Goal: Task Accomplishment & Management: Complete application form

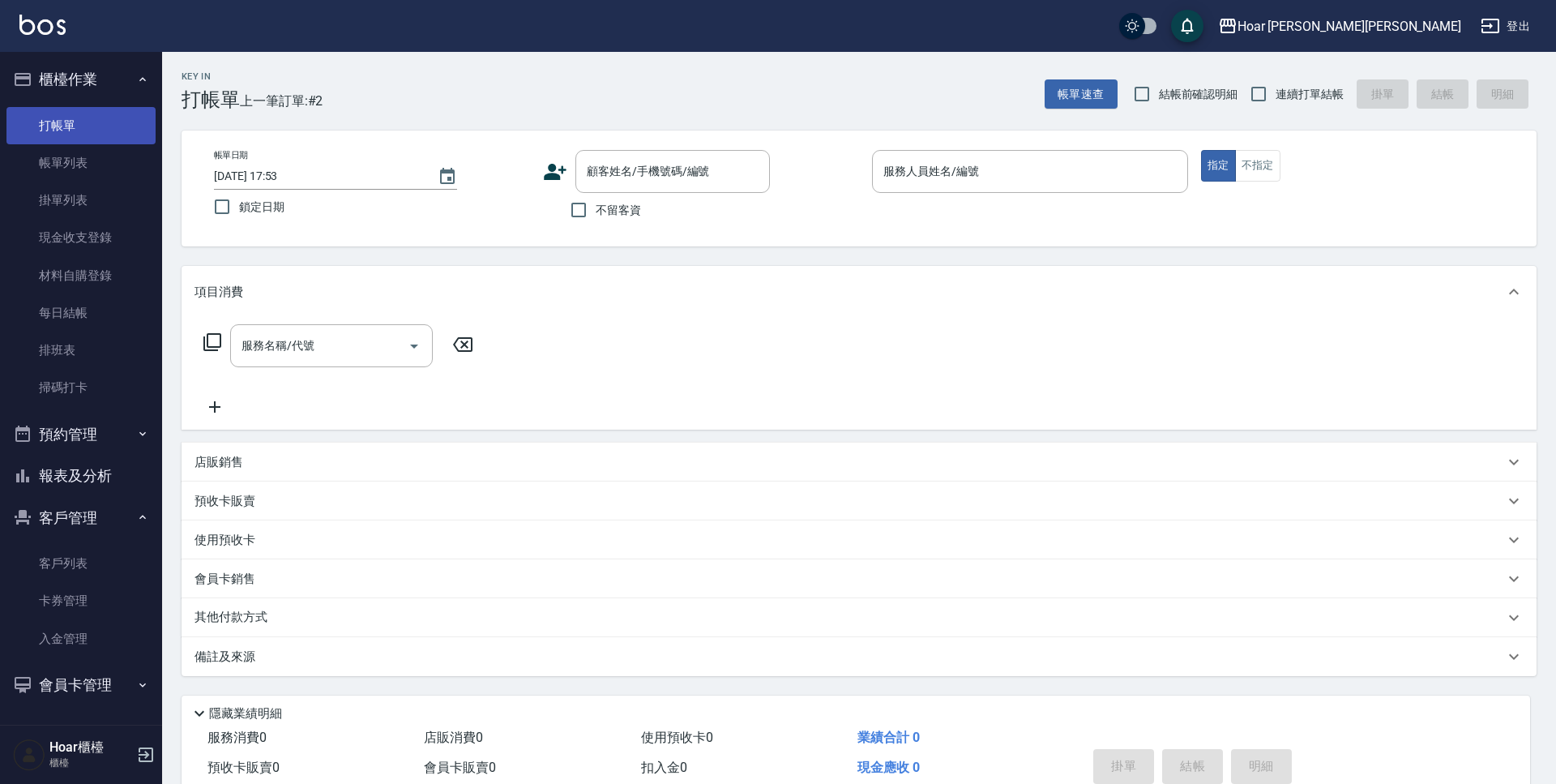
click at [86, 133] on link "打帳單" at bounding box center [81, 125] width 149 height 37
click at [599, 186] on input "顧客姓名/手機號碼/編號" at bounding box center [661, 172] width 156 height 28
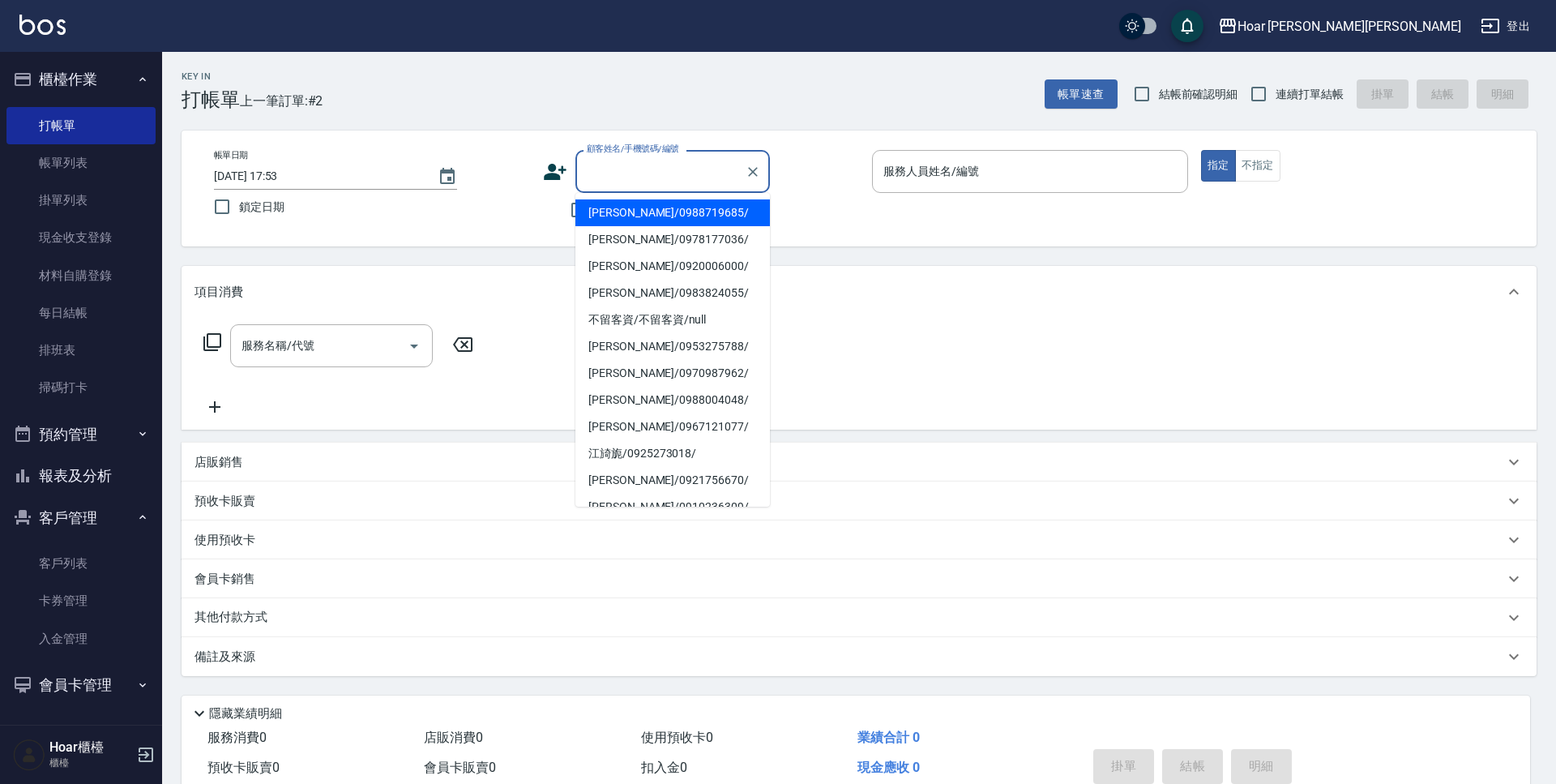
click at [625, 168] on input "顧客姓名/手機號碼/編號" at bounding box center [661, 172] width 156 height 28
click at [623, 167] on input "顧客姓名/手機號碼/編號" at bounding box center [661, 172] width 156 height 28
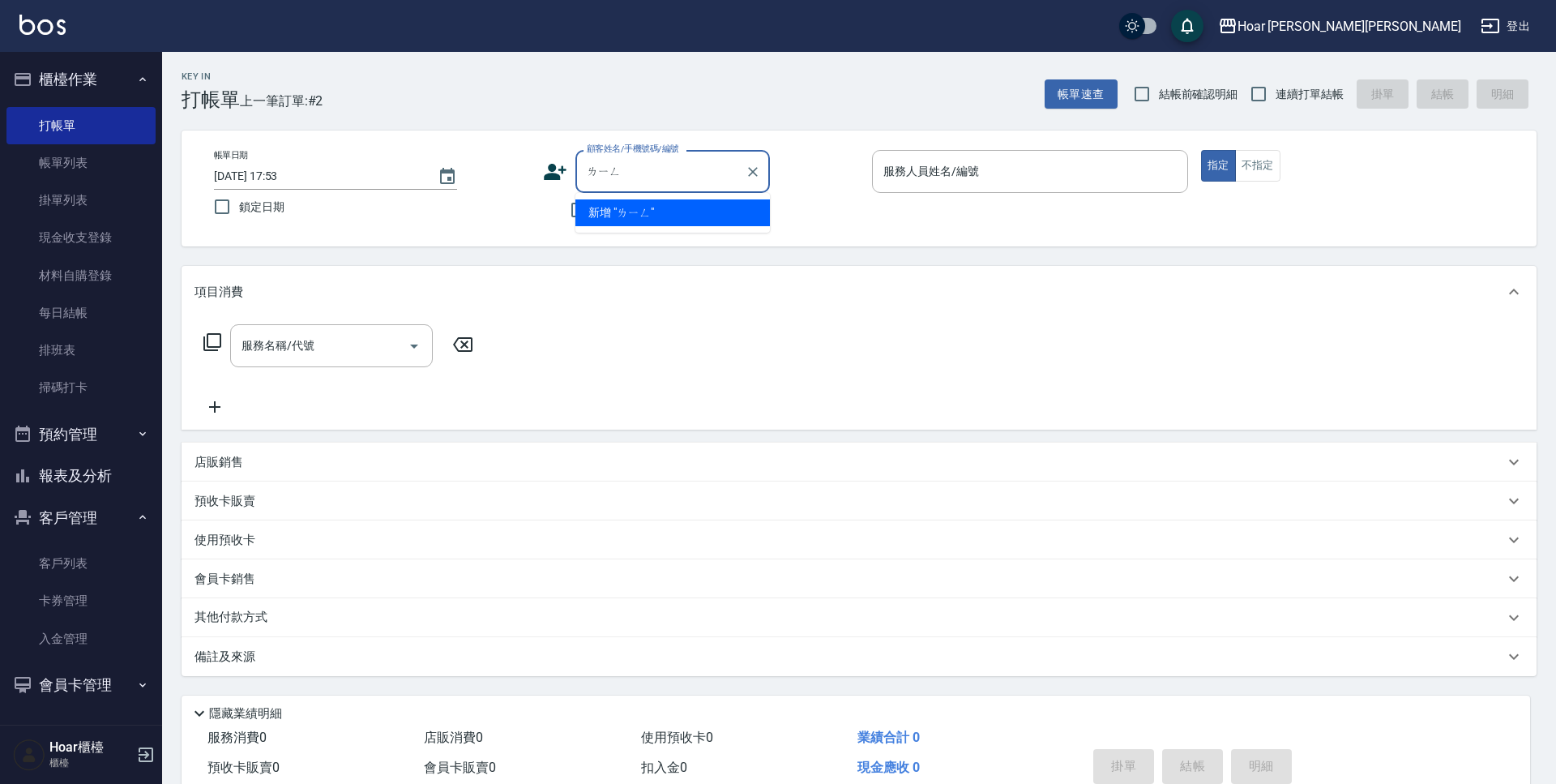
type input "陵"
type input "黃"
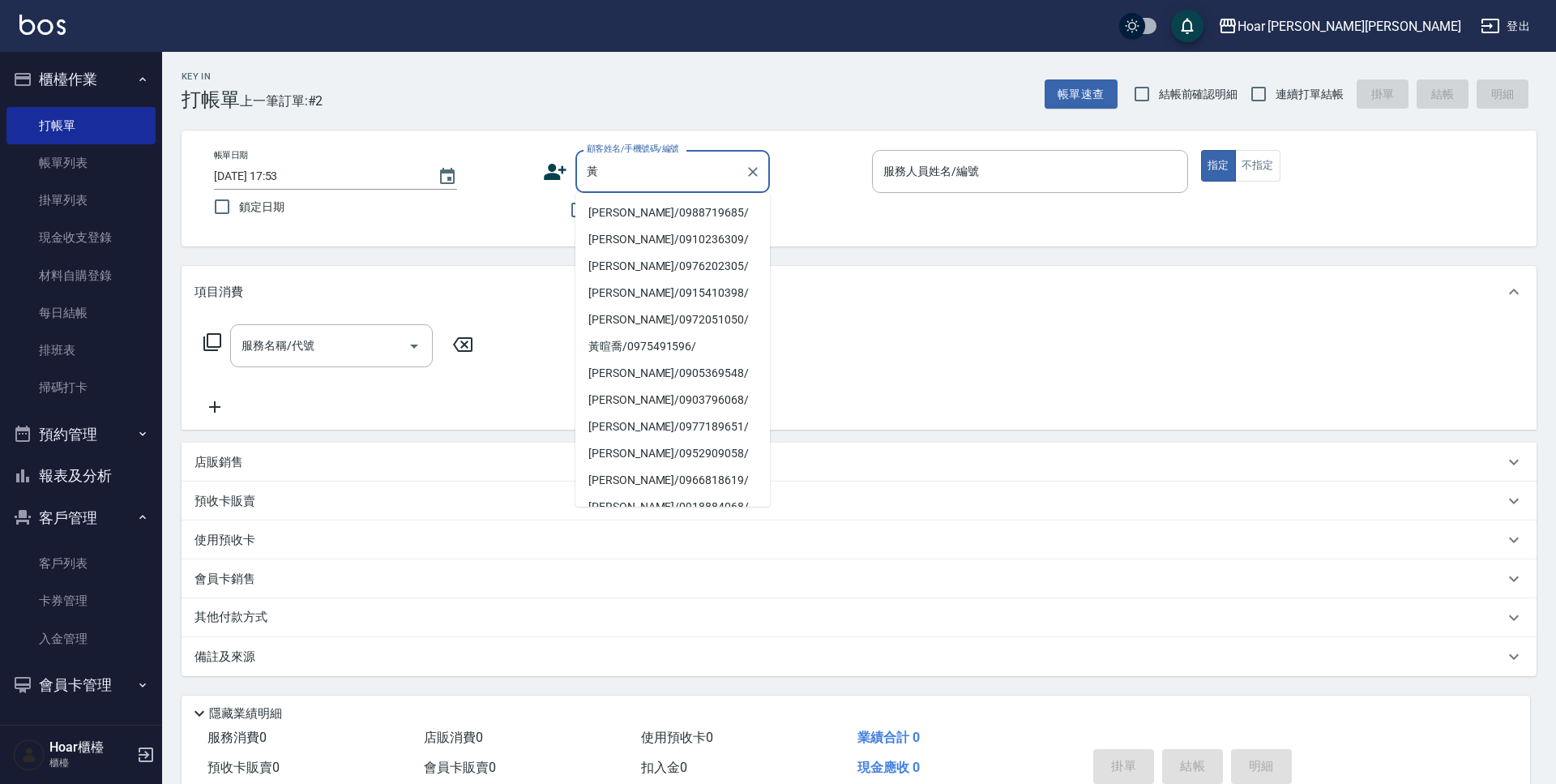
click at [626, 182] on input "黃" at bounding box center [661, 172] width 156 height 28
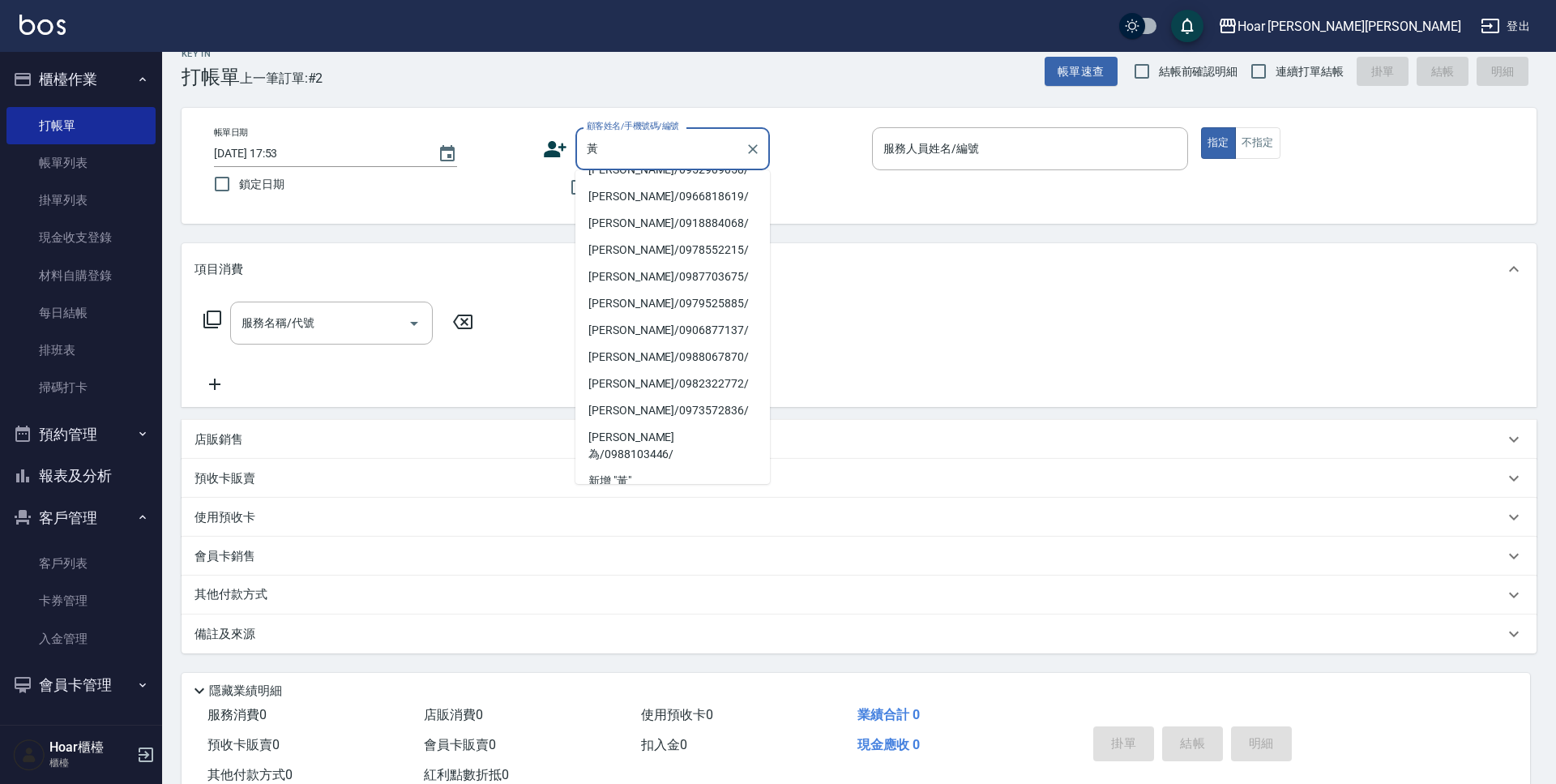
scroll to position [24, 0]
drag, startPoint x: 659, startPoint y: 405, endPoint x: 639, endPoint y: 401, distance: 20.4
click at [659, 406] on li "[PERSON_NAME]/0973572836/" at bounding box center [672, 410] width 194 height 27
type input "[PERSON_NAME]/0973572836/"
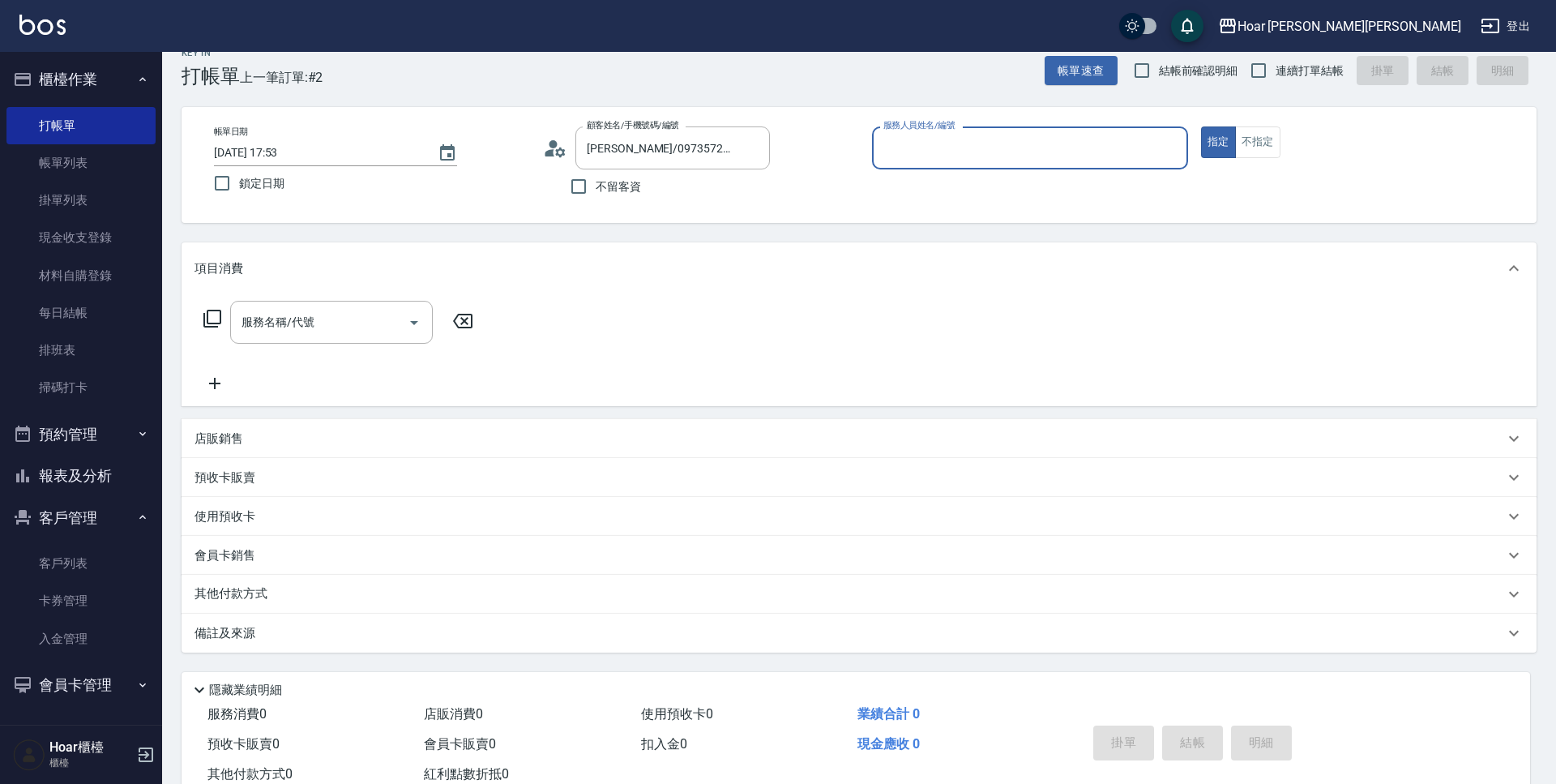
type input "RIO-2"
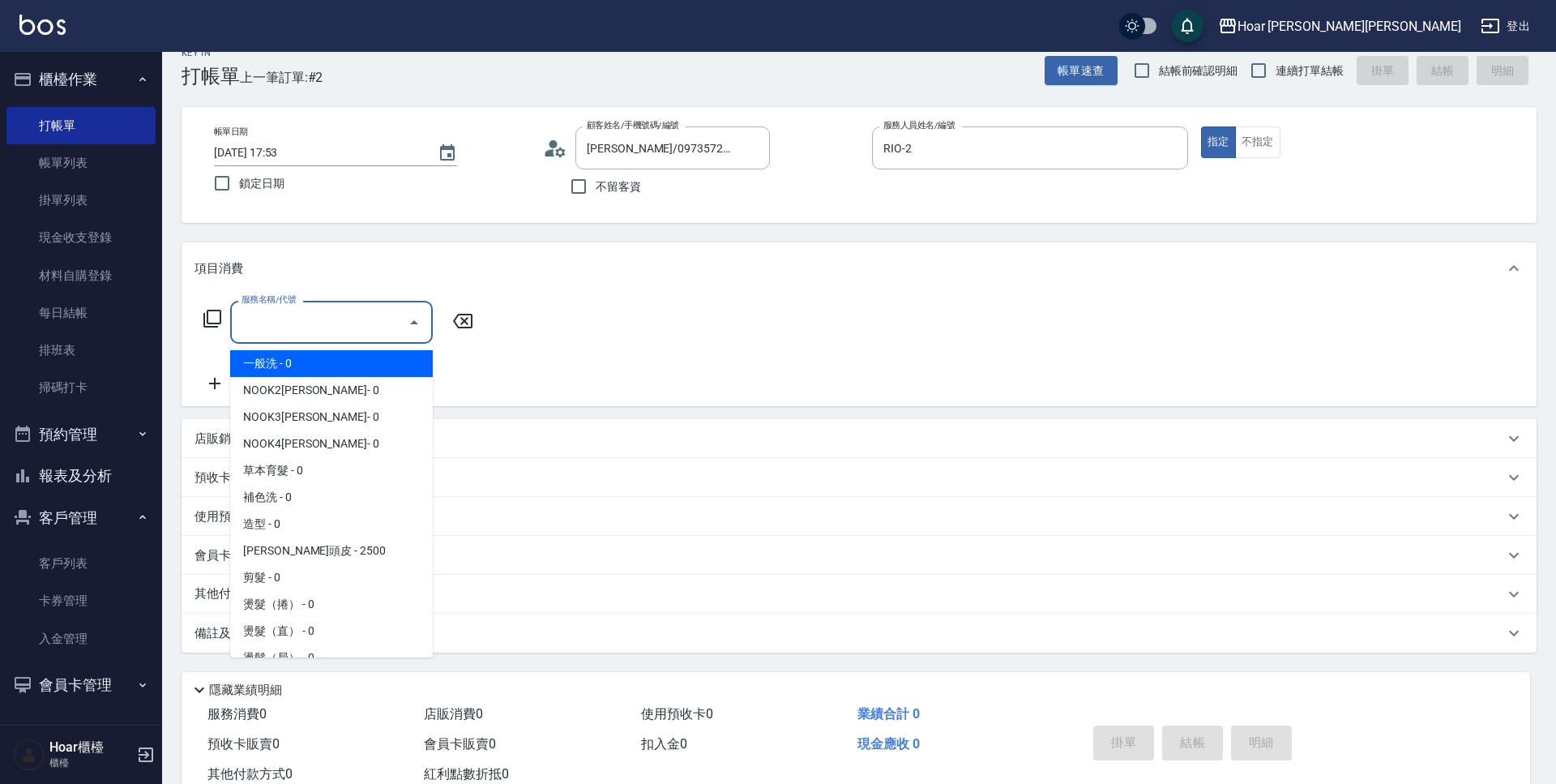
click at [371, 336] on input "服務名稱/代號" at bounding box center [319, 322] width 164 height 28
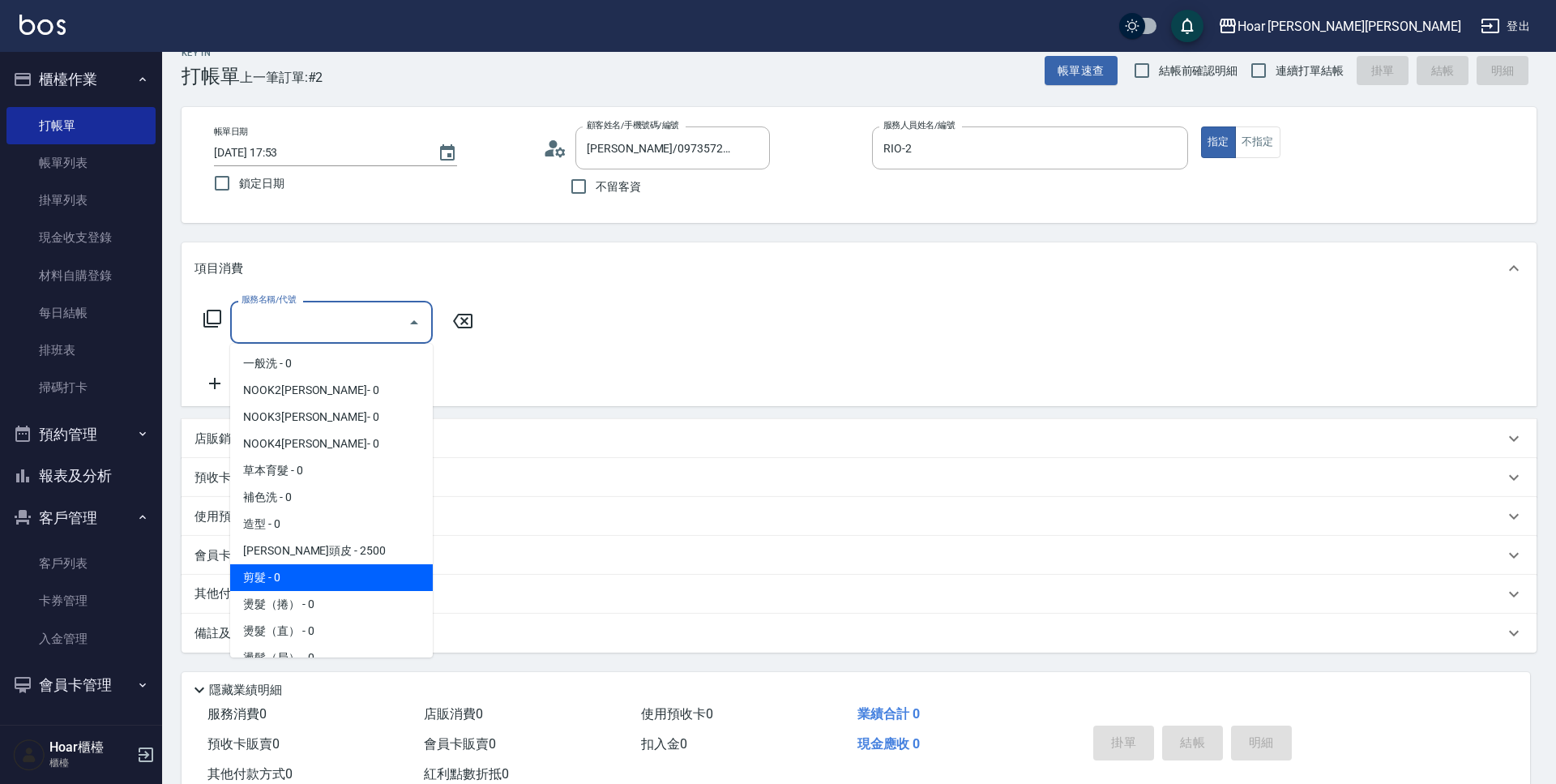
click at [297, 583] on span "剪髮 - 0" at bounding box center [332, 577] width 203 height 27
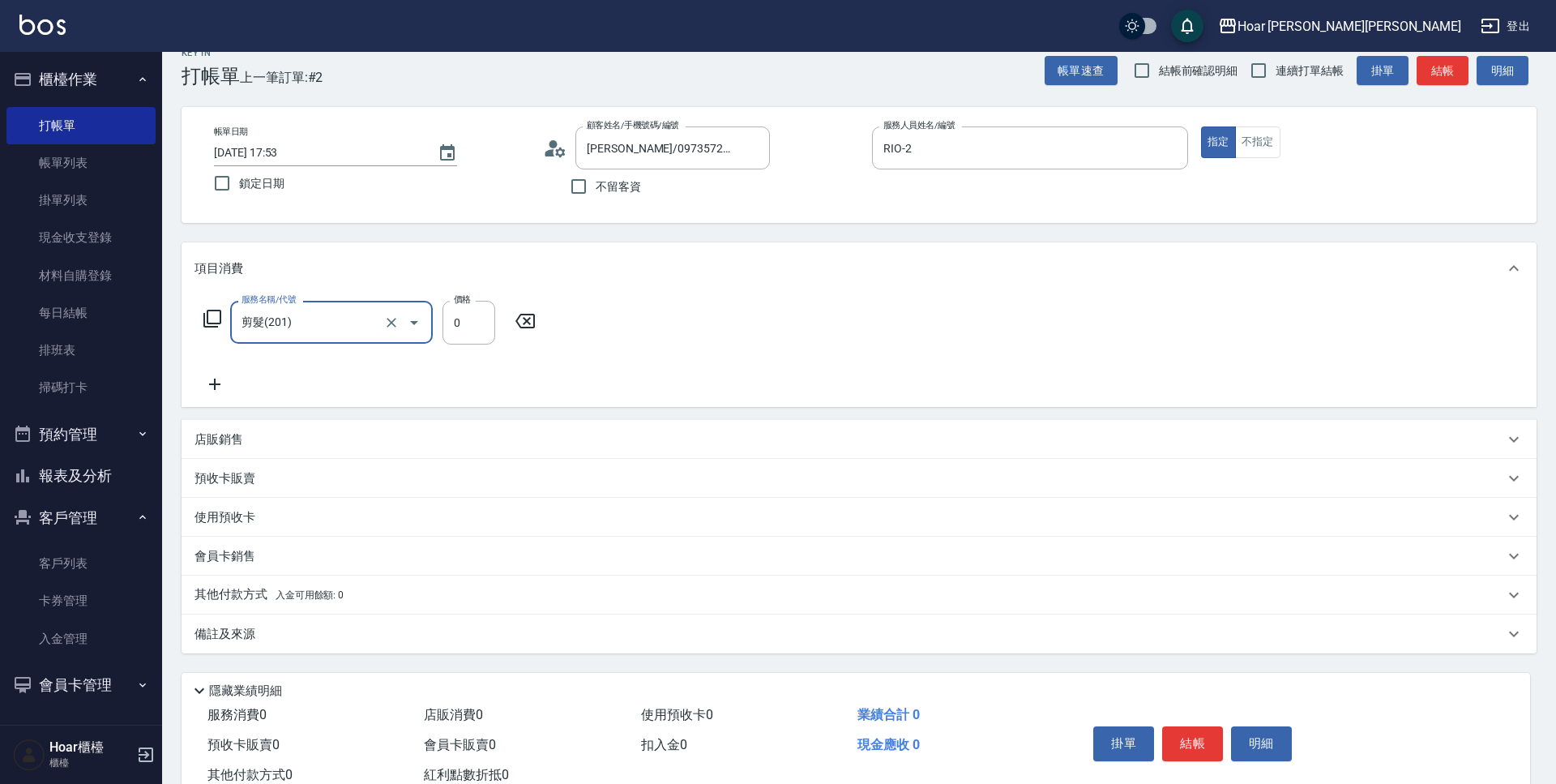
type input "剪髮(201)"
click at [483, 330] on input "0" at bounding box center [469, 322] width 53 height 44
drag, startPoint x: 365, startPoint y: 361, endPoint x: 323, endPoint y: 359, distance: 42.0
click at [365, 361] on div "服務名稱/代號 剪髮(201) 服務名稱/代號 價格 800 價格 特助5%-1 特助5%-1 特助6%-1 特助6%-1 特助8%-1 特助8%-1 特助1…" at bounding box center [690, 347] width 993 height 93
click at [475, 326] on input "800" at bounding box center [469, 322] width 53 height 44
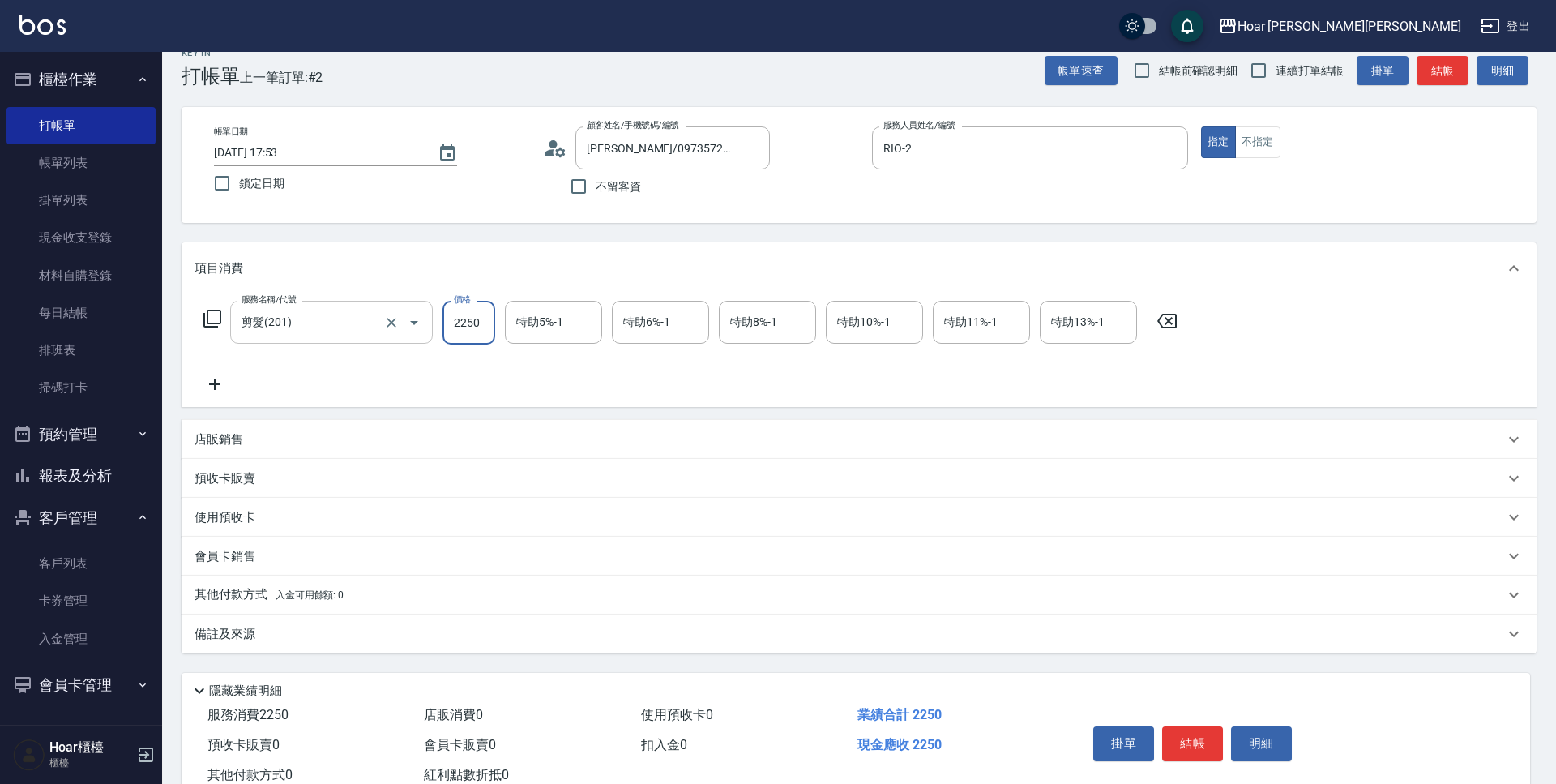
type input "2250"
click at [371, 333] on input "剪髮(201)" at bounding box center [308, 322] width 142 height 28
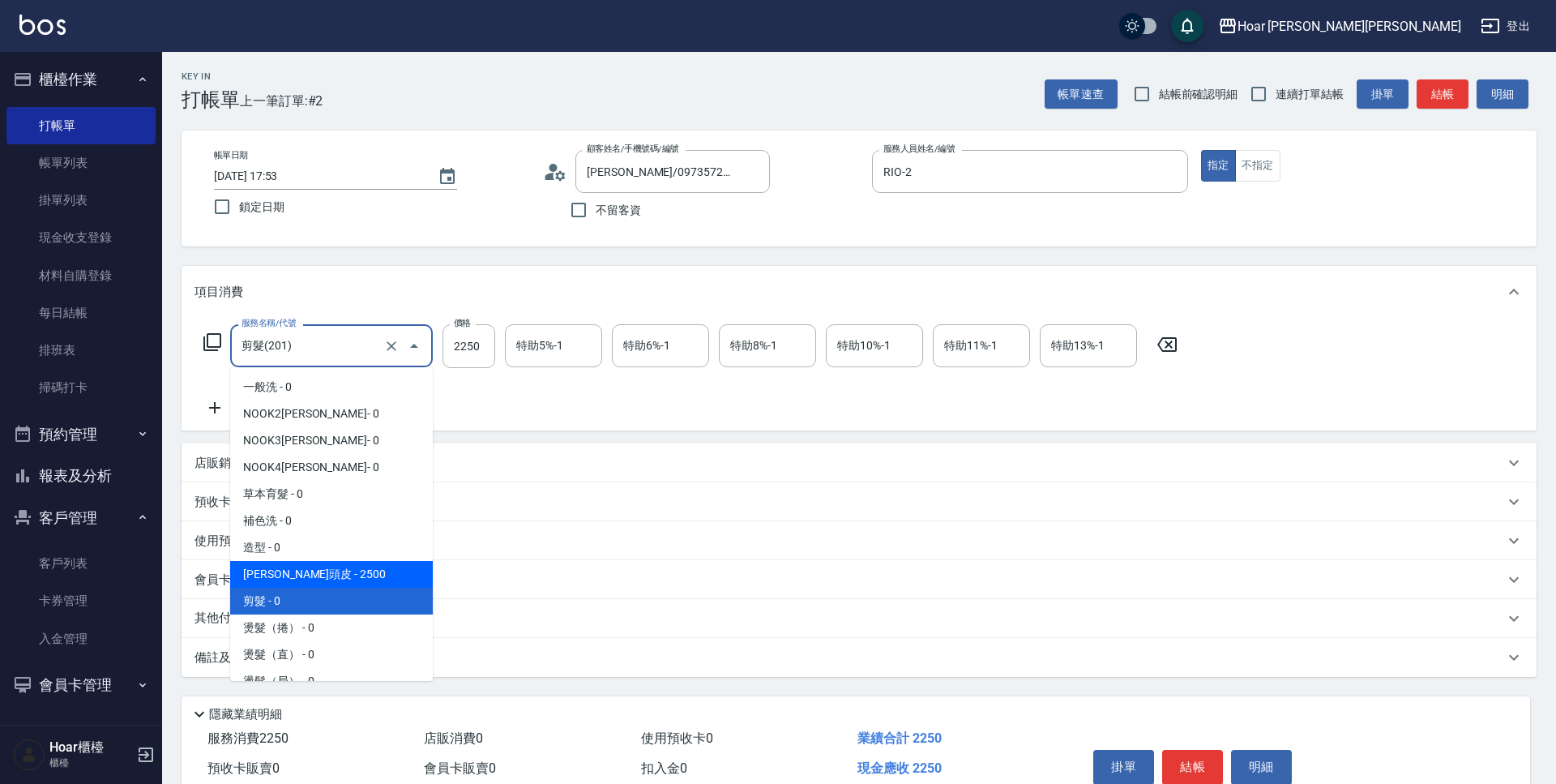
click at [314, 566] on span "[PERSON_NAME]頭皮 - 2500" at bounding box center [332, 574] width 203 height 27
type input "[PERSON_NAME]頭皮(108)"
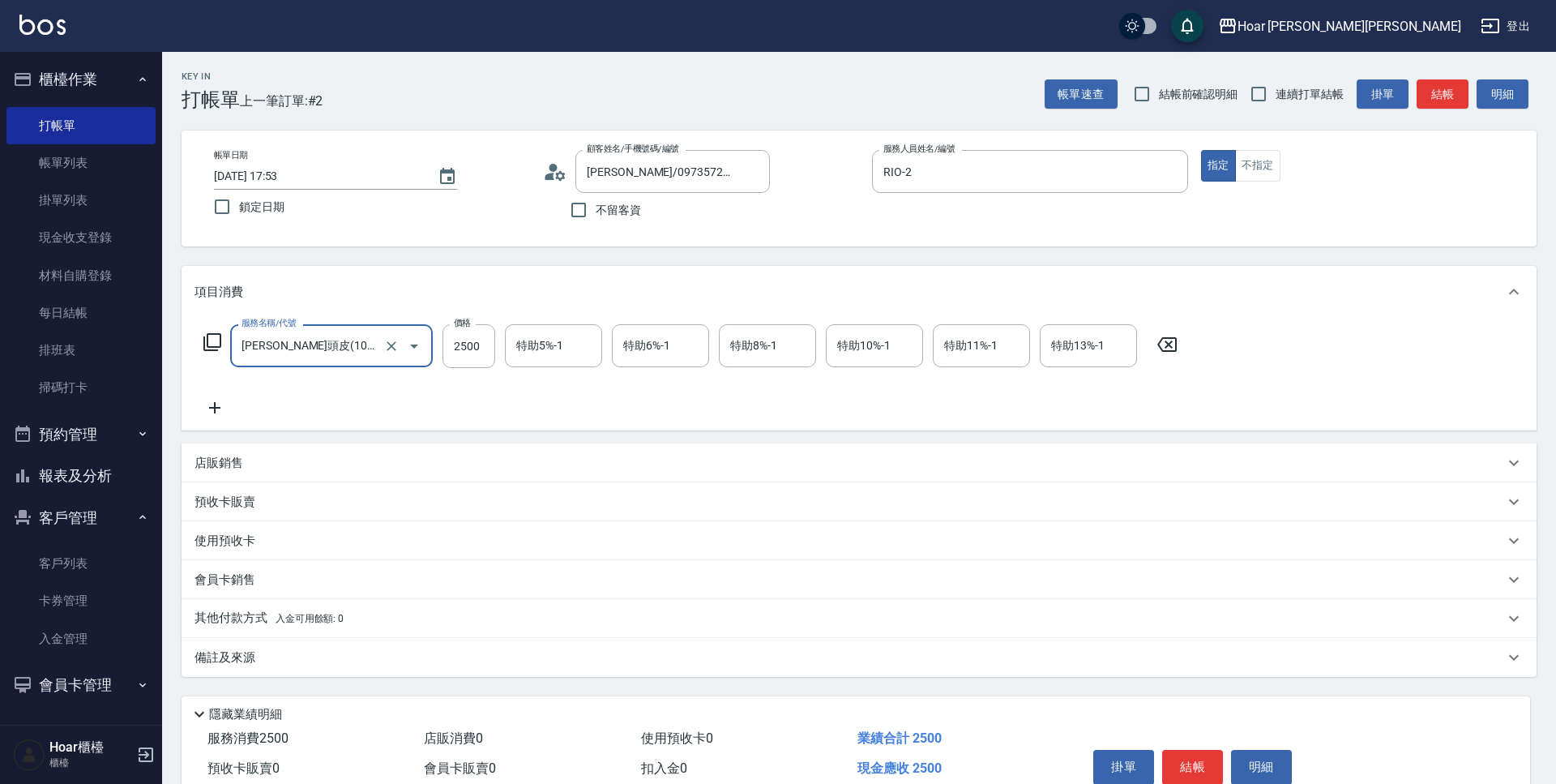
click at [473, 376] on div "服務名稱/代號 [PERSON_NAME](108) 服務名稱/代號 價格 2500 價格 特助5%-1 特助5%-1 特助6%-1 特助6%-1 特助8%-…" at bounding box center [690, 371] width 993 height 93
click at [465, 346] on input "2500" at bounding box center [469, 346] width 53 height 44
click at [471, 345] on input "2500" at bounding box center [469, 346] width 53 height 44
type input "2250"
click at [444, 403] on div "服務名稱/代號 [PERSON_NAME](108) 服務名稱/代號 價格 2250 價格 特助5%-1 特助5%-1 特助6%-1 特助6%-1 特助8%-…" at bounding box center [690, 371] width 993 height 93
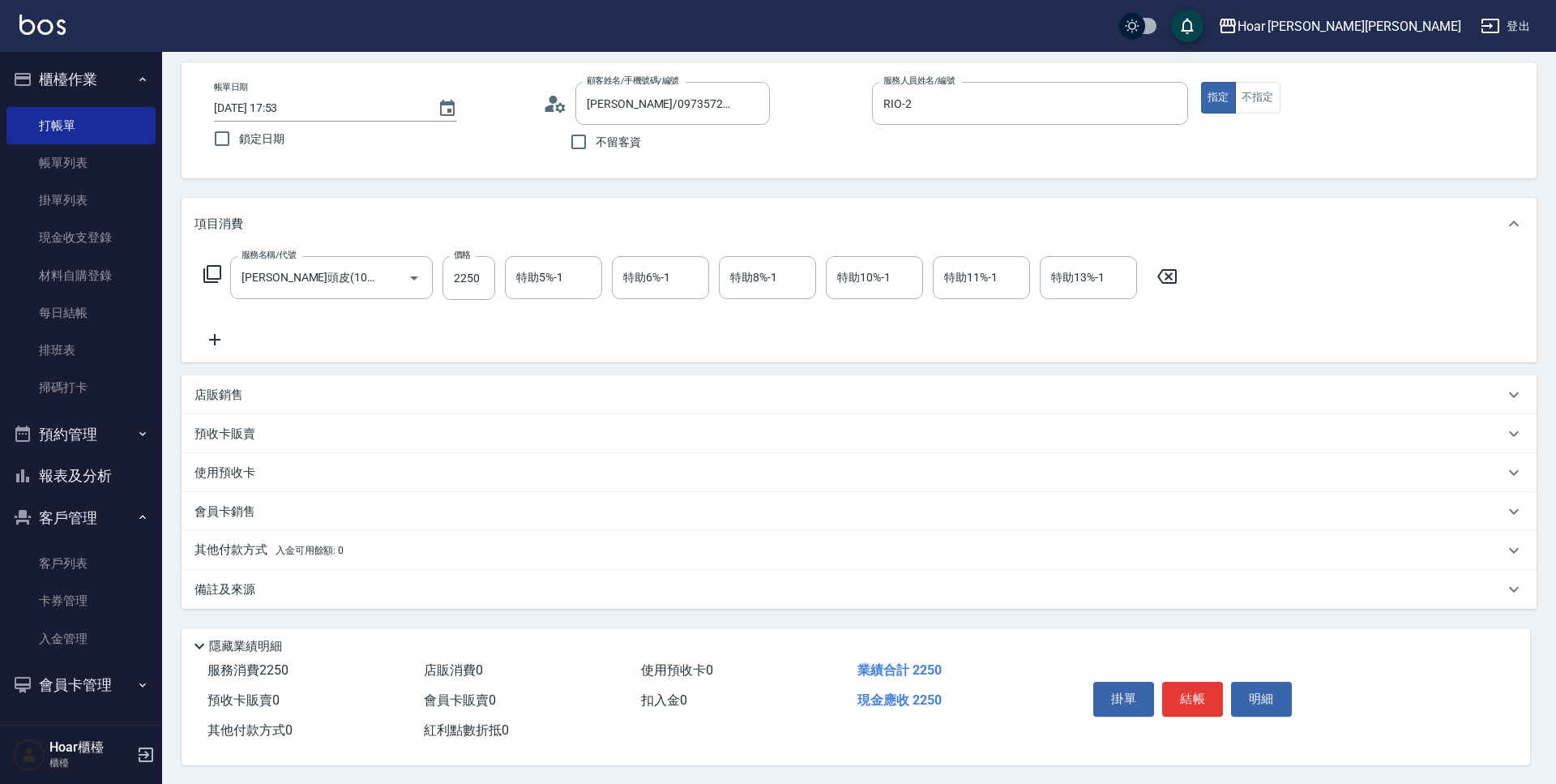
scroll to position [76, 0]
click at [254, 540] on p "其他付款方式 入金可用餘額: 0" at bounding box center [268, 549] width 149 height 18
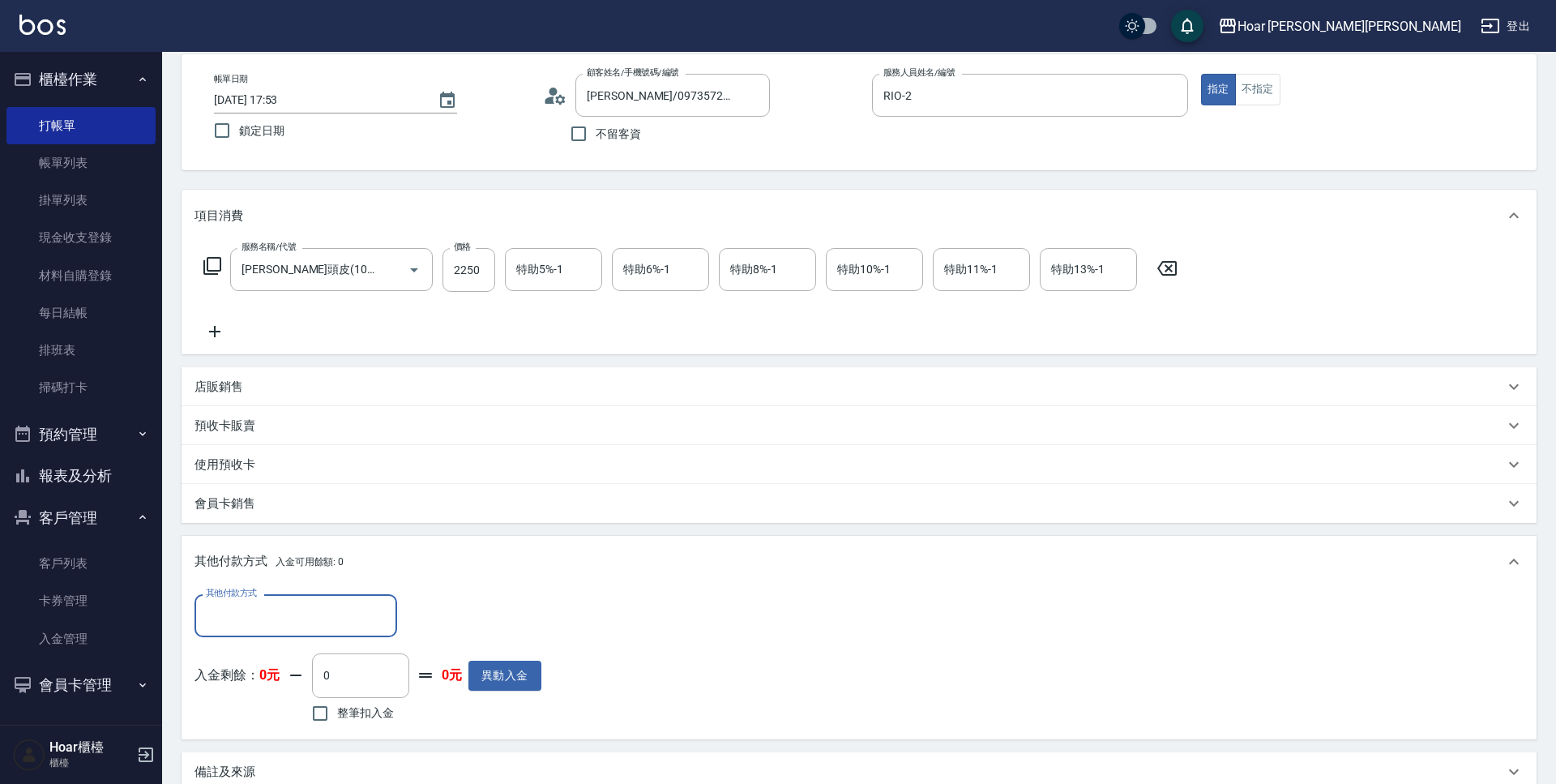
scroll to position [267, 0]
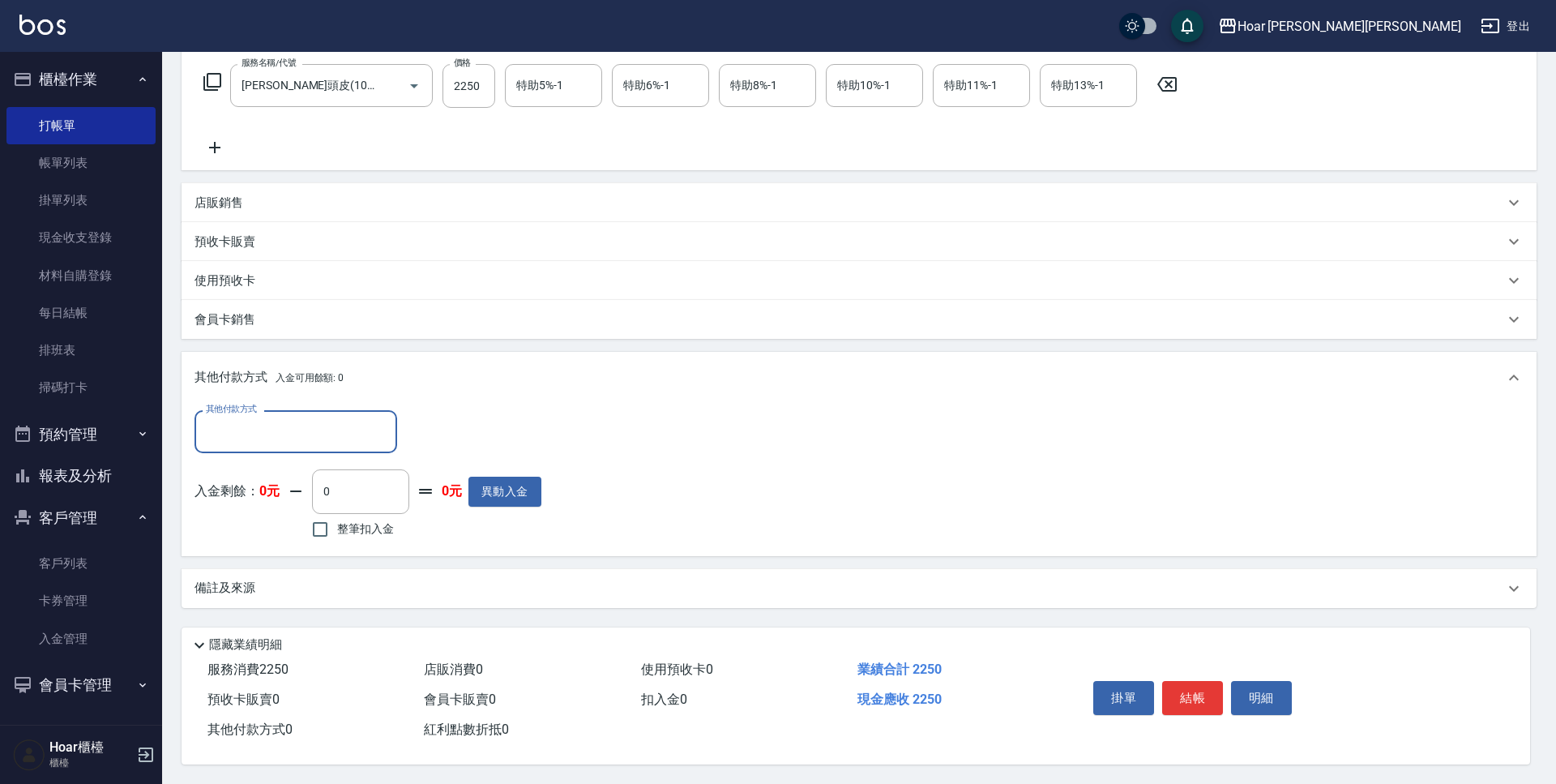
click at [265, 427] on input "其他付款方式" at bounding box center [296, 431] width 188 height 28
drag, startPoint x: 254, startPoint y: 485, endPoint x: 276, endPoint y: 477, distance: 23.4
click at [253, 486] on span "轉帳匯款" at bounding box center [296, 500] width 203 height 27
type input "轉帳匯款"
type input "2250"
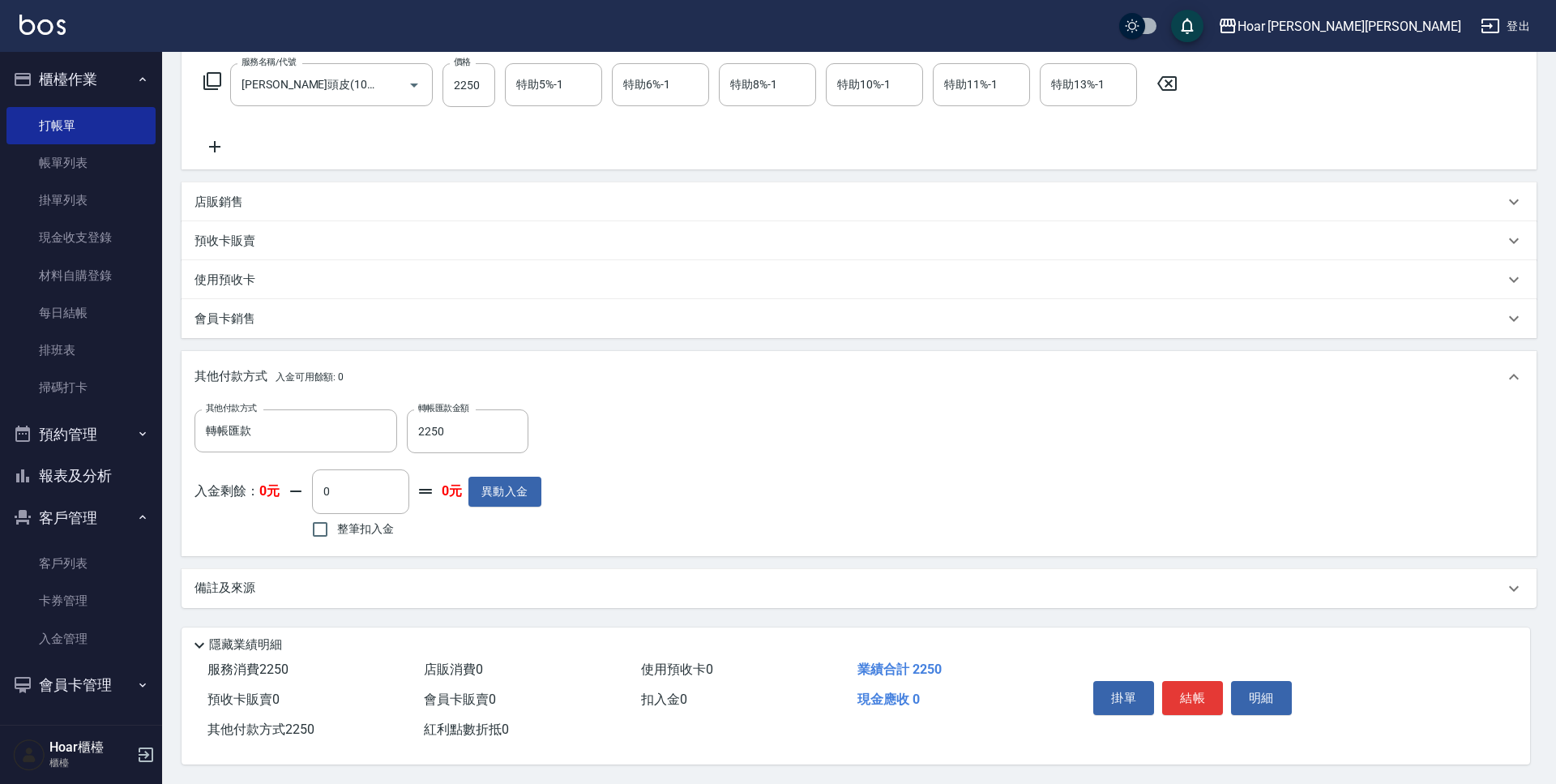
drag, startPoint x: 760, startPoint y: 417, endPoint x: 795, endPoint y: 442, distance: 43.0
click at [760, 417] on div "其他付款方式 轉帳匯款 其他付款方式 轉帳匯款金額 2250 轉帳匯款金額 入金剩餘： 0元 0 ​ 整筆扣入金 0元 異動入金" at bounding box center [859, 476] width 1329 height 133
click at [1208, 696] on button "結帳" at bounding box center [1193, 698] width 61 height 34
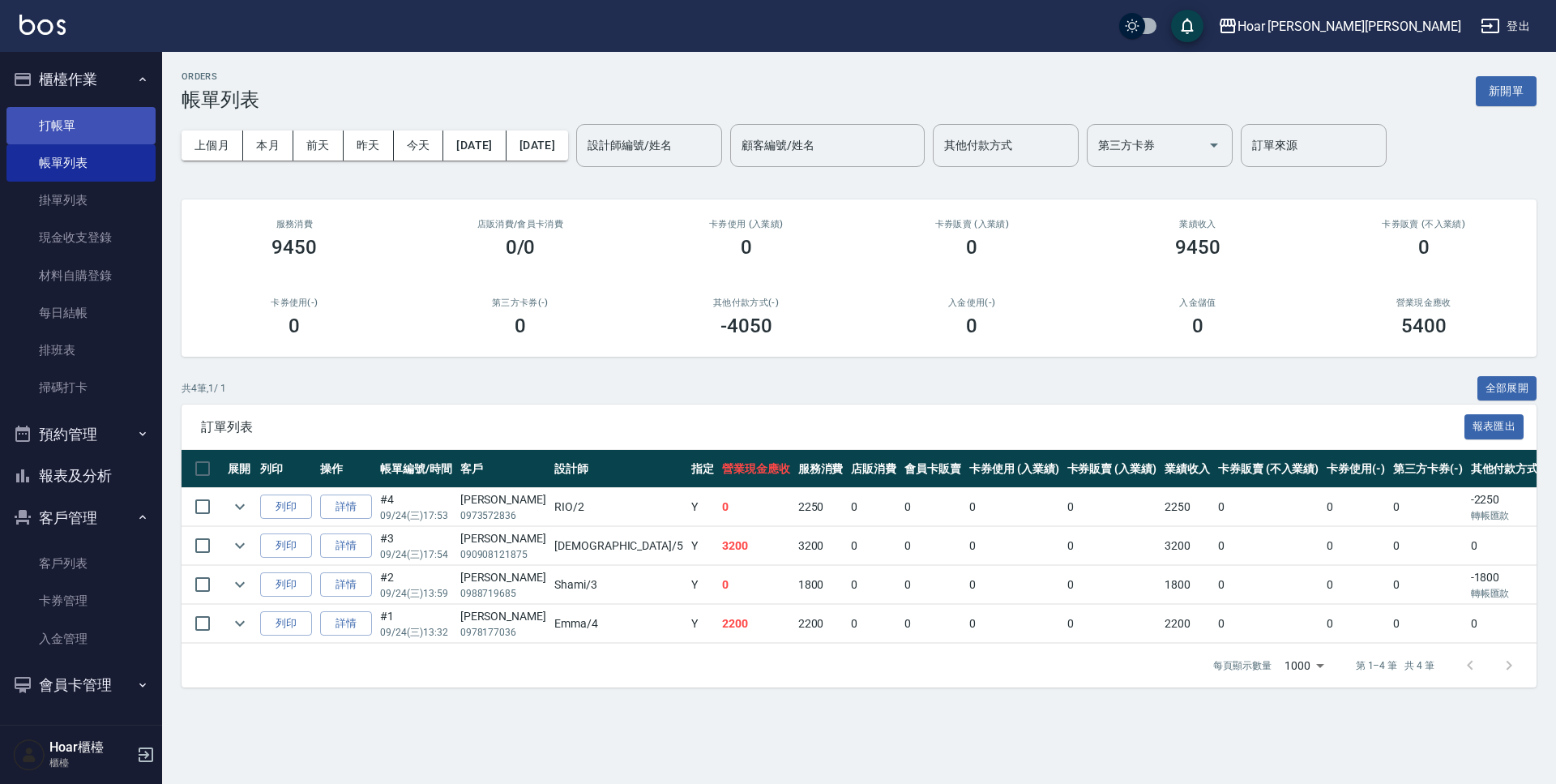
click at [86, 124] on link "打帳單" at bounding box center [81, 125] width 149 height 37
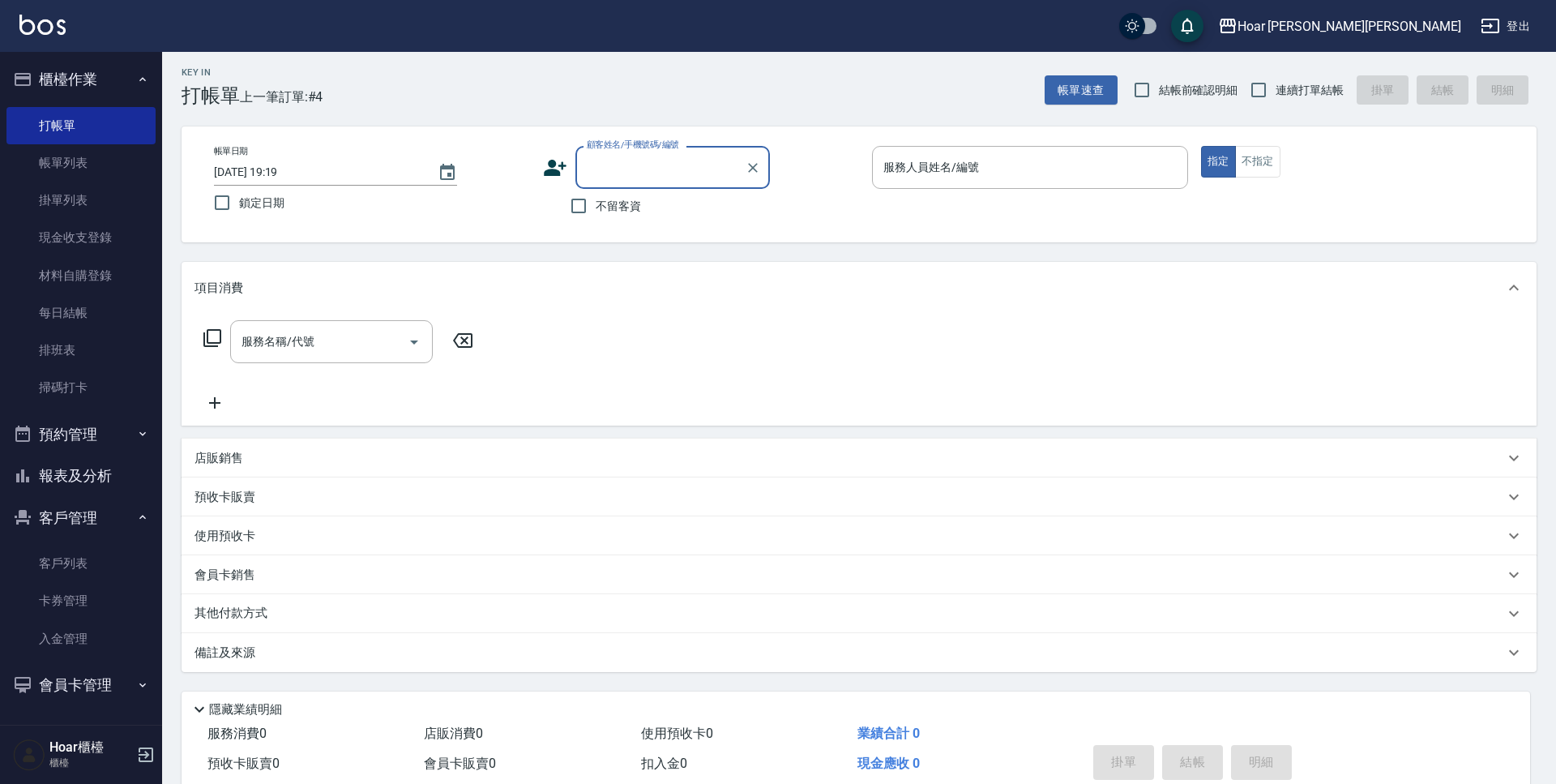
scroll to position [8, 0]
click at [638, 173] on input "顧客姓名/手機號碼/編號" at bounding box center [661, 164] width 156 height 28
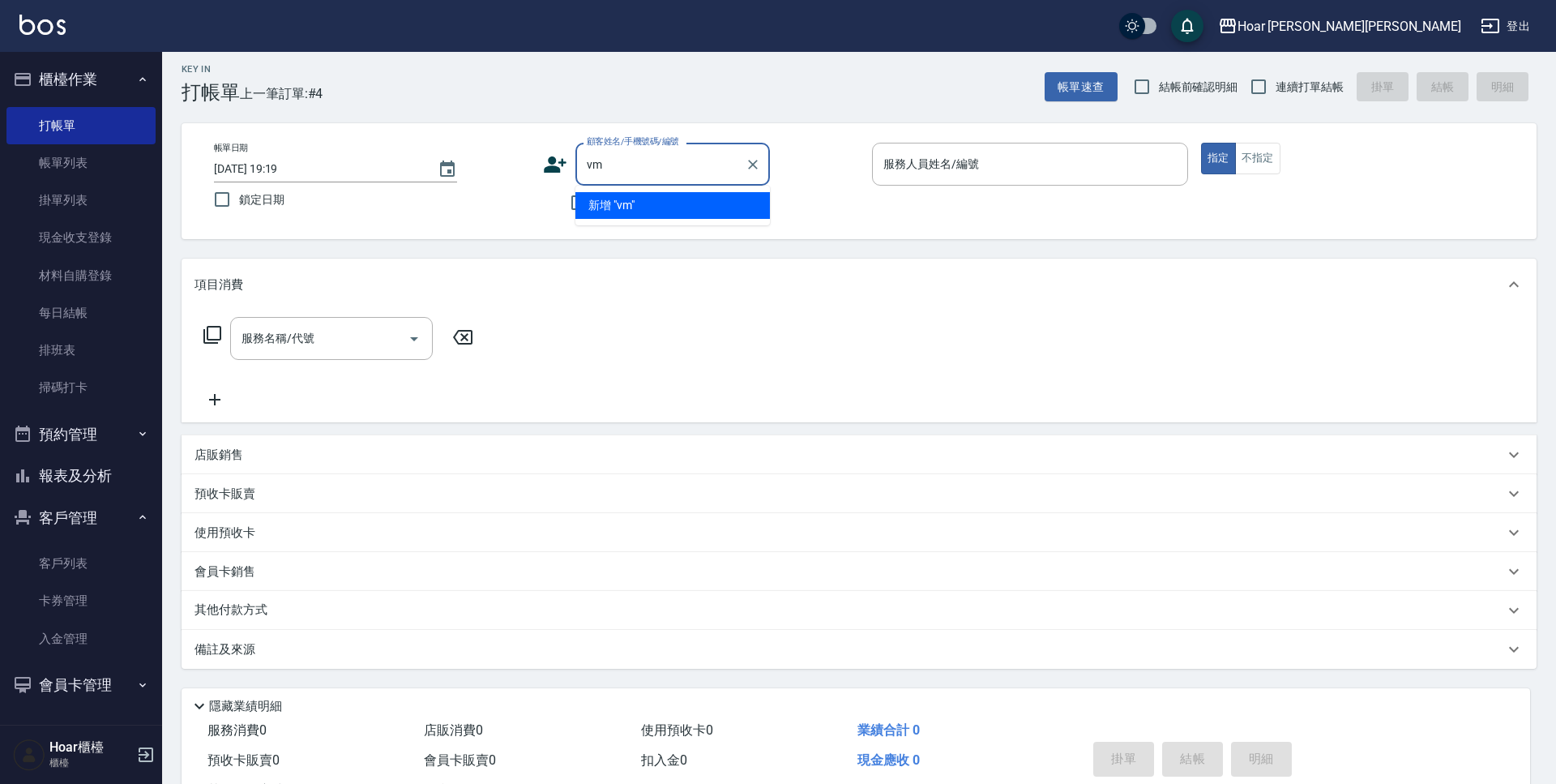
type input "v"
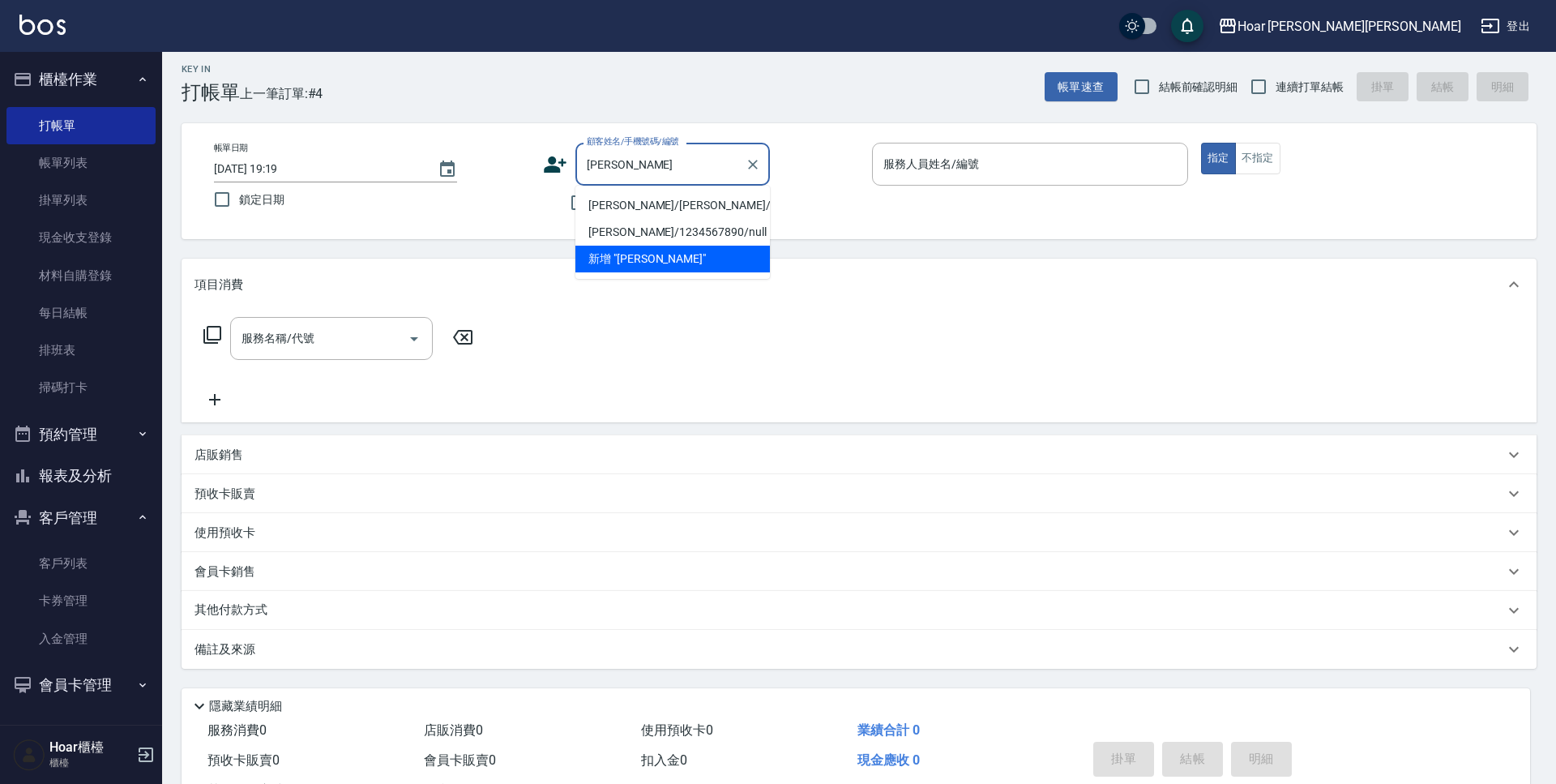
click at [678, 199] on li "[PERSON_NAME]/[PERSON_NAME]/null" at bounding box center [672, 206] width 194 height 27
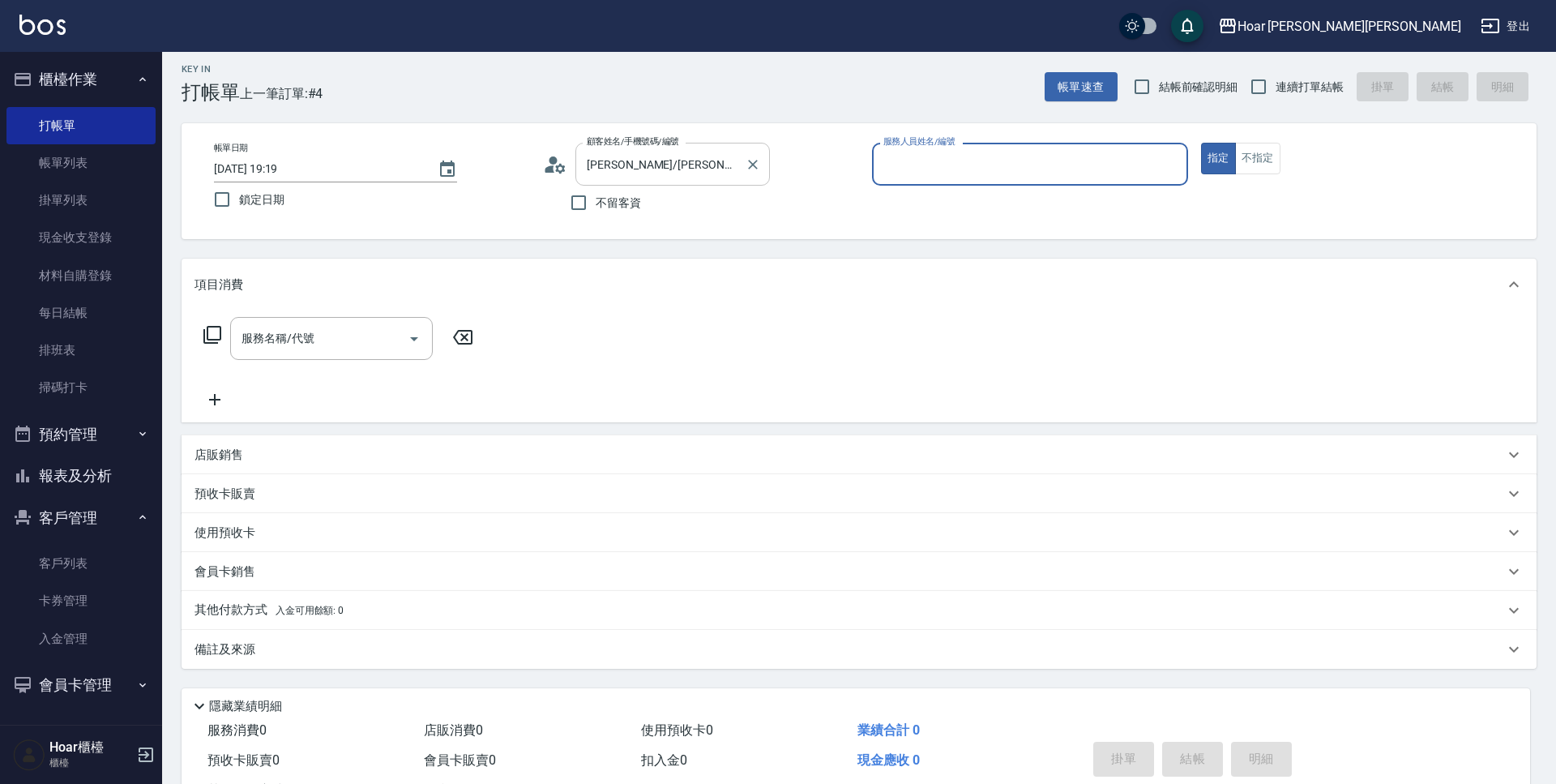
click at [700, 160] on input "[PERSON_NAME]/[PERSON_NAME]/null" at bounding box center [661, 164] width 156 height 28
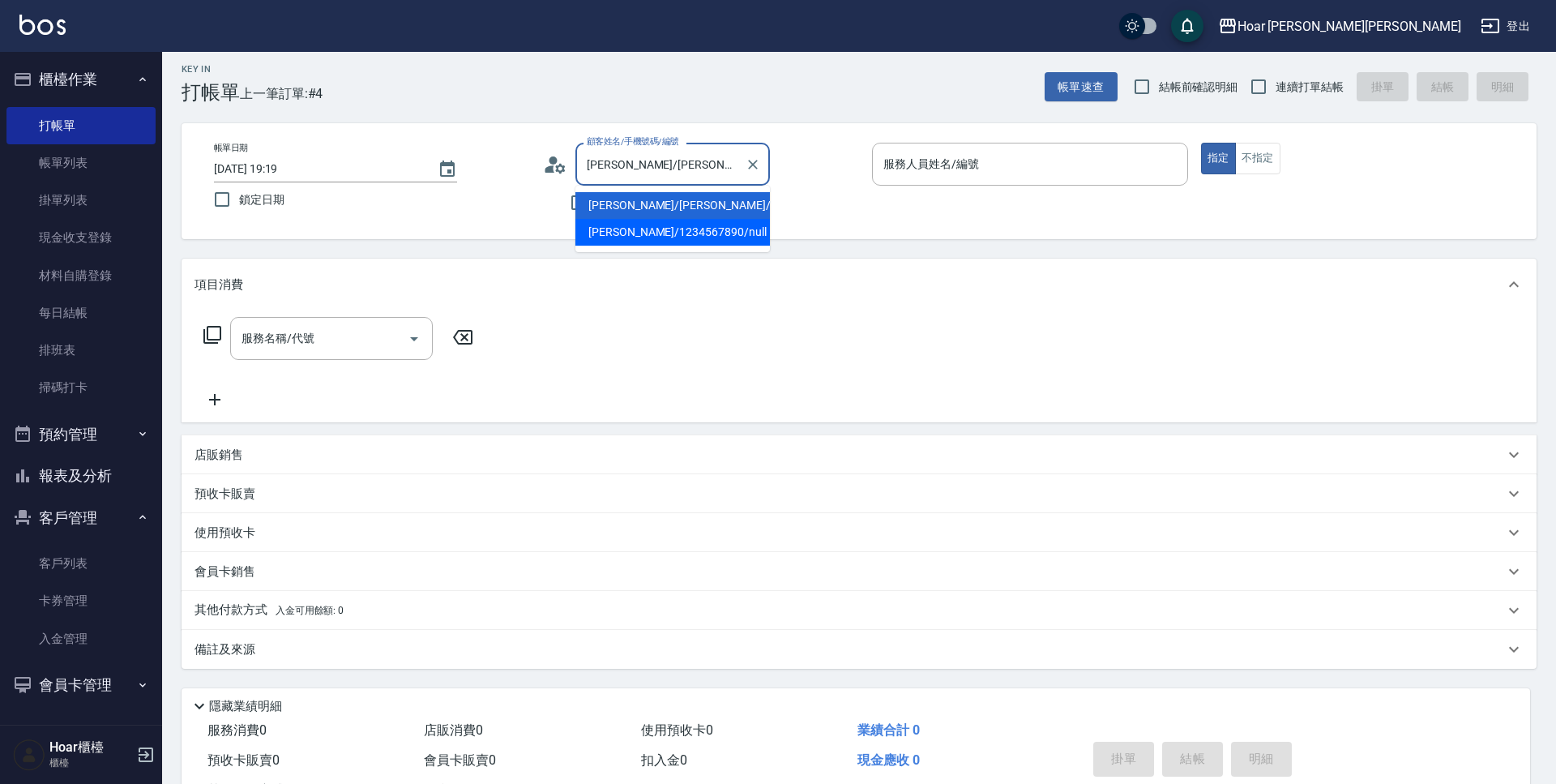
drag, startPoint x: 652, startPoint y: 221, endPoint x: 512, endPoint y: 264, distance: 146.5
click at [652, 221] on li "[PERSON_NAME]/1234567890/null" at bounding box center [672, 232] width 194 height 27
type input "[PERSON_NAME]/1234567890/null"
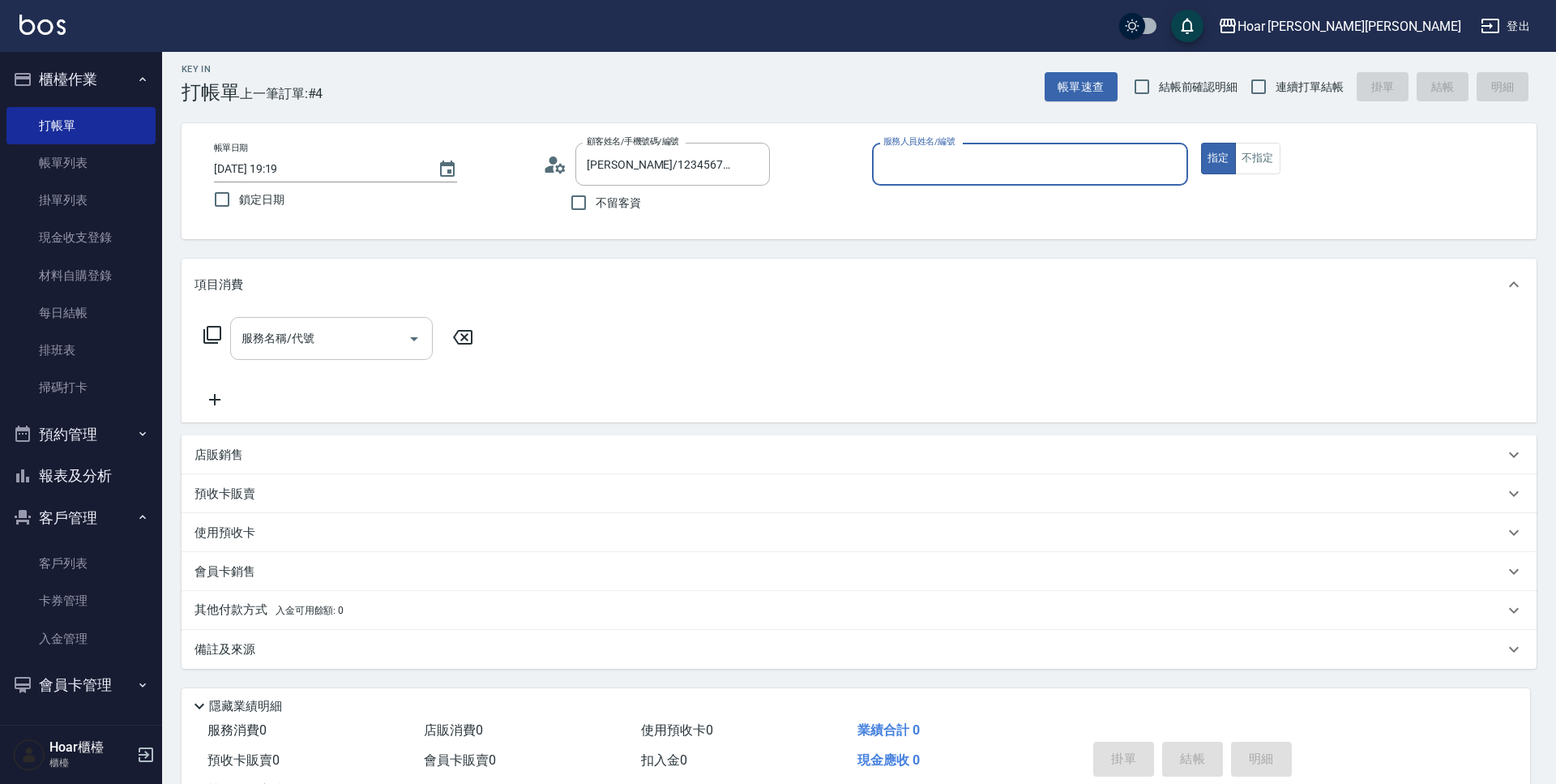
click at [386, 332] on input "服務名稱/代號" at bounding box center [319, 338] width 164 height 28
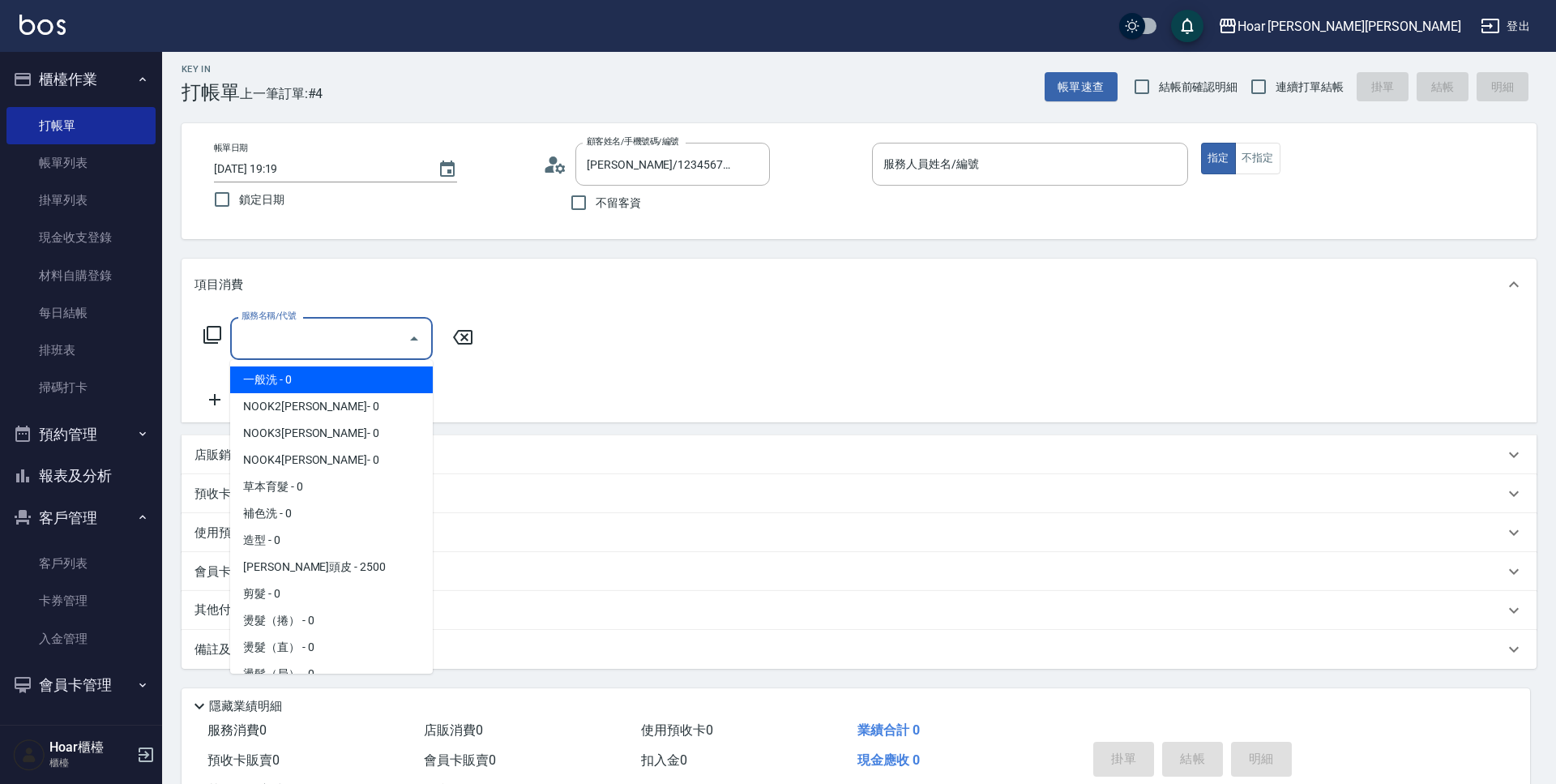
scroll to position [0, 0]
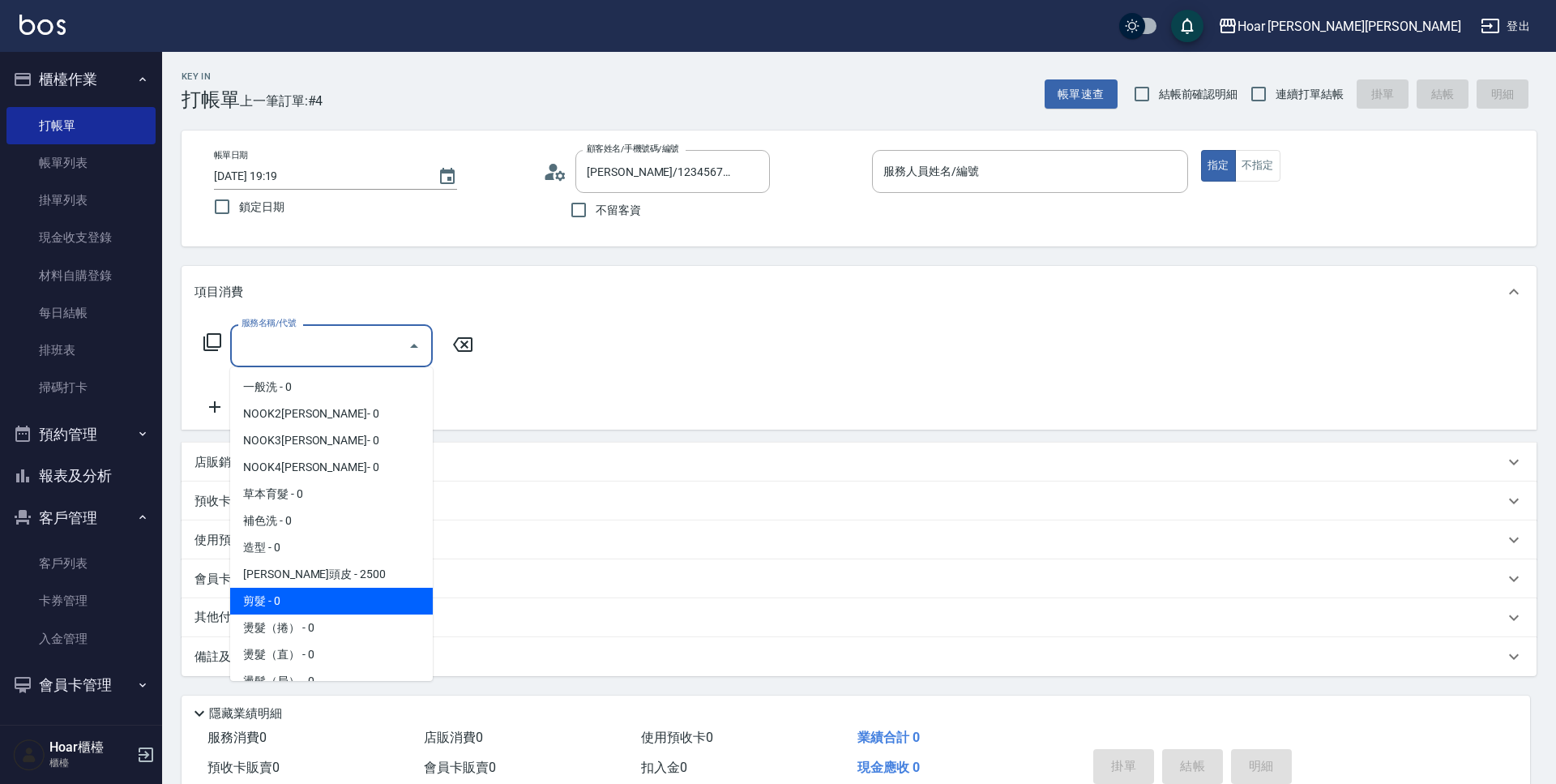
drag, startPoint x: 314, startPoint y: 598, endPoint x: 472, endPoint y: 387, distance: 263.6
click at [314, 598] on span "剪髮 - 0" at bounding box center [332, 601] width 203 height 27
type input "剪髮(201)"
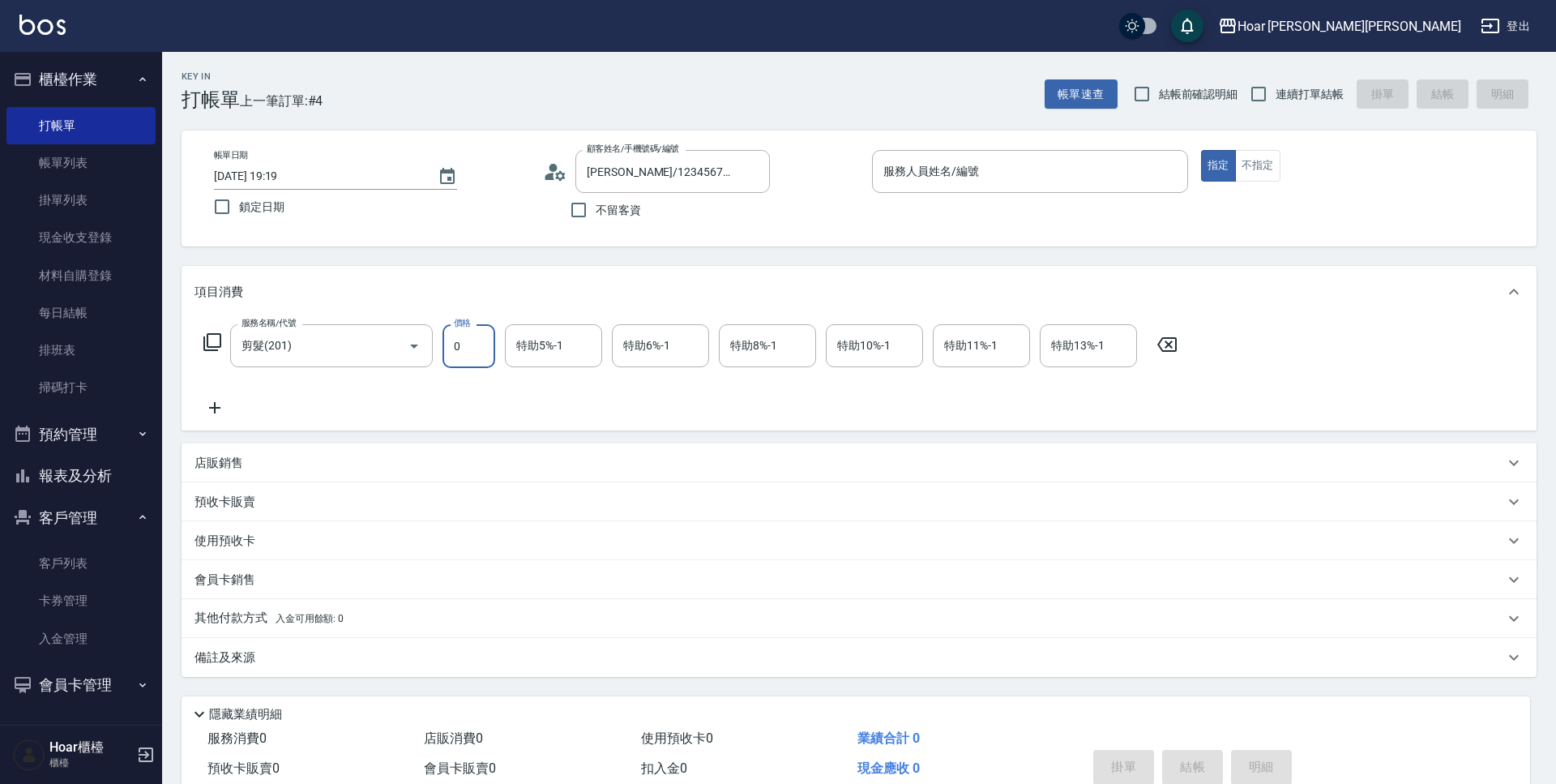
click at [484, 354] on input "0" at bounding box center [469, 346] width 53 height 44
type input "800"
click at [482, 386] on div "服務名稱/代號 剪髮(201) 服務名稱/代號 價格 800 價格 特助5%-1 特助5%-1 特助6%-1 特助6%-1 特助8%-1 特助8%-1 特助1…" at bounding box center [690, 371] width 993 height 93
click at [990, 181] on input "服務人員姓名/編號" at bounding box center [1030, 172] width 302 height 28
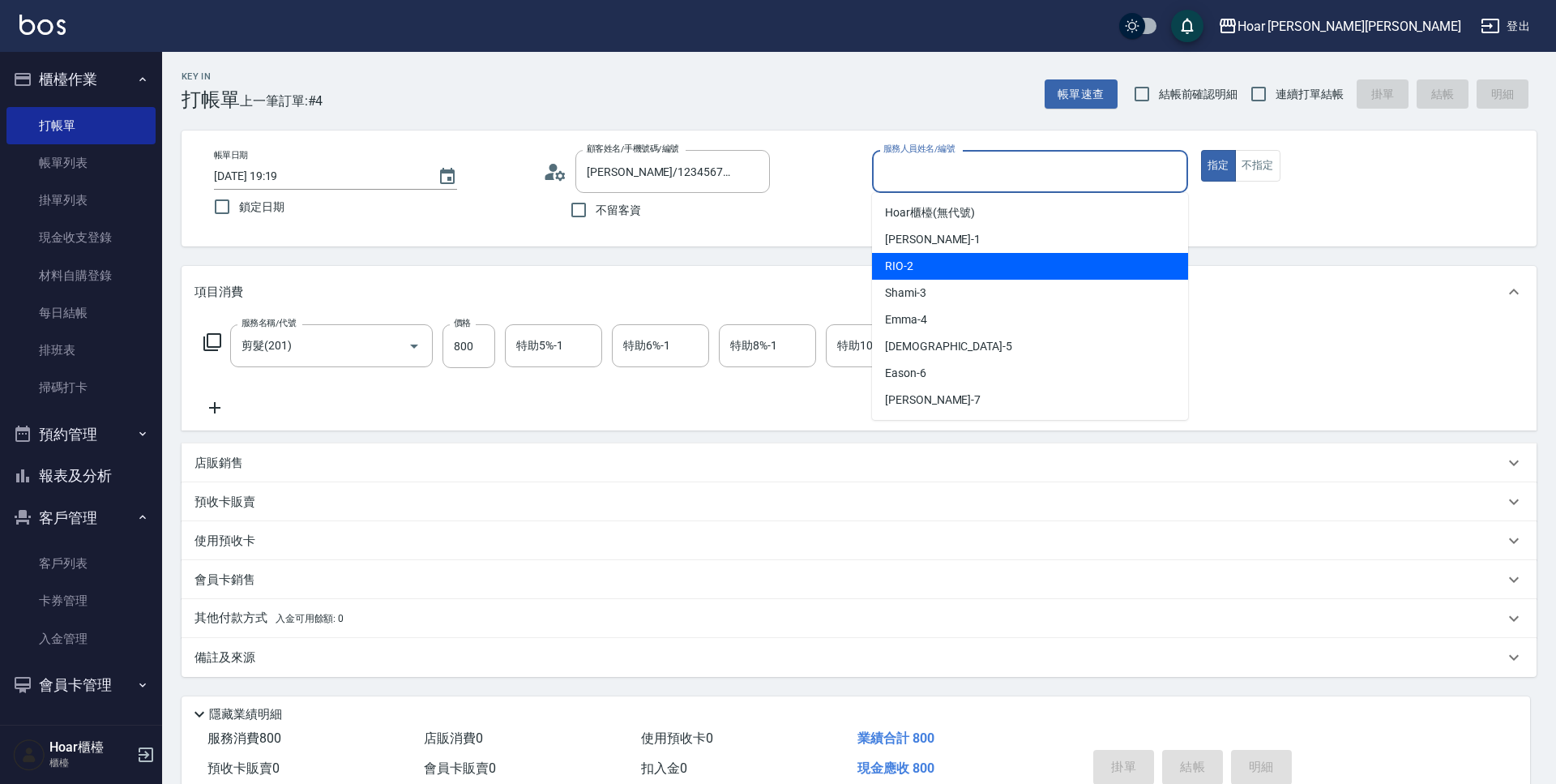
click at [969, 257] on div "RIO -2" at bounding box center [1030, 266] width 316 height 27
type input "RIO-2"
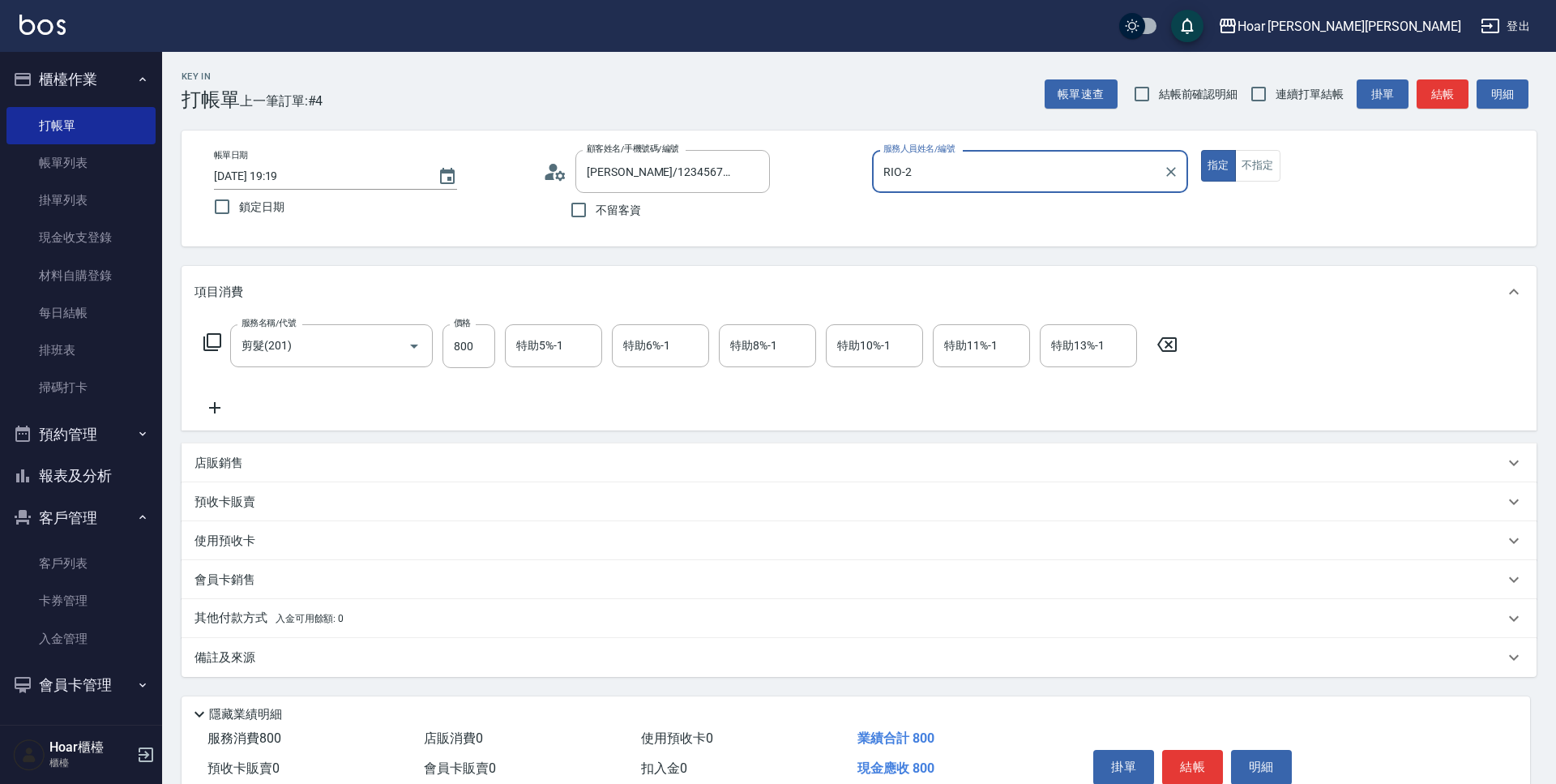
scroll to position [76, 0]
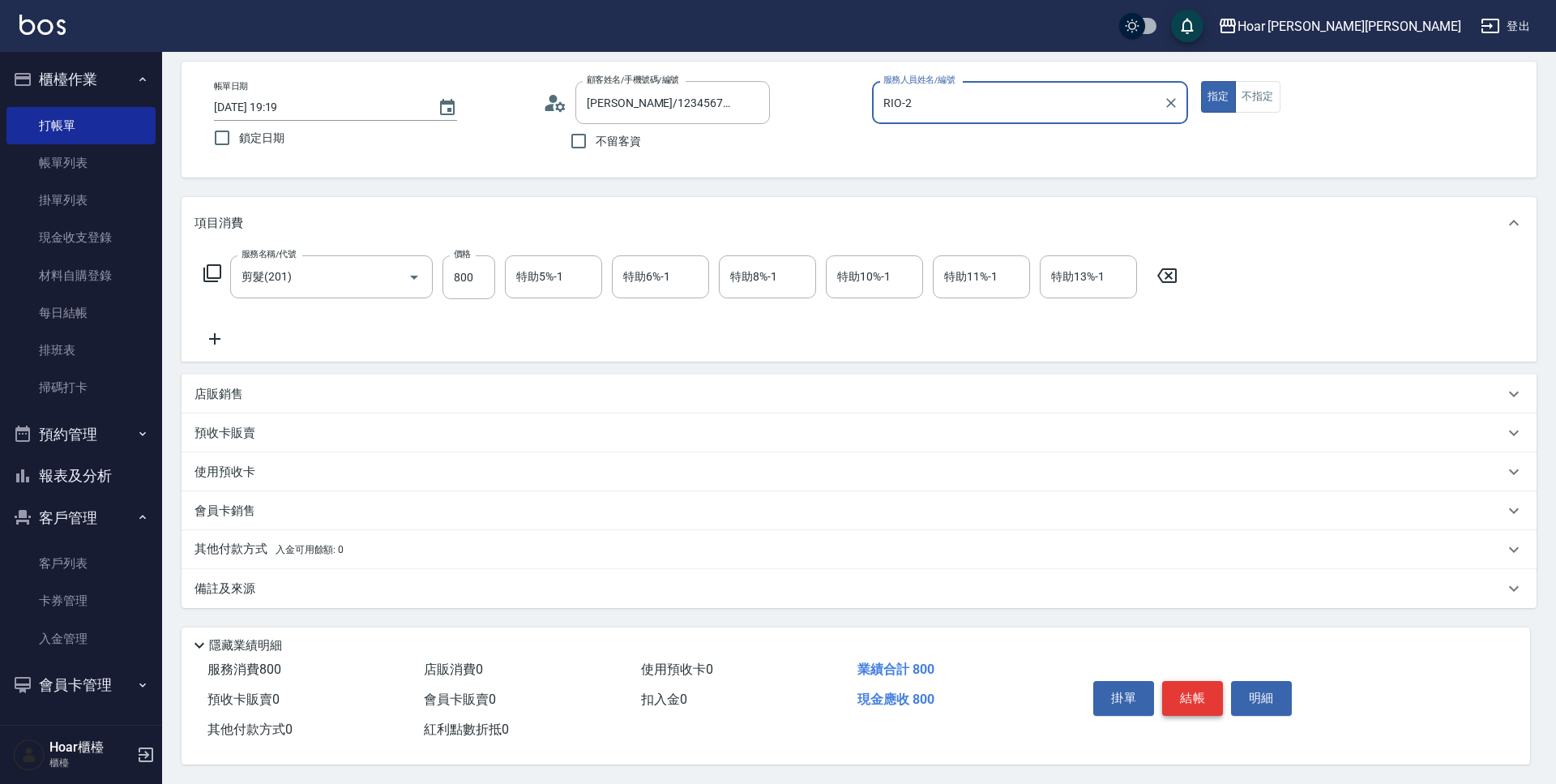
click at [1198, 691] on button "結帳" at bounding box center [1193, 698] width 61 height 34
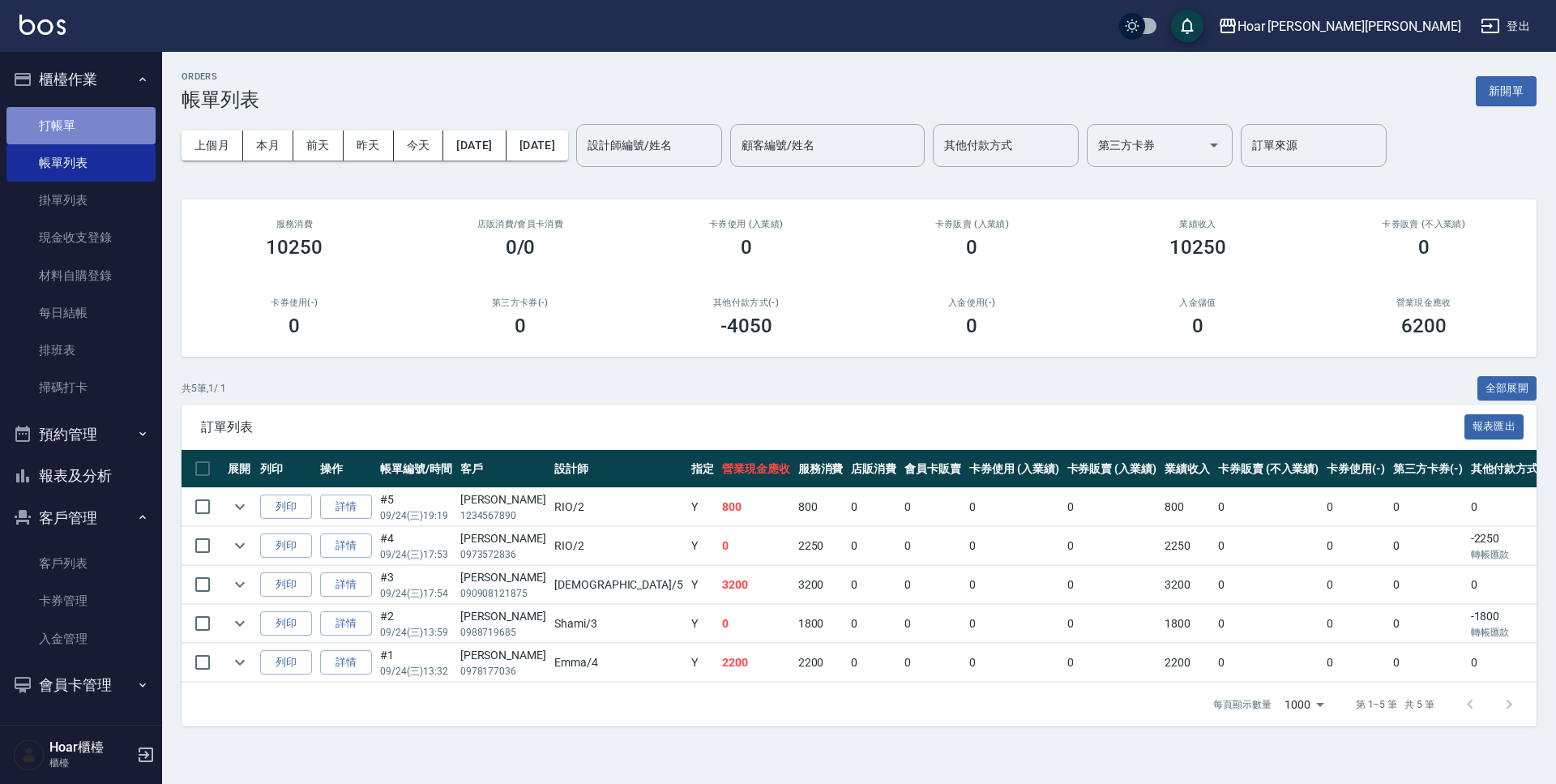
click at [83, 128] on link "打帳單" at bounding box center [81, 125] width 149 height 37
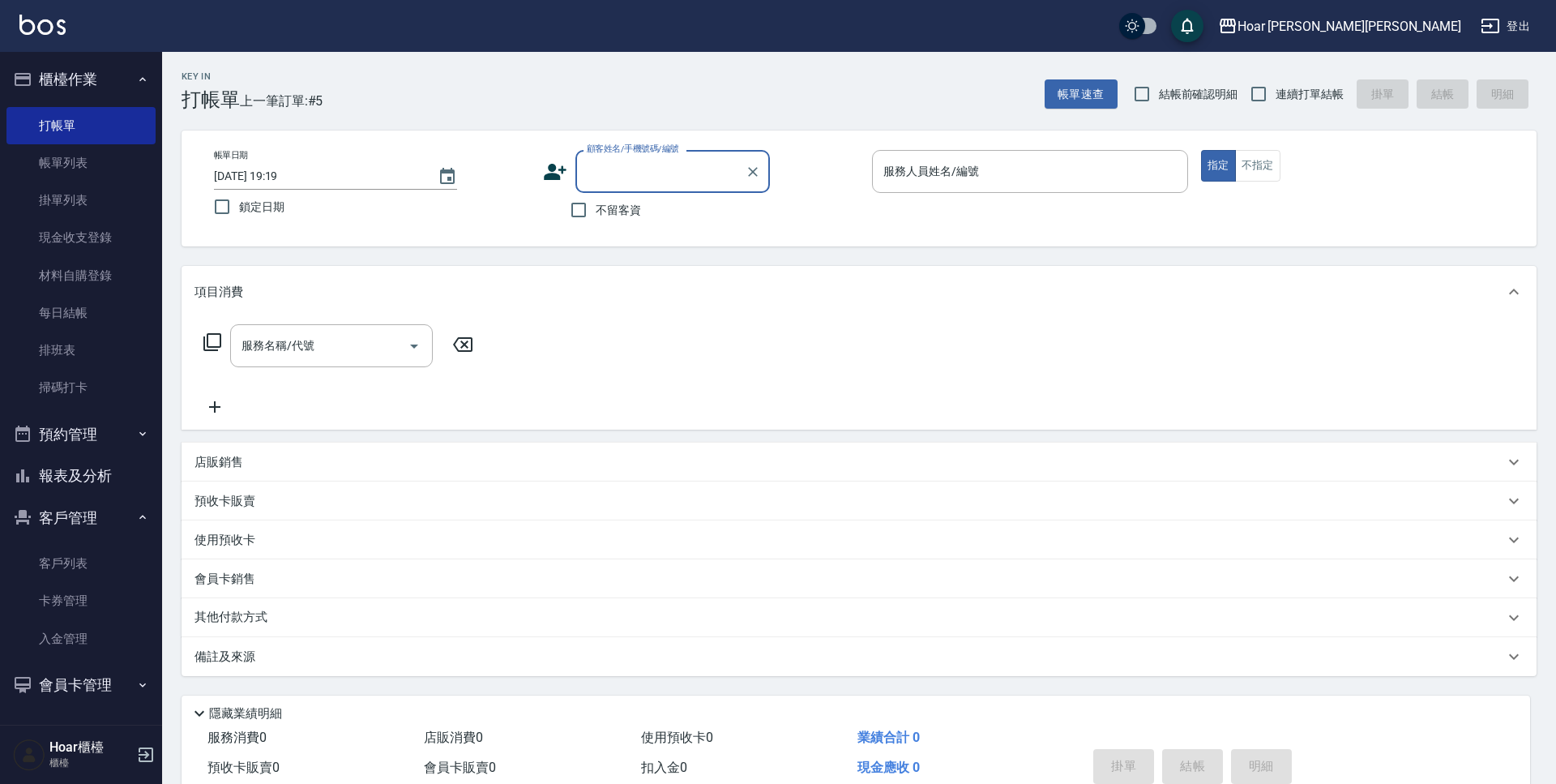
click at [668, 175] on input "顧客姓名/手機號碼/編號" at bounding box center [661, 172] width 156 height 28
type input "c"
click at [655, 210] on li "豪恩/0906828161/" at bounding box center [672, 212] width 194 height 27
type input "豪恩/0906828161/"
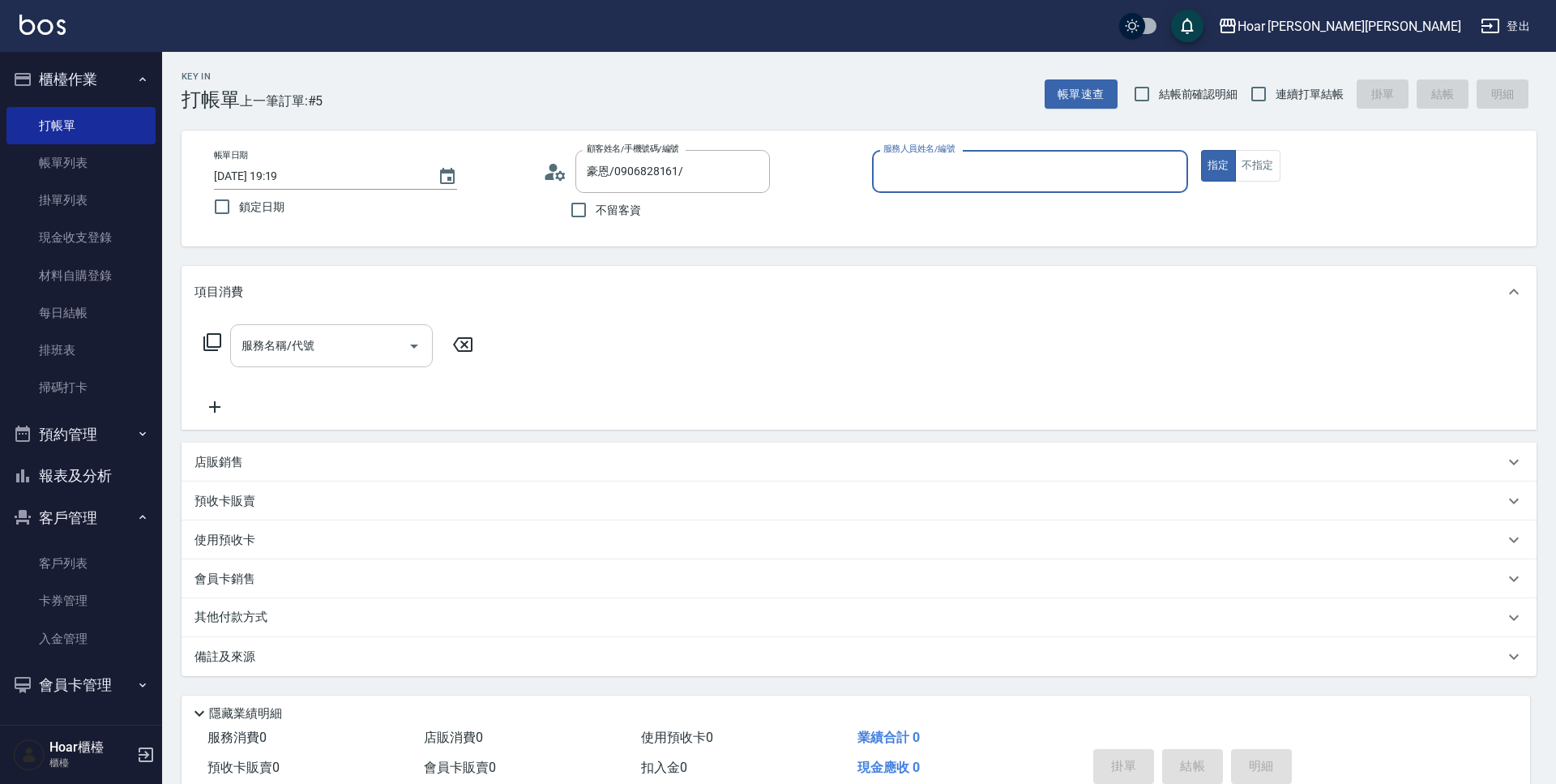
click at [356, 342] on input "服務名稱/代號" at bounding box center [319, 346] width 164 height 28
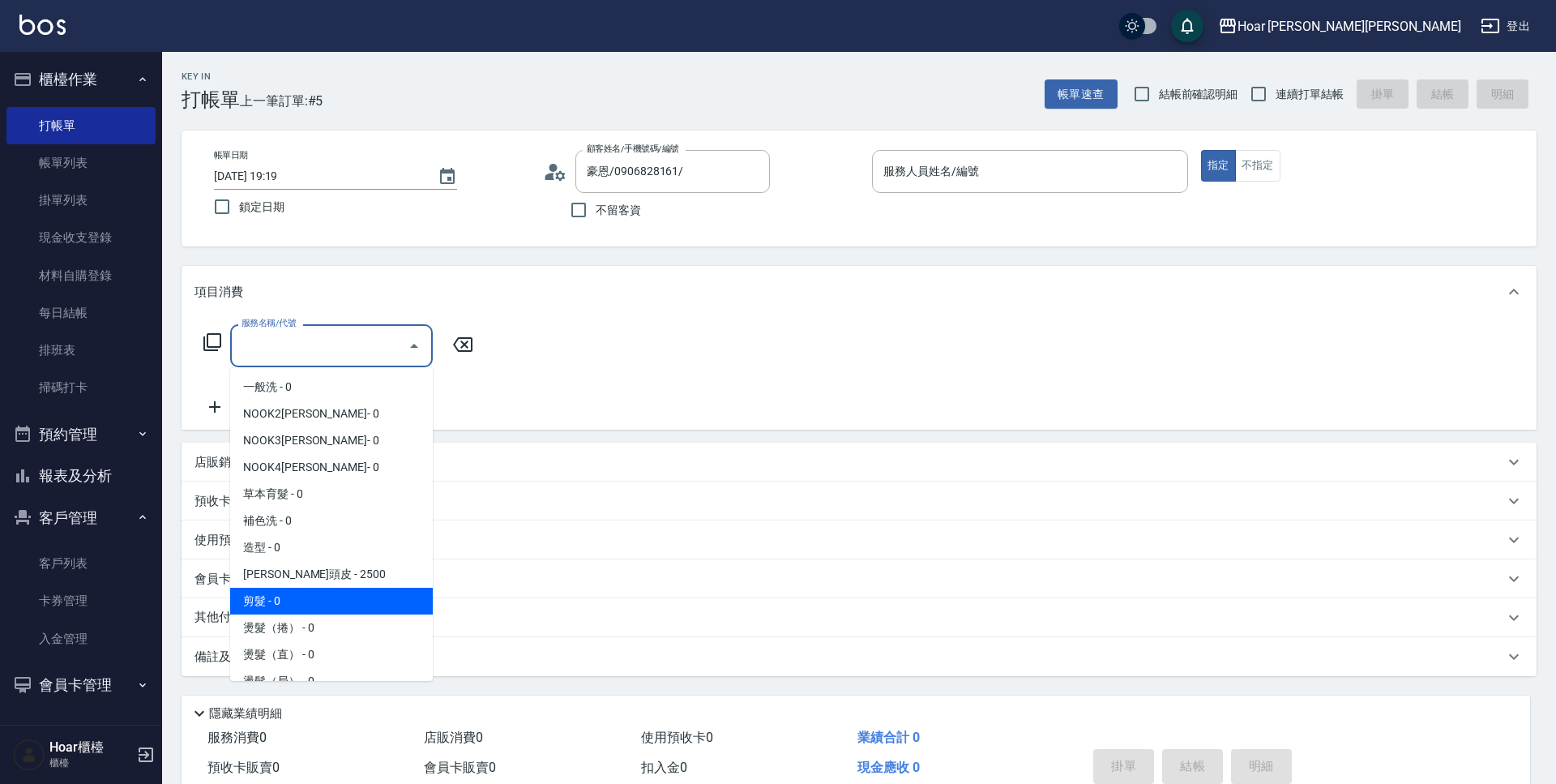
drag, startPoint x: 283, startPoint y: 605, endPoint x: 414, endPoint y: 493, distance: 172.4
click at [284, 604] on span "剪髮 - 0" at bounding box center [332, 601] width 203 height 27
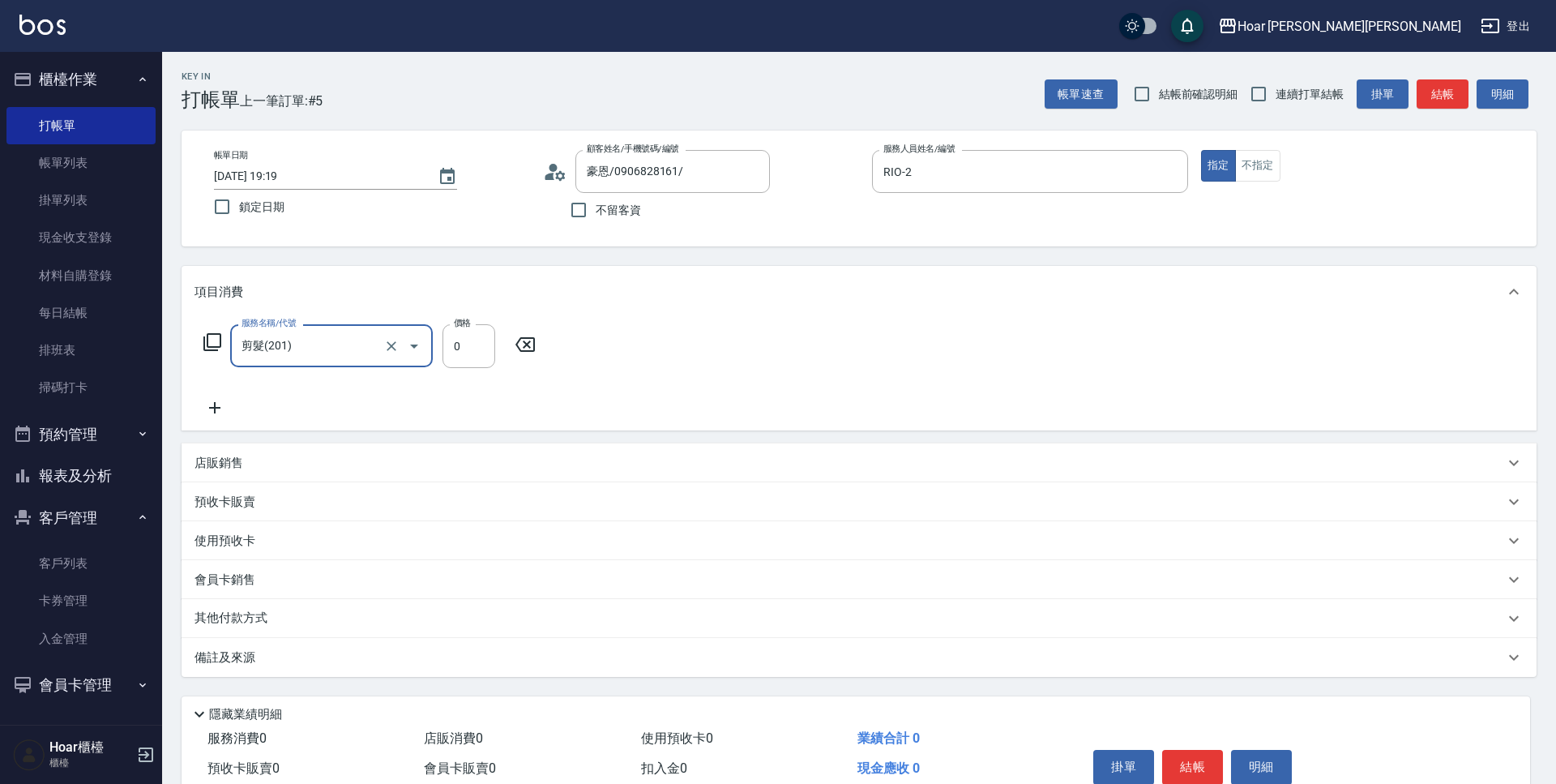
type input "RIO-2"
type input "剪髮(201)"
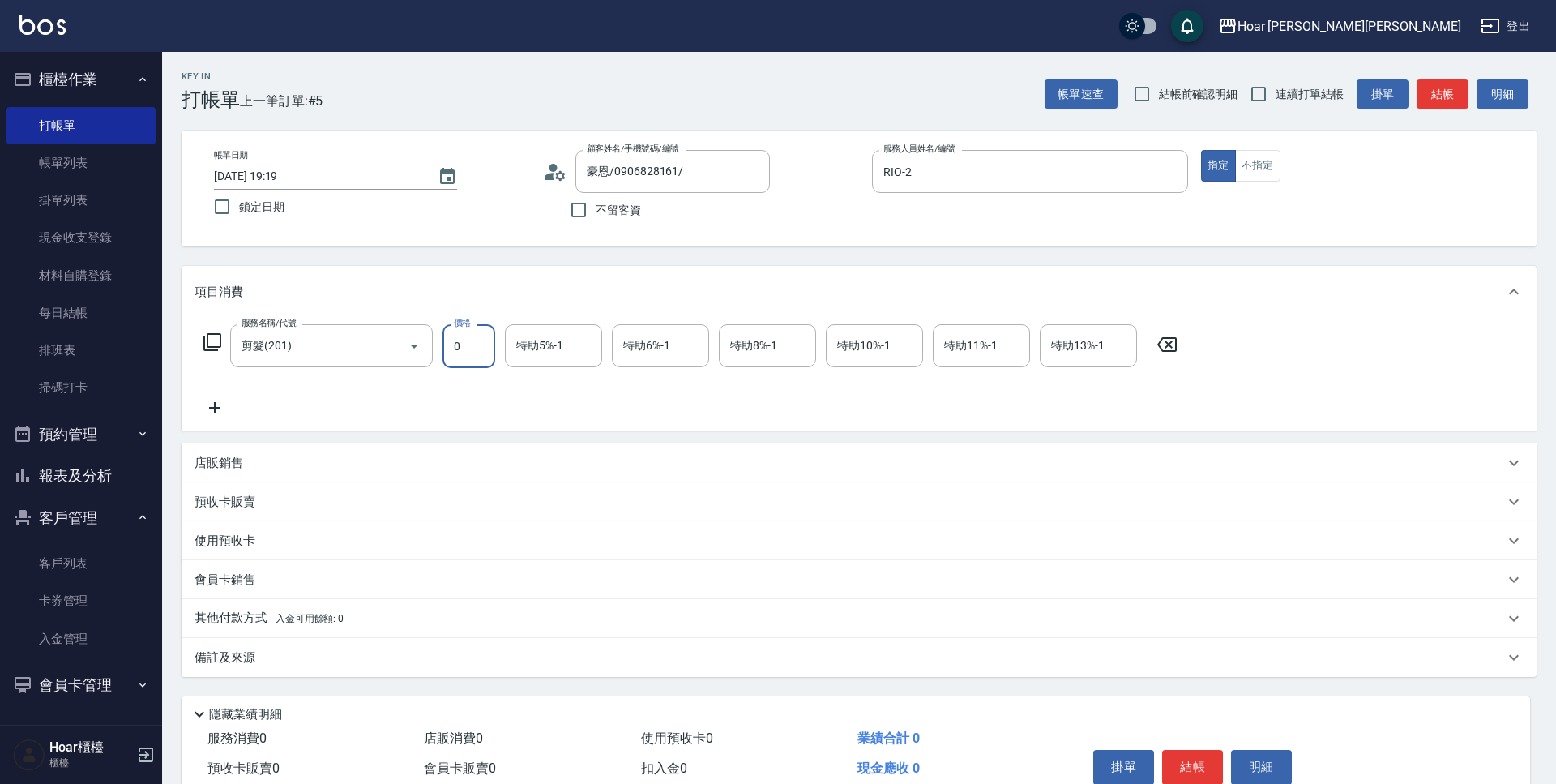
click at [485, 361] on input "0" at bounding box center [469, 346] width 53 height 44
type input "680"
click at [741, 401] on div "服務名稱/代號 剪髮(201) 服務名稱/代號 價格 680 價格 特助5%-1 特助5%-1 特助6%-1 特助6%-1 特助8%-1 特助8%-1 特助1…" at bounding box center [690, 371] width 993 height 93
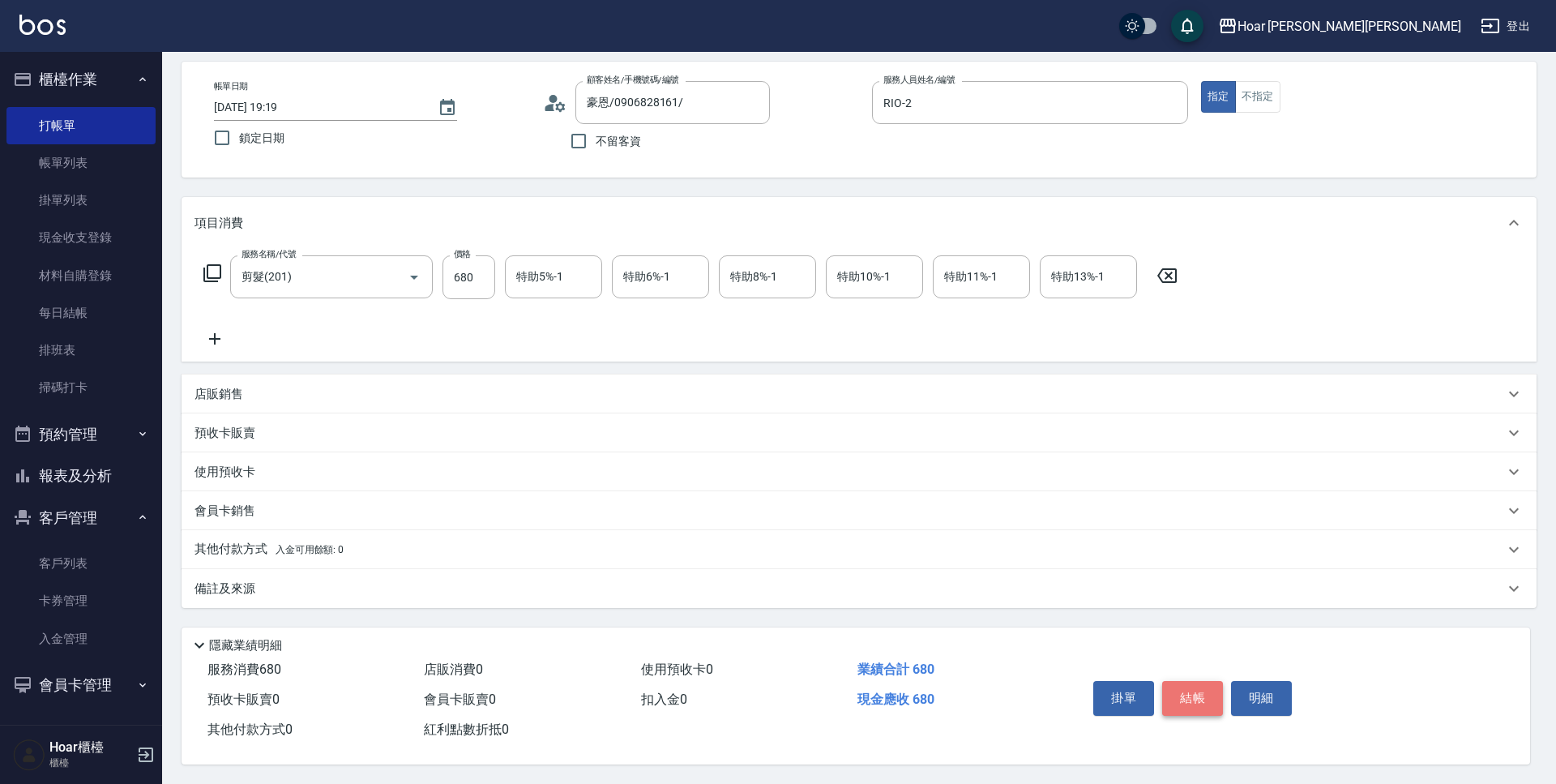
click at [1201, 690] on button "結帳" at bounding box center [1193, 698] width 61 height 34
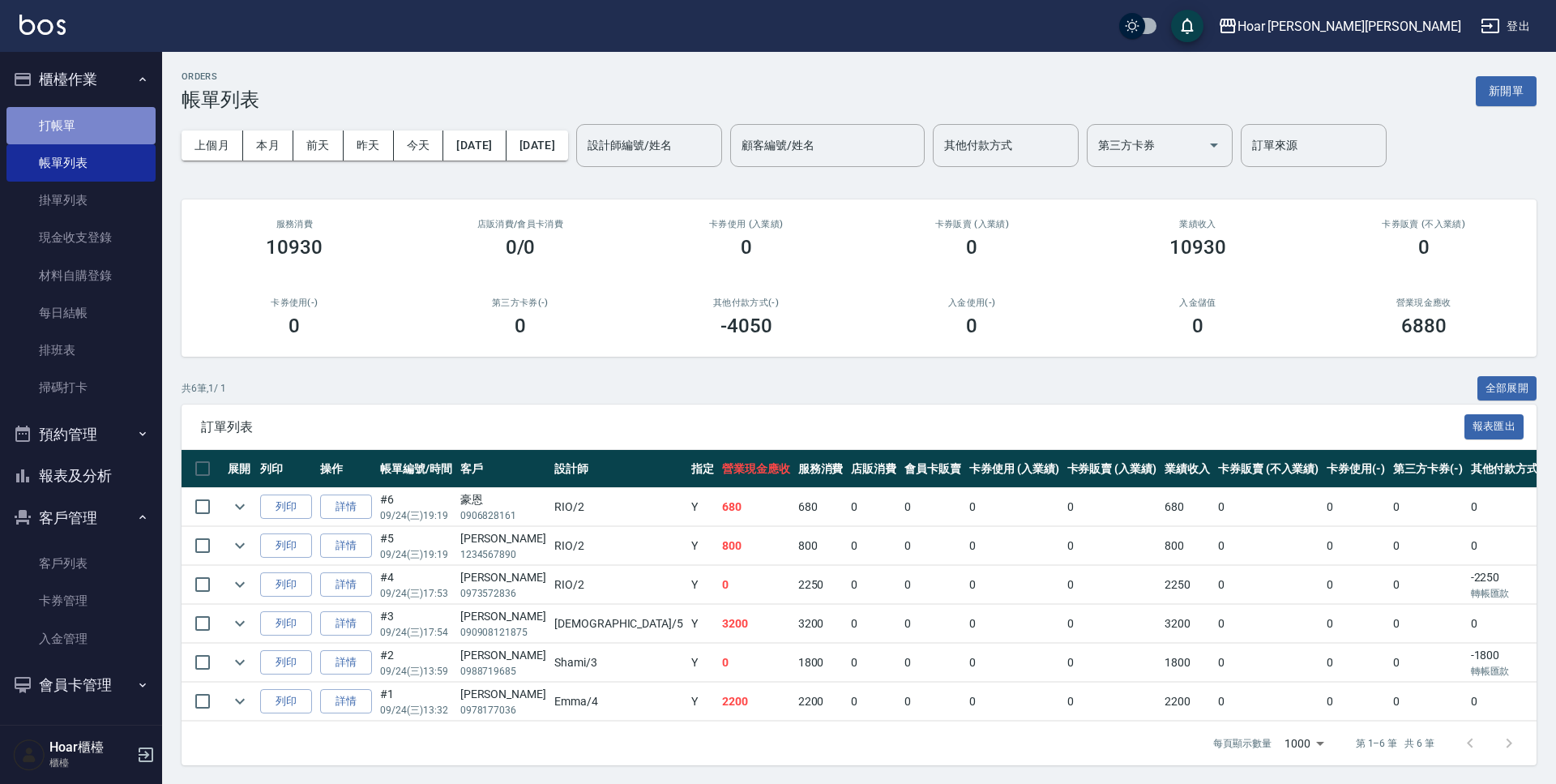
click at [59, 137] on link "打帳單" at bounding box center [81, 125] width 149 height 37
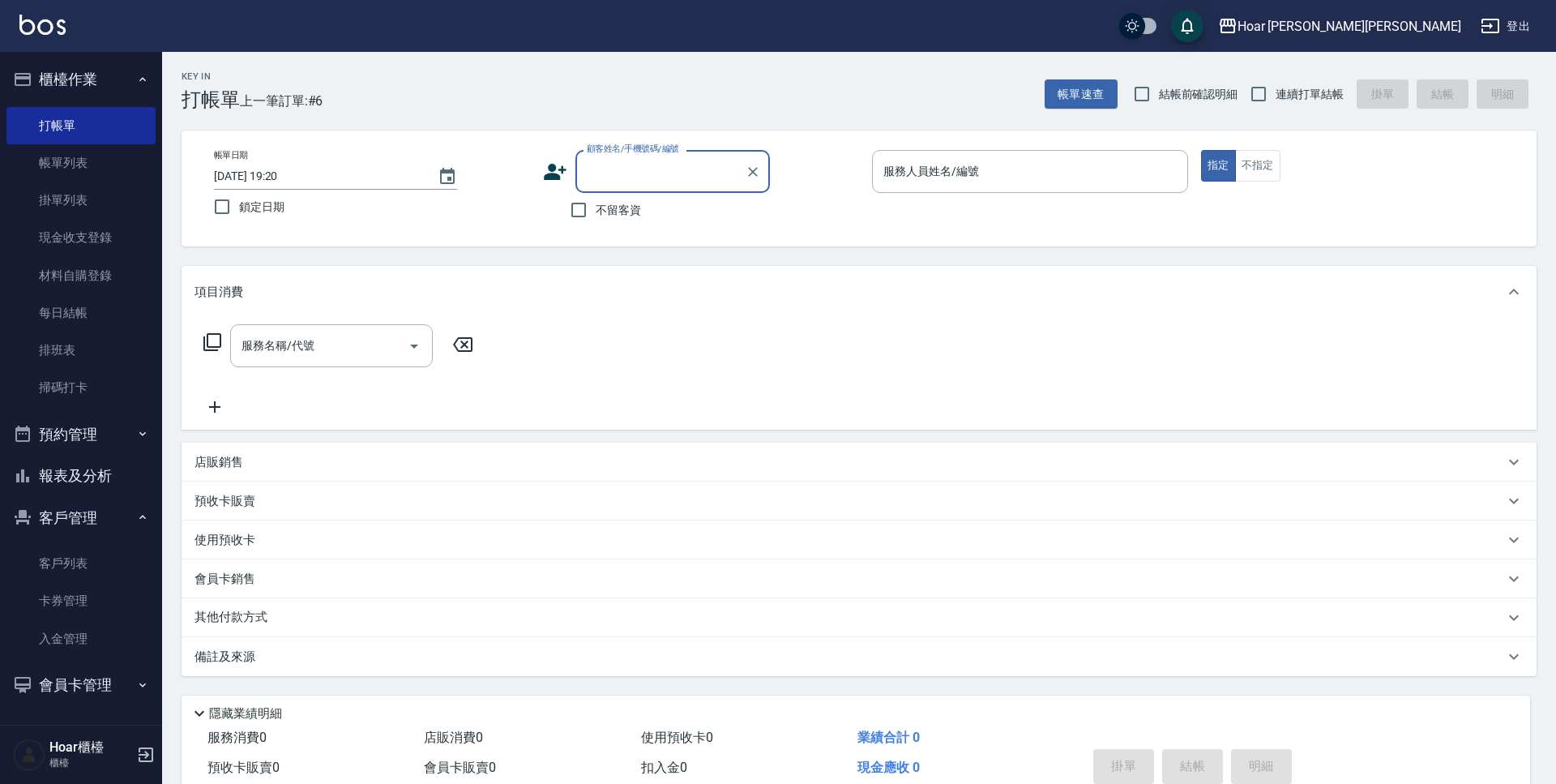
click at [661, 186] on input "顧客姓名/手機號碼/編號" at bounding box center [661, 172] width 156 height 28
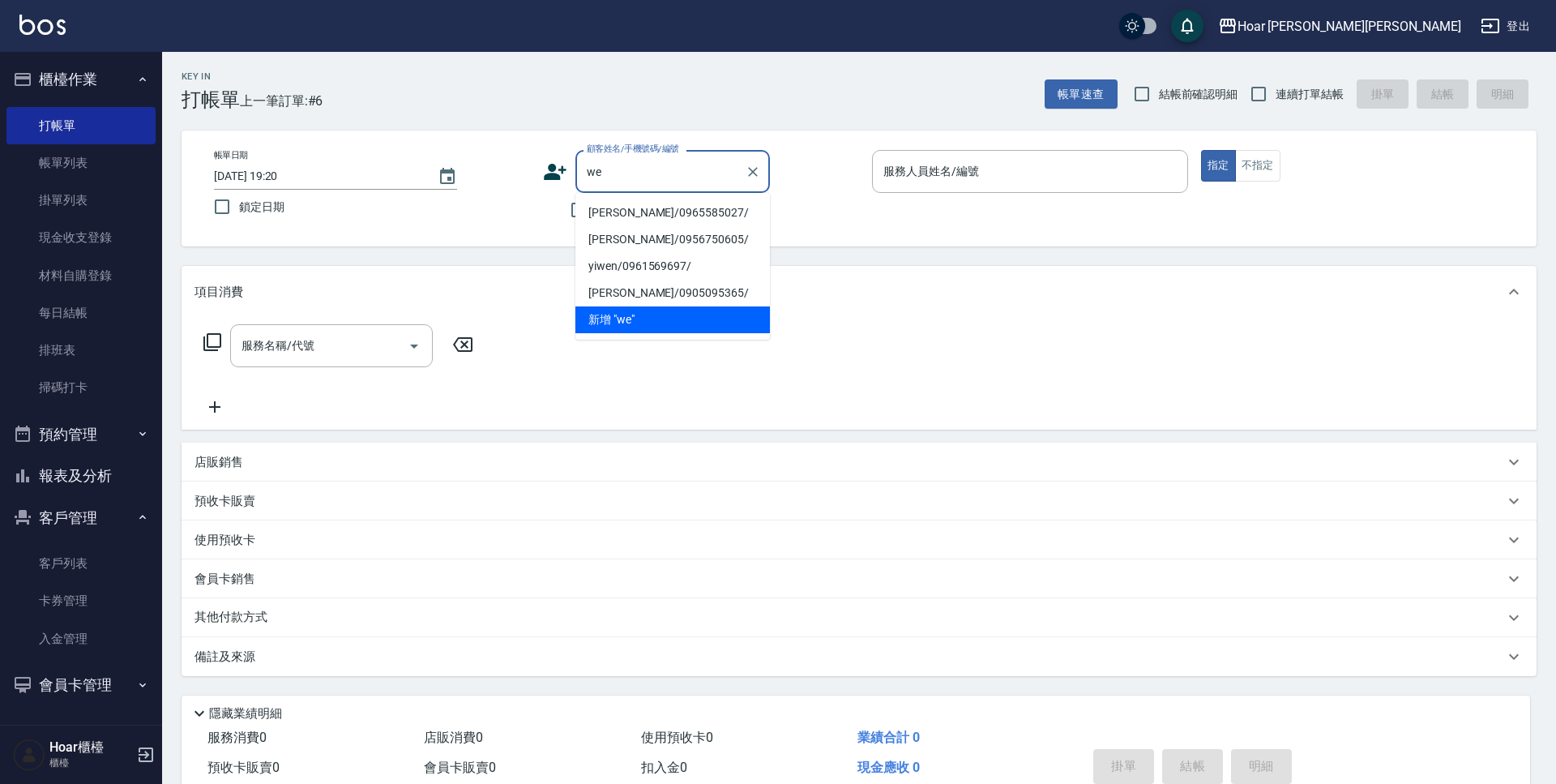
type input "wei"
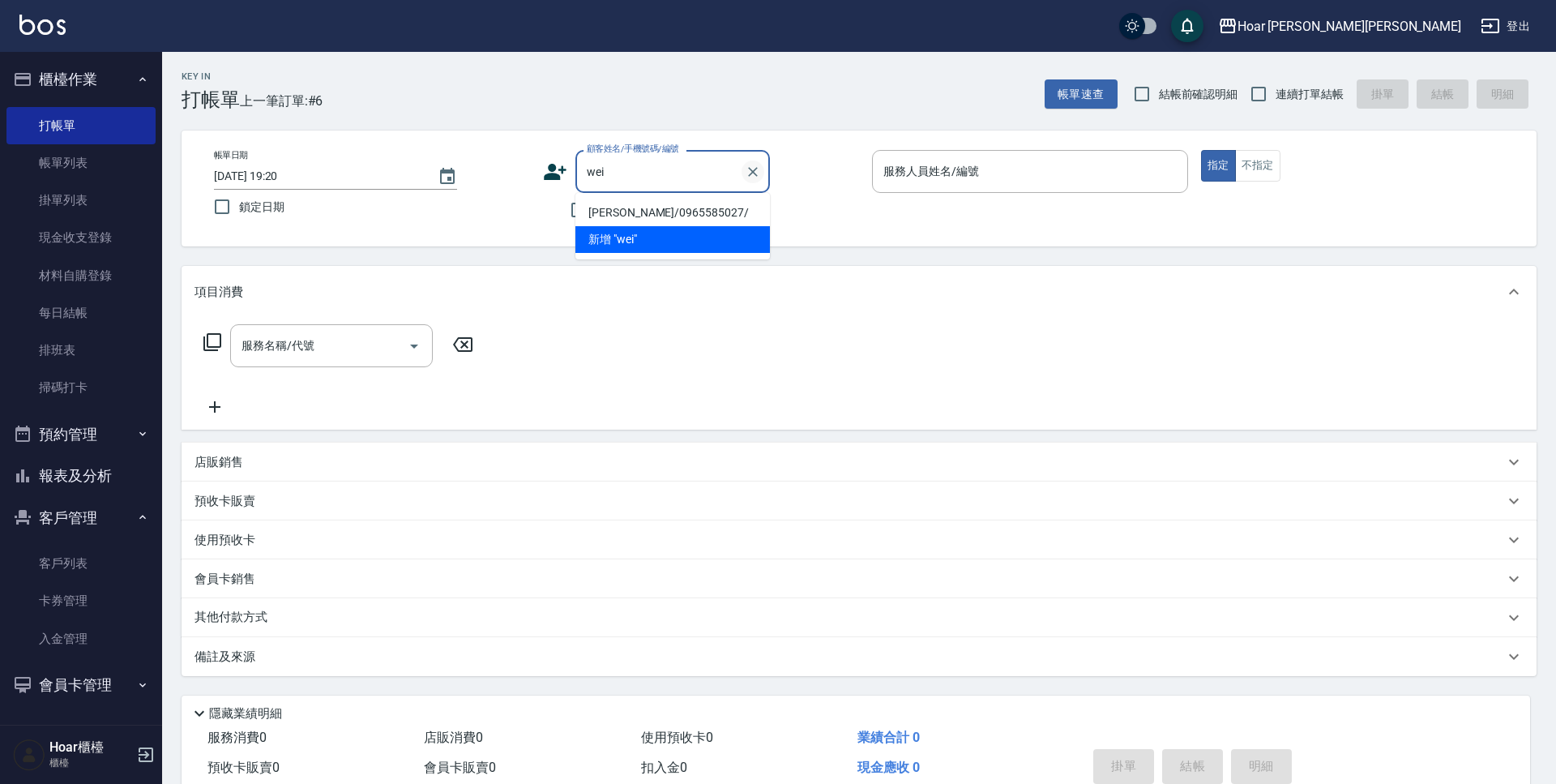
click at [748, 173] on icon "Clear" at bounding box center [752, 172] width 16 height 16
click at [785, 195] on div "顧客姓名/手機號碼/編號 顧客姓名/手機號碼/編號 不留客資" at bounding box center [701, 188] width 316 height 77
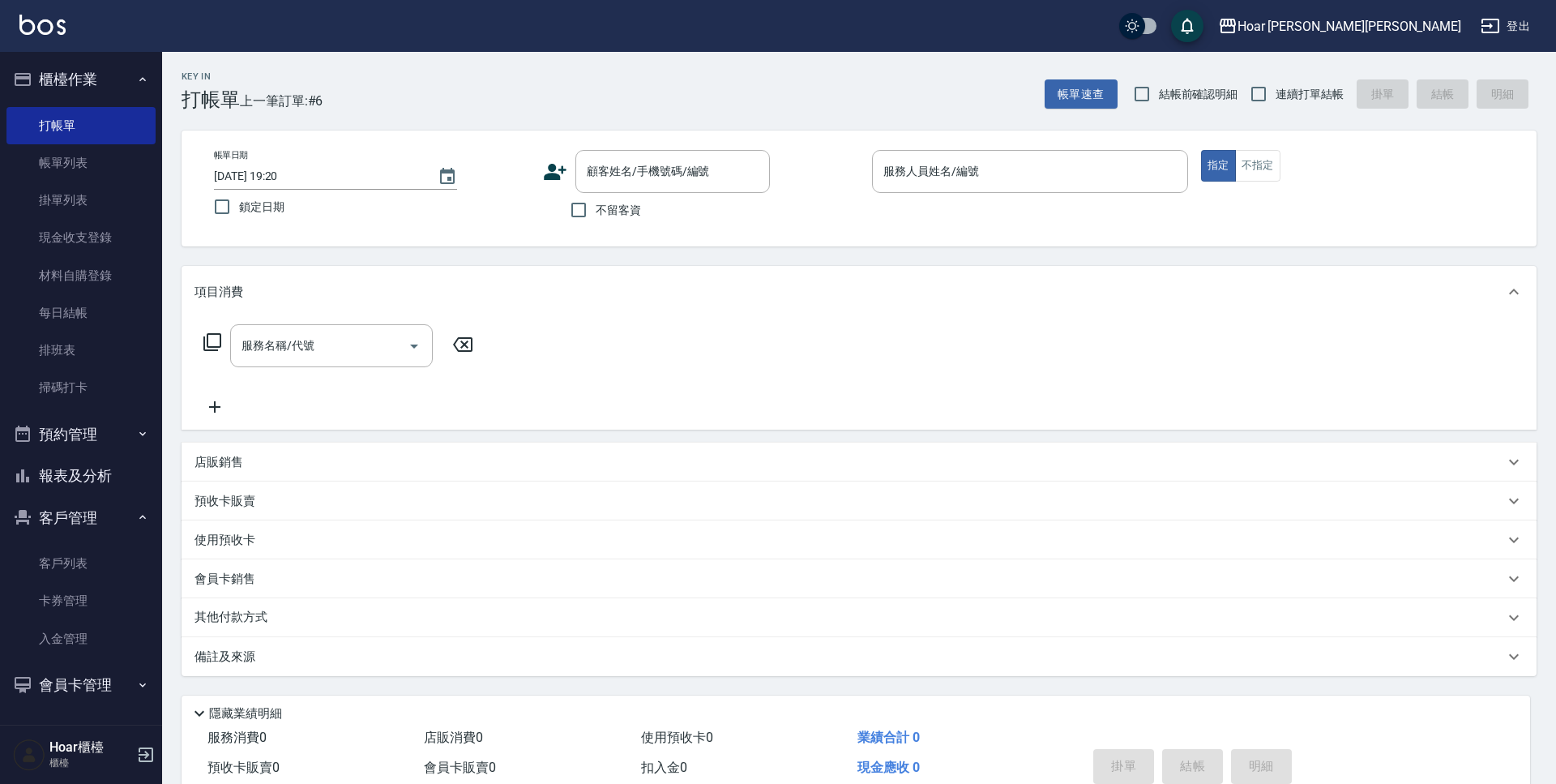
click at [605, 214] on span "不留客資" at bounding box center [618, 210] width 46 height 17
click at [595, 214] on input "不留客資" at bounding box center [578, 210] width 34 height 34
checkbox input "true"
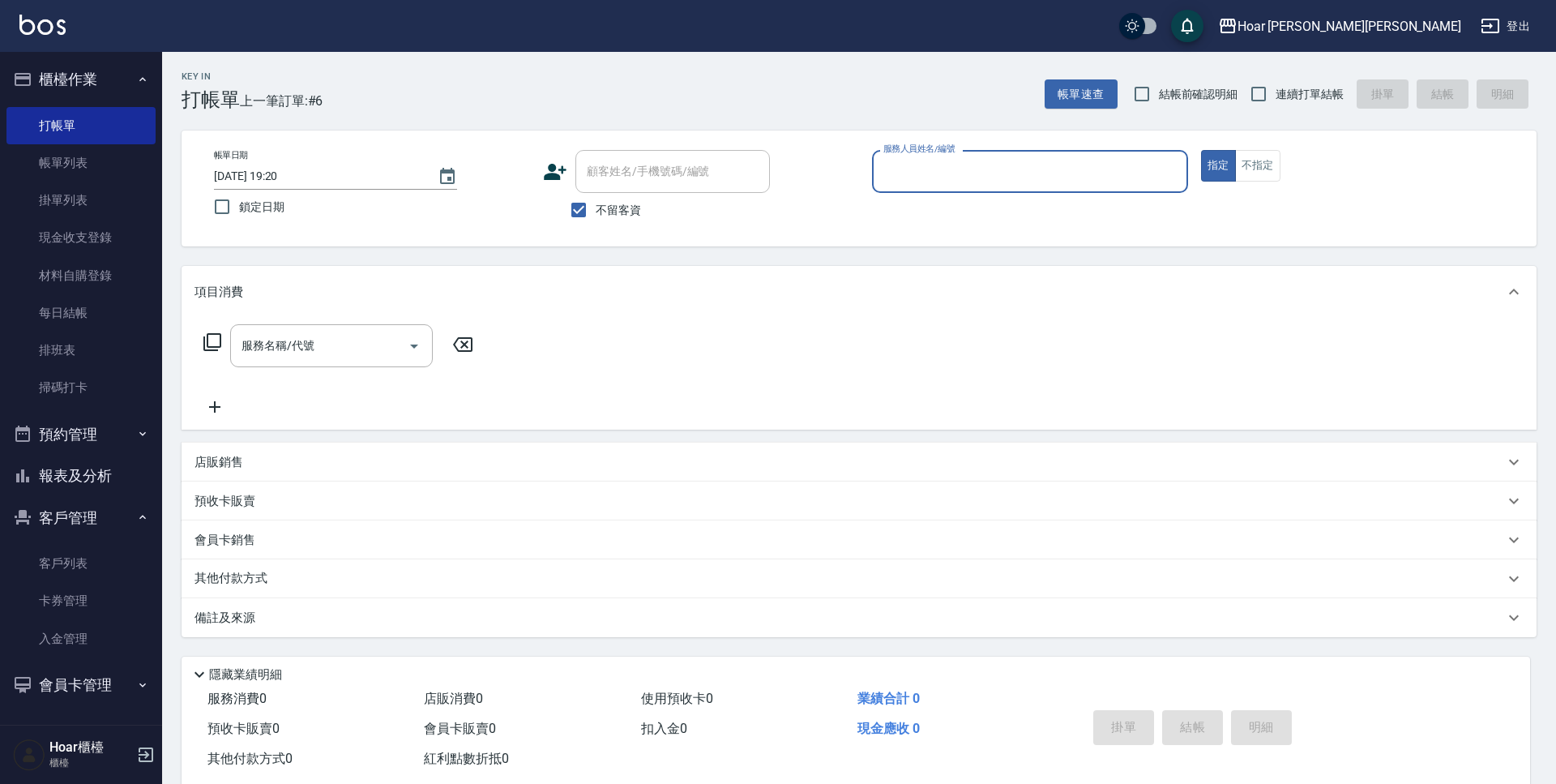
click at [937, 175] on input "服務人員姓名/編號" at bounding box center [1030, 172] width 302 height 28
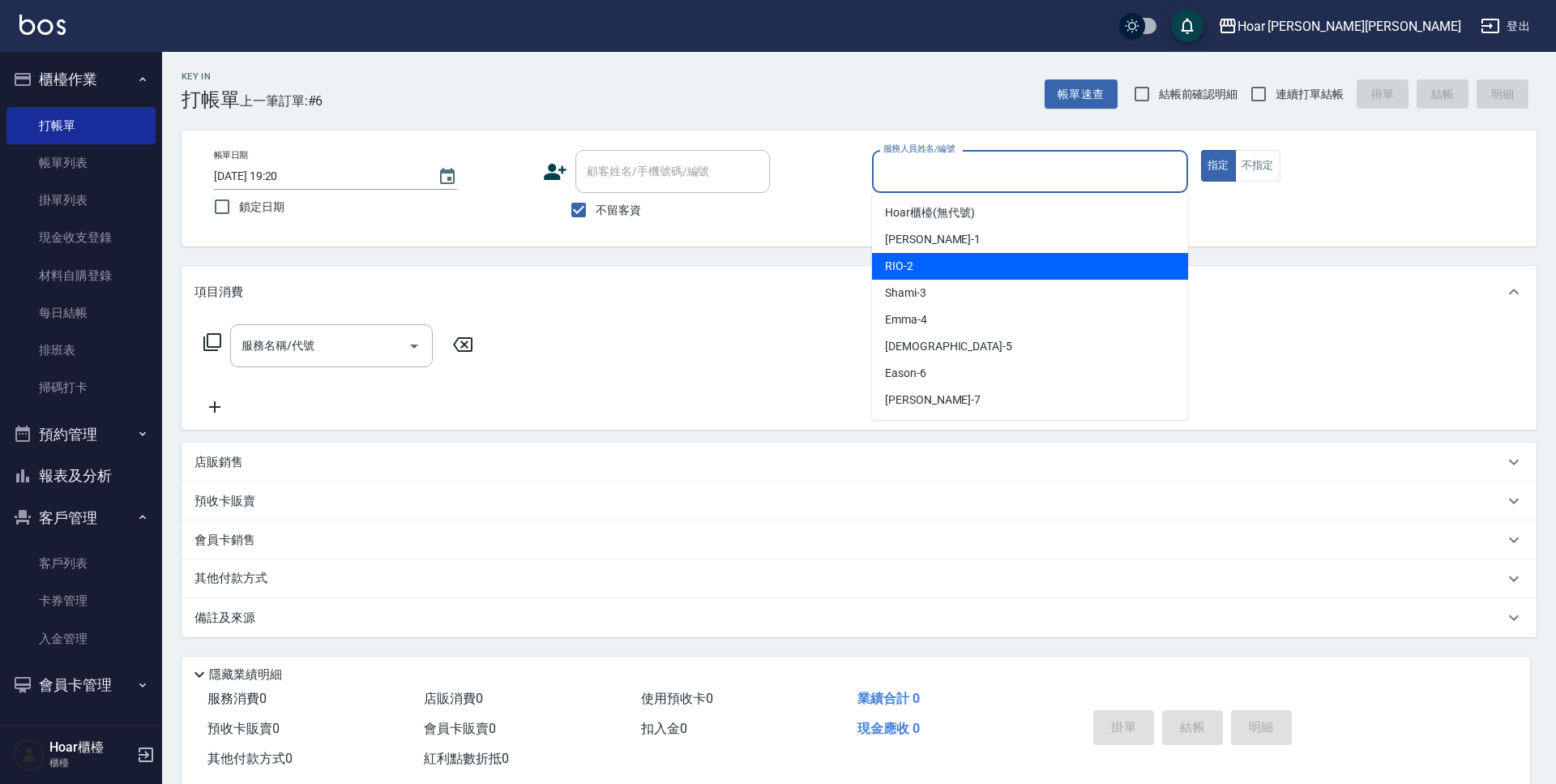
click at [909, 273] on span "RIO -2" at bounding box center [899, 266] width 28 height 17
type input "RIO-2"
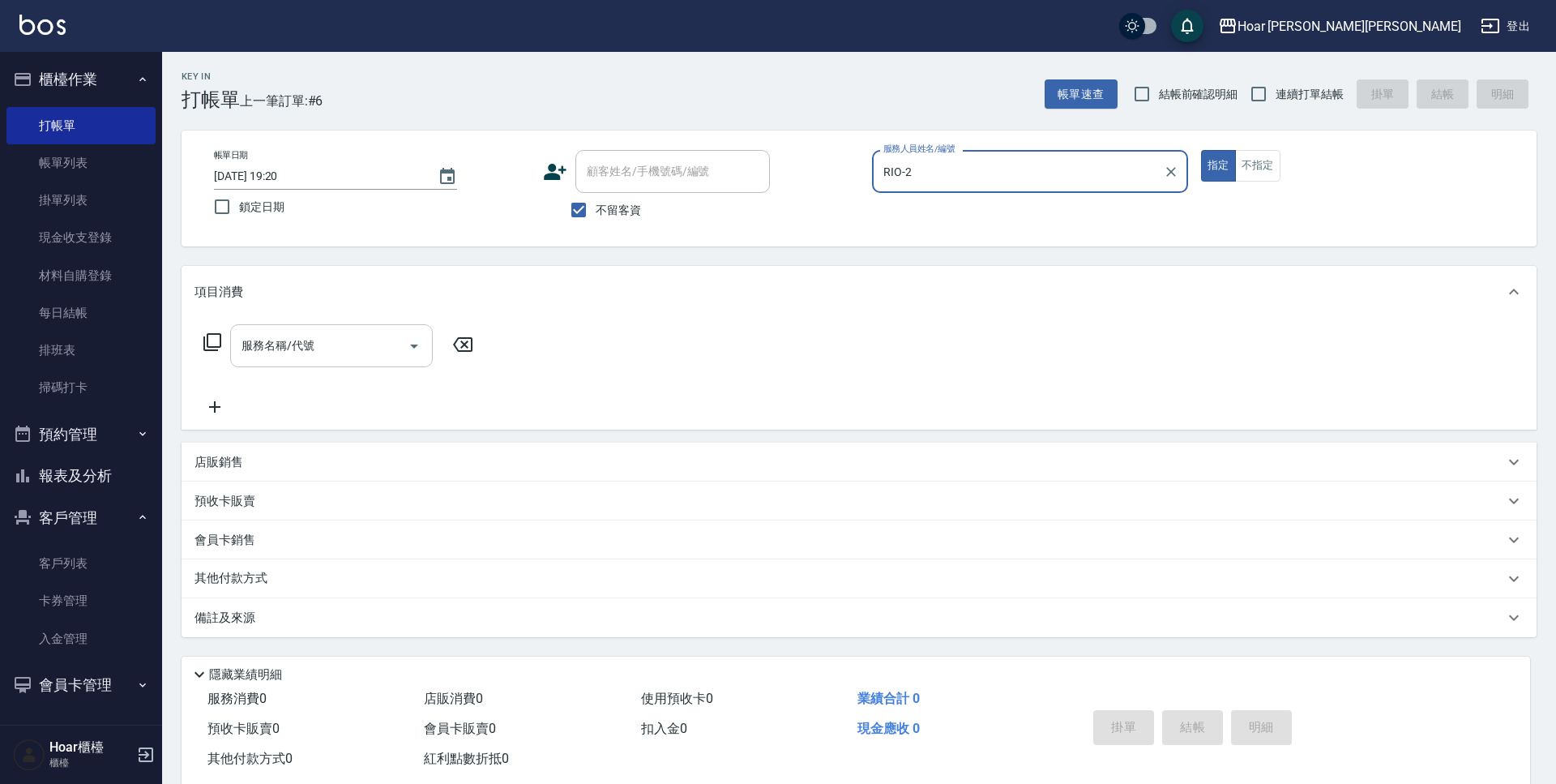
click at [339, 350] on input "服務名稱/代號" at bounding box center [319, 346] width 164 height 28
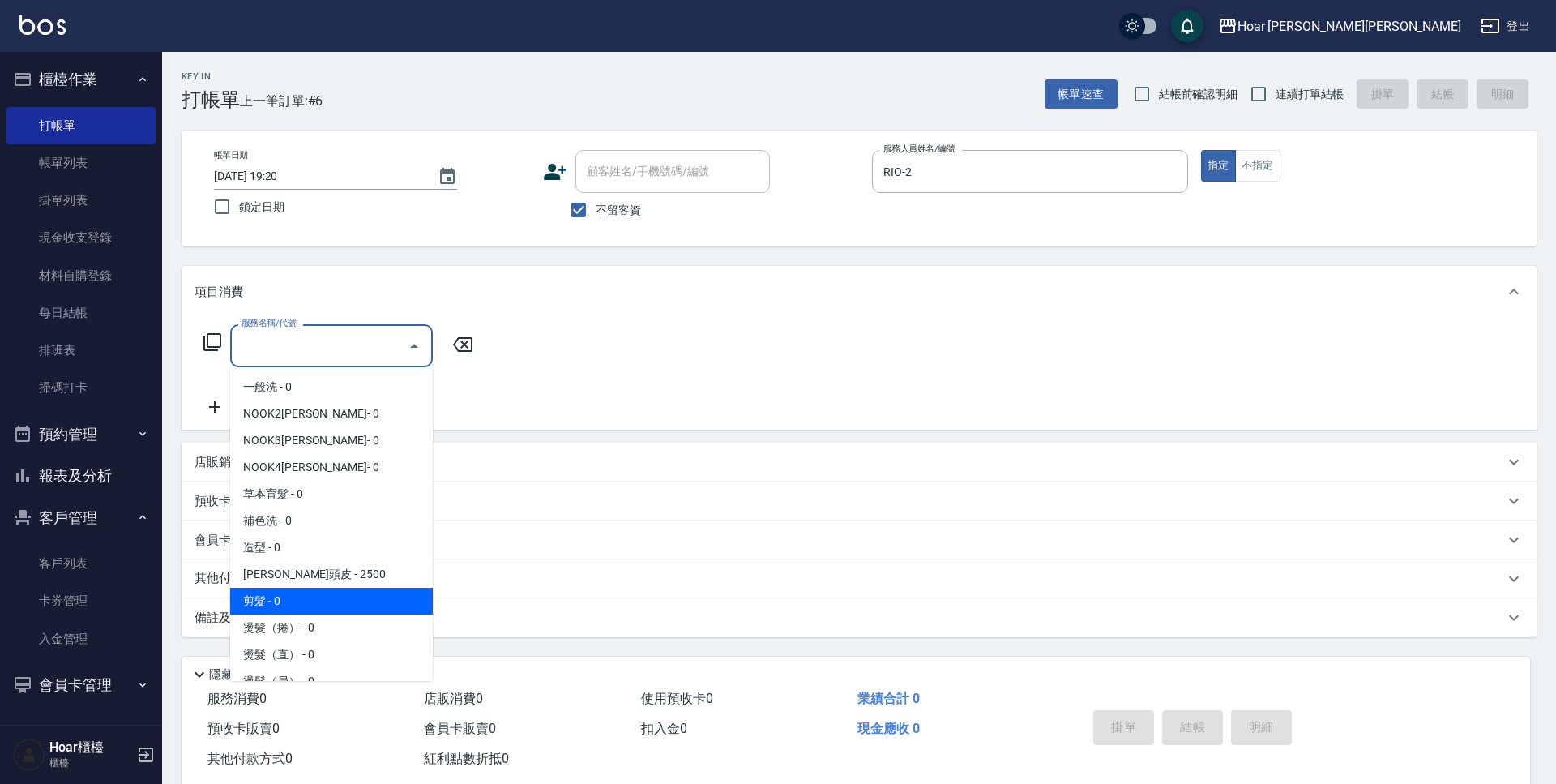
drag, startPoint x: 283, startPoint y: 599, endPoint x: 315, endPoint y: 570, distance: 43.2
click at [284, 599] on span "剪髮 - 0" at bounding box center [332, 601] width 203 height 27
type input "剪髮(201)"
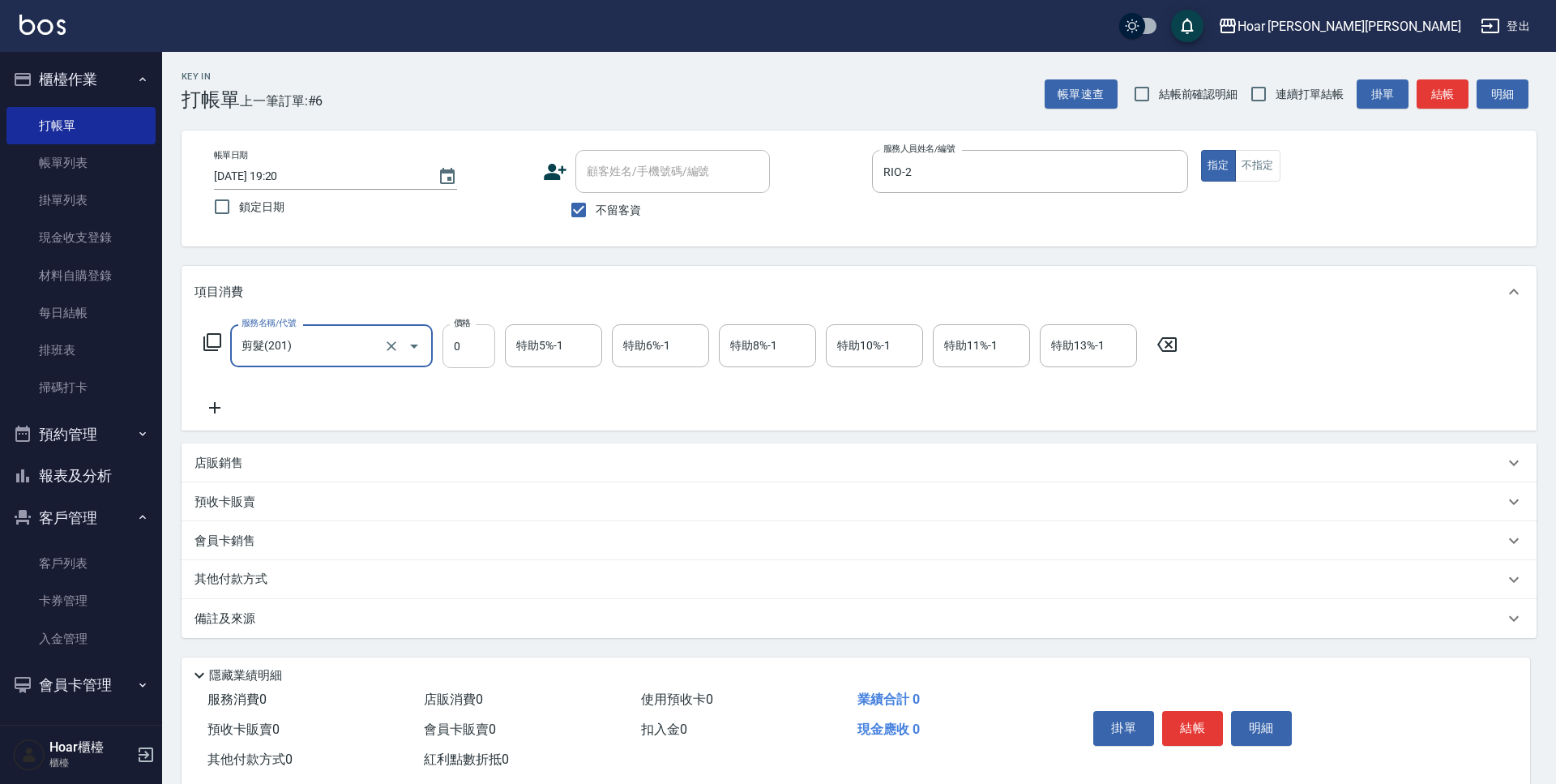
click at [462, 349] on input "0" at bounding box center [469, 346] width 53 height 44
type input "800"
click at [506, 418] on div "服務名稱/代號 剪髮(201) 服務名稱/代號 價格 800 價格 特助5%-1 特助5%-1 特助6%-1 特助6%-1 特助8%-1 特助8%-1 特助1…" at bounding box center [858, 374] width 1355 height 113
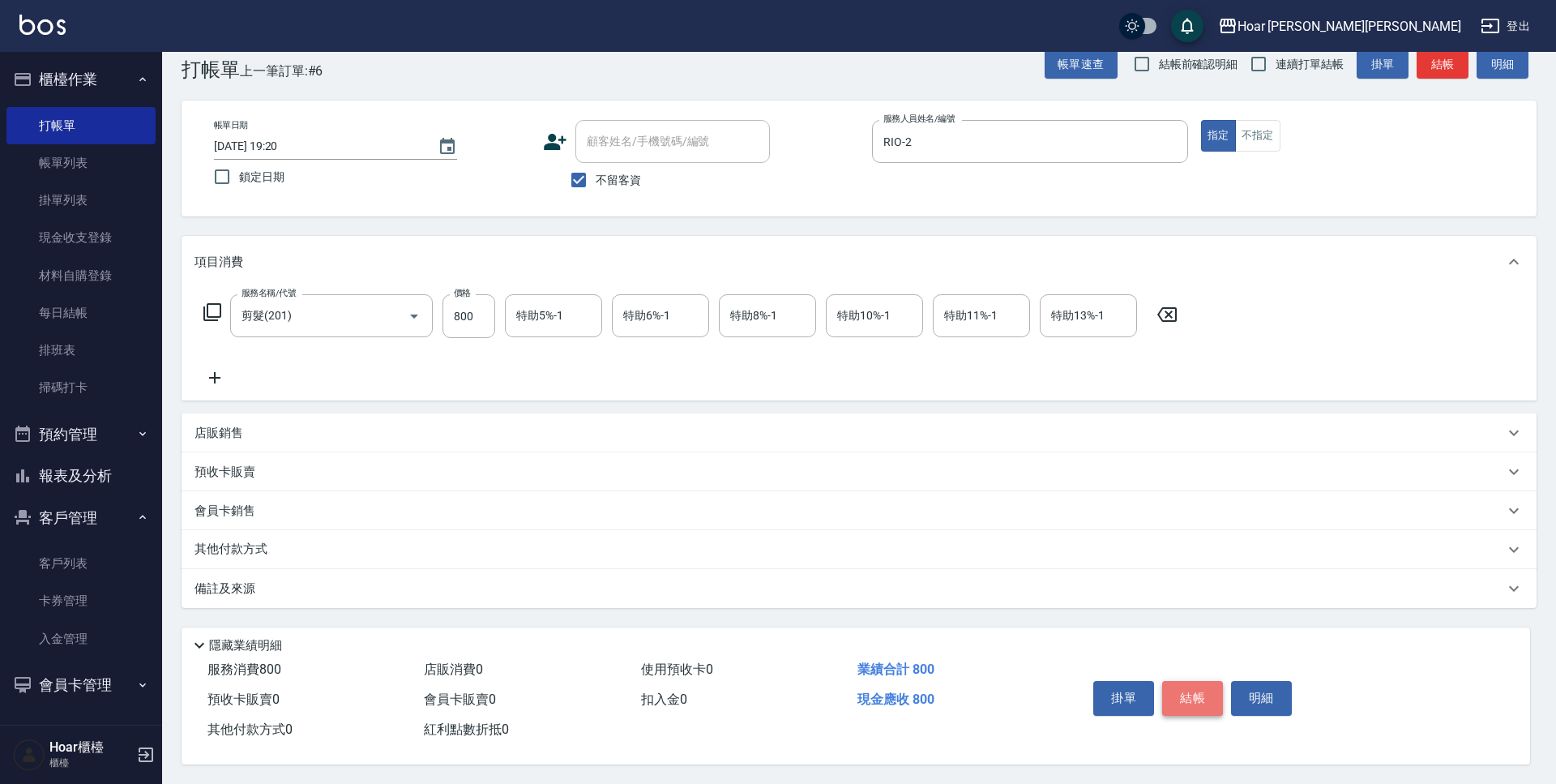
click at [1191, 699] on button "結帳" at bounding box center [1193, 698] width 61 height 34
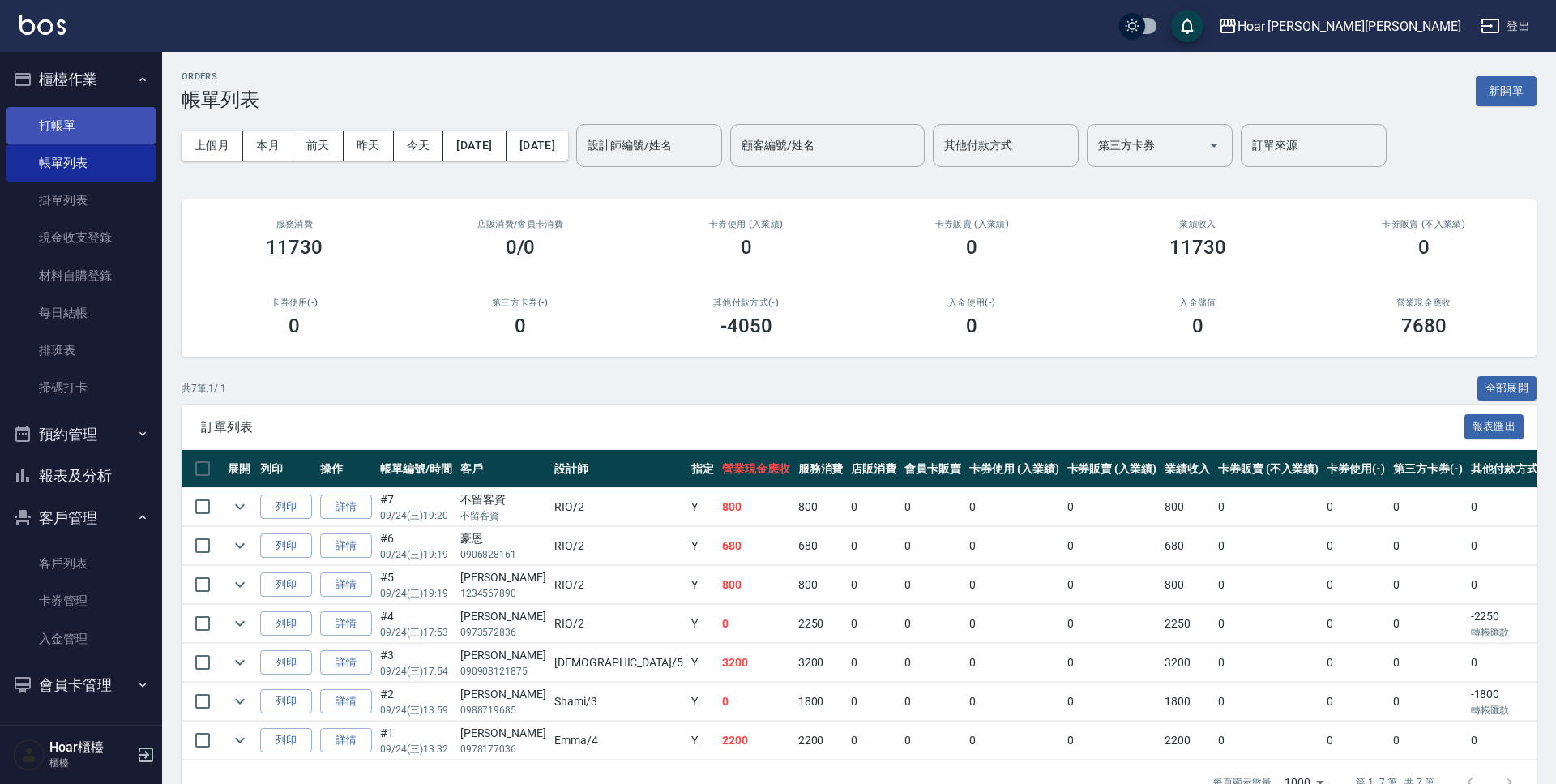
click at [71, 125] on link "打帳單" at bounding box center [81, 125] width 149 height 37
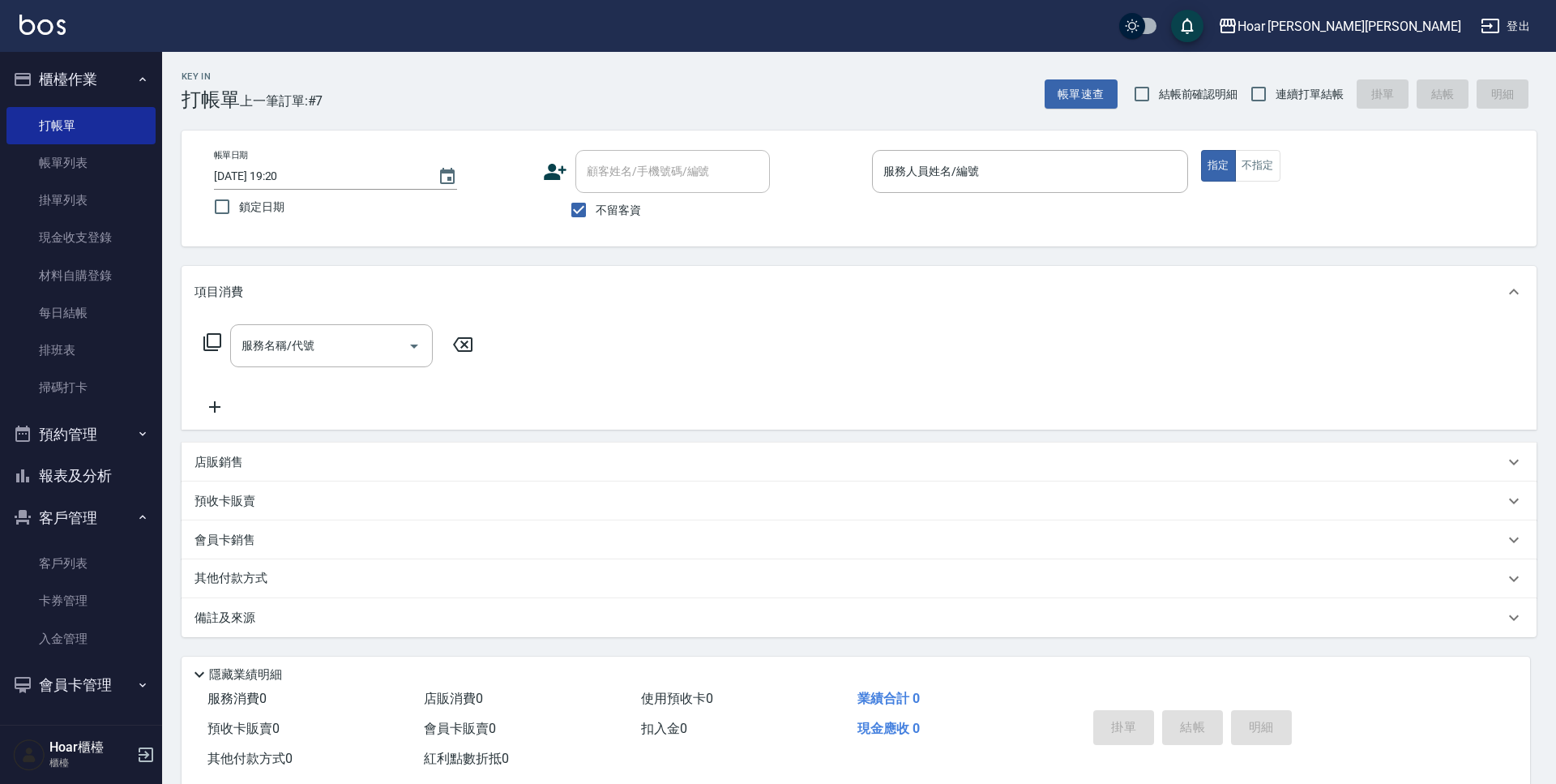
click at [596, 217] on span "不留客資" at bounding box center [618, 210] width 46 height 17
click at [595, 217] on input "不留客資" at bounding box center [578, 210] width 34 height 34
checkbox input "false"
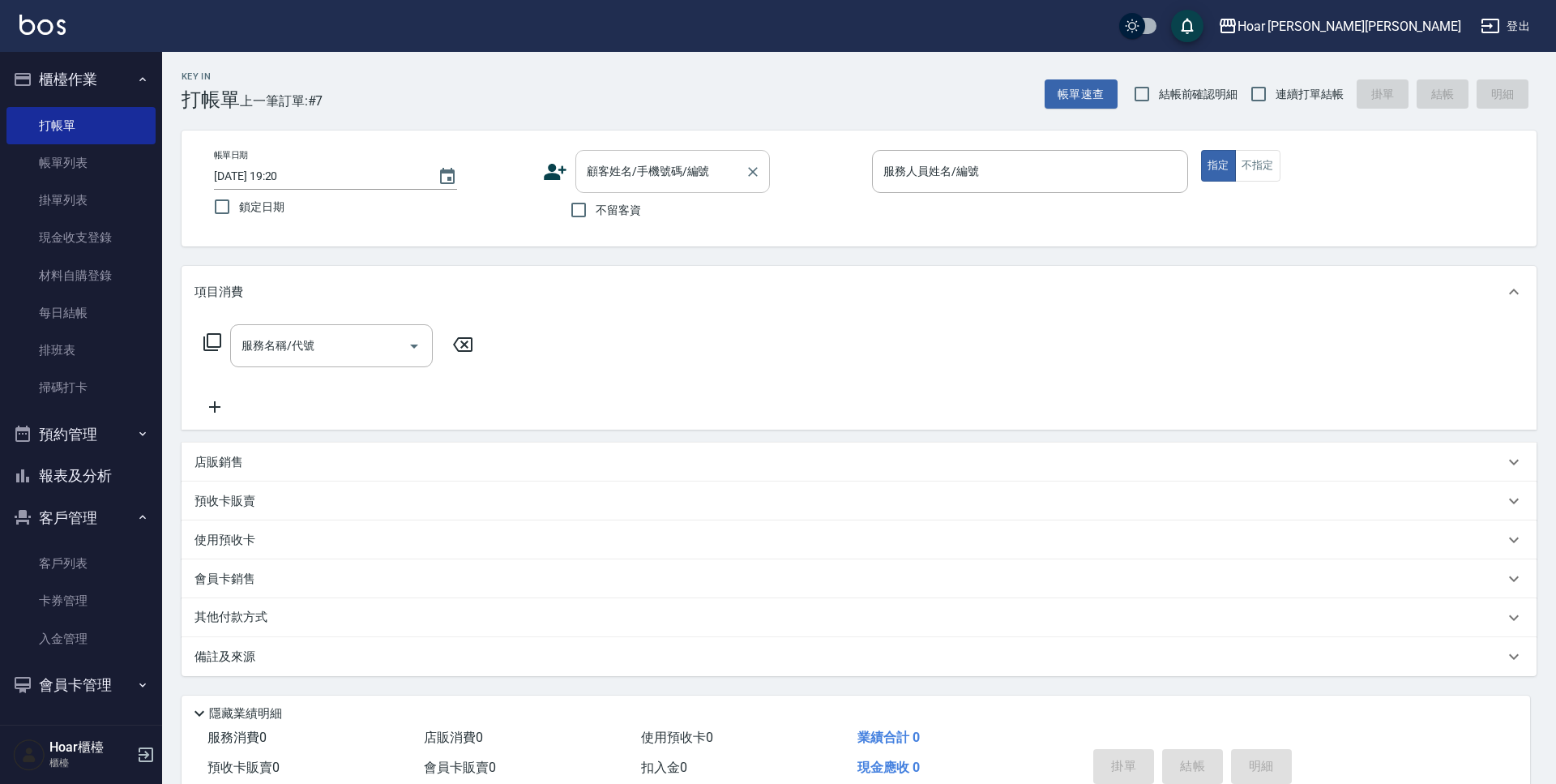
click at [615, 184] on input "顧客姓名/手機號碼/編號" at bounding box center [661, 172] width 156 height 28
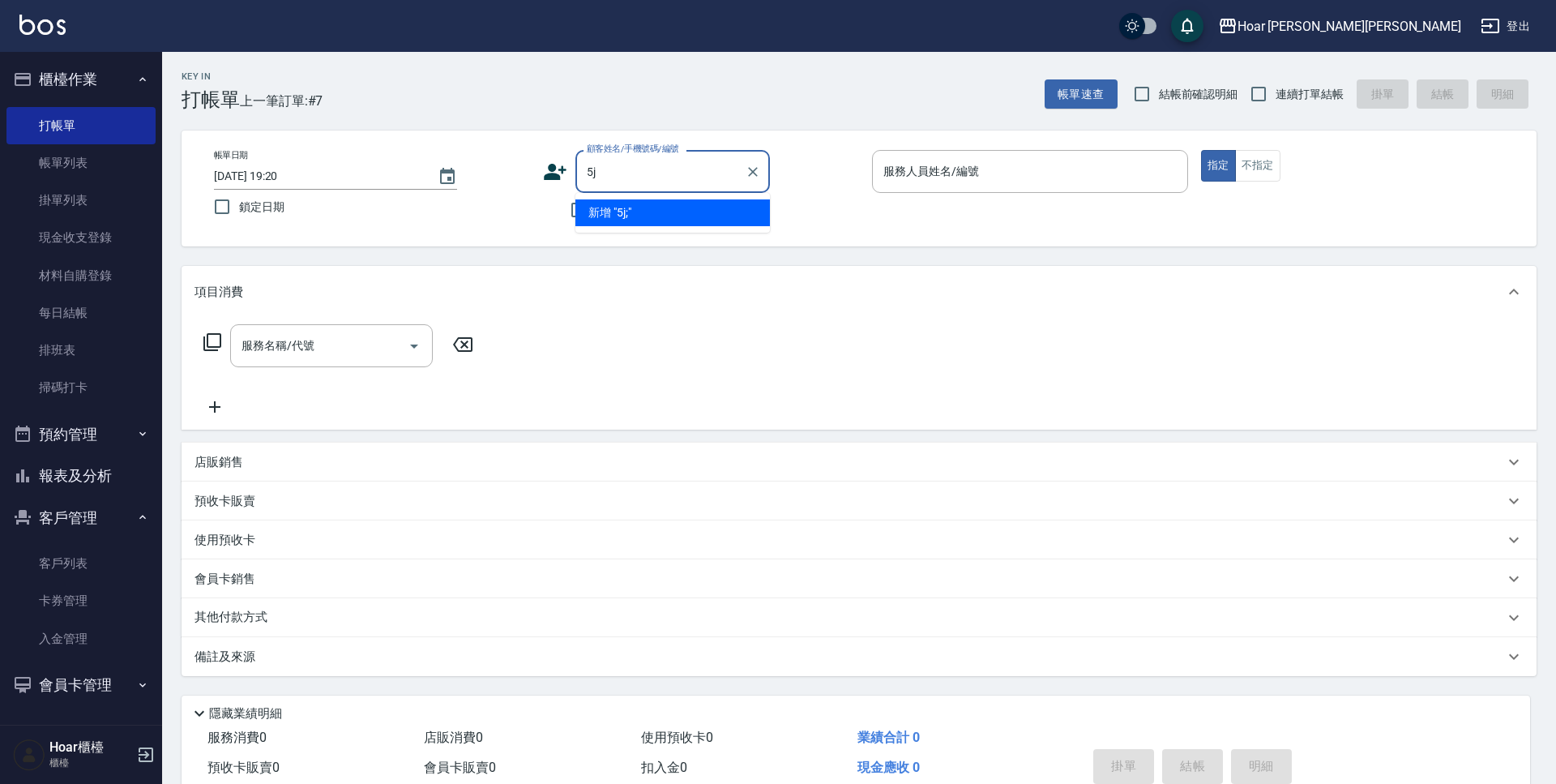
type input "5"
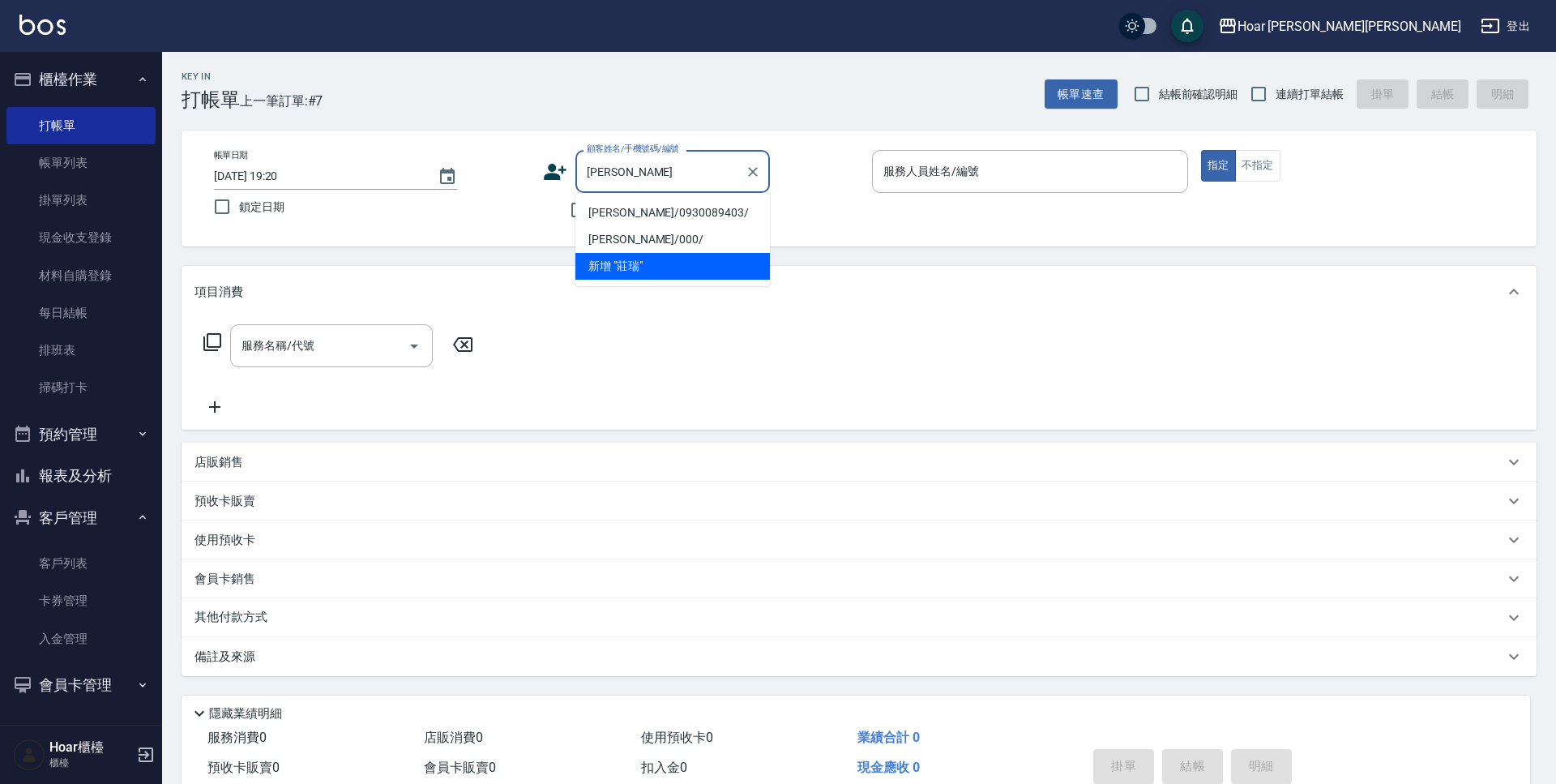
click at [628, 209] on li "[PERSON_NAME]/0930089403/" at bounding box center [672, 212] width 194 height 27
type input "[PERSON_NAME]/0930089403/"
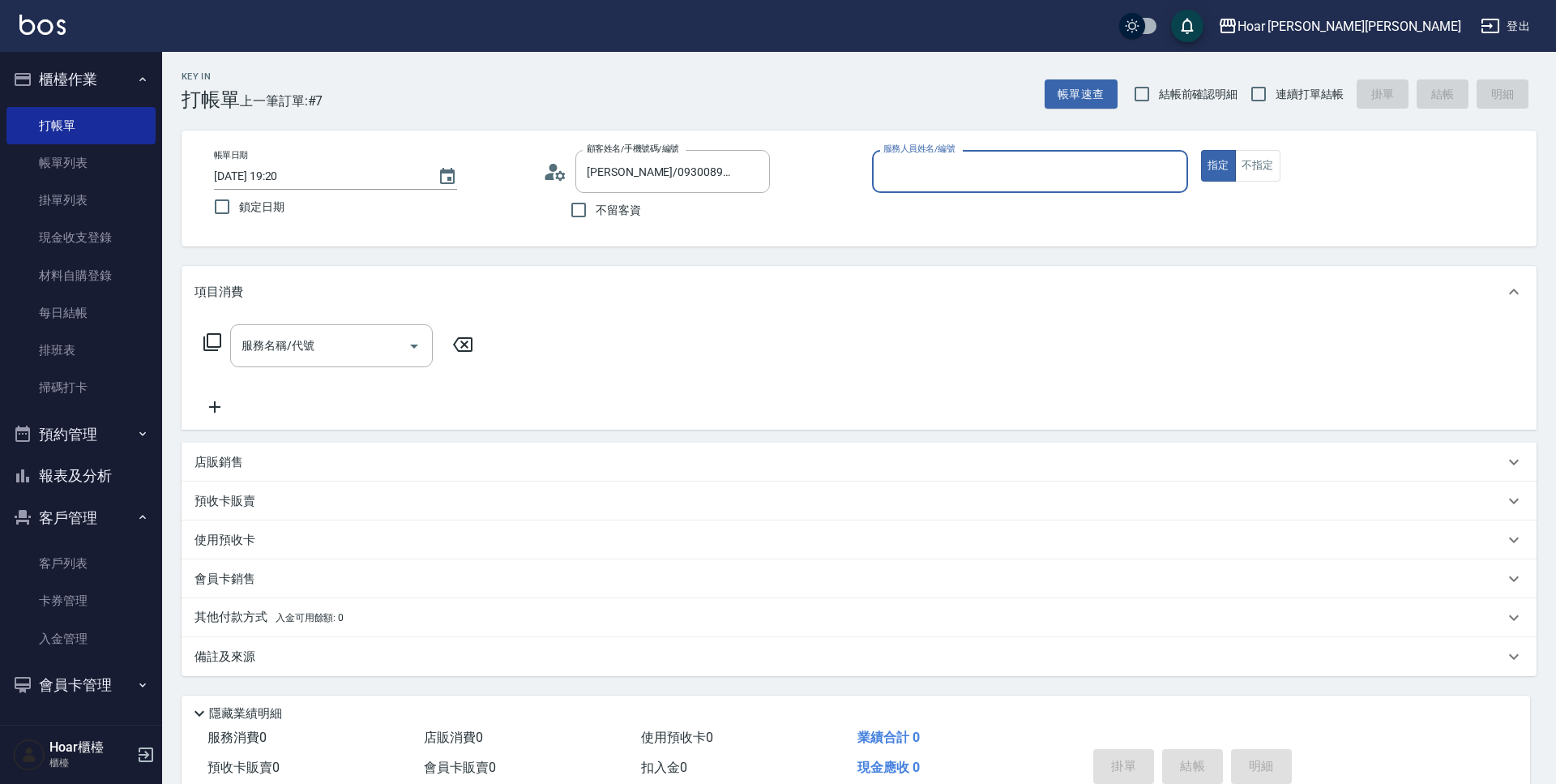
type input "RIO-2"
click at [365, 334] on input "服務名稱/代號" at bounding box center [319, 346] width 164 height 28
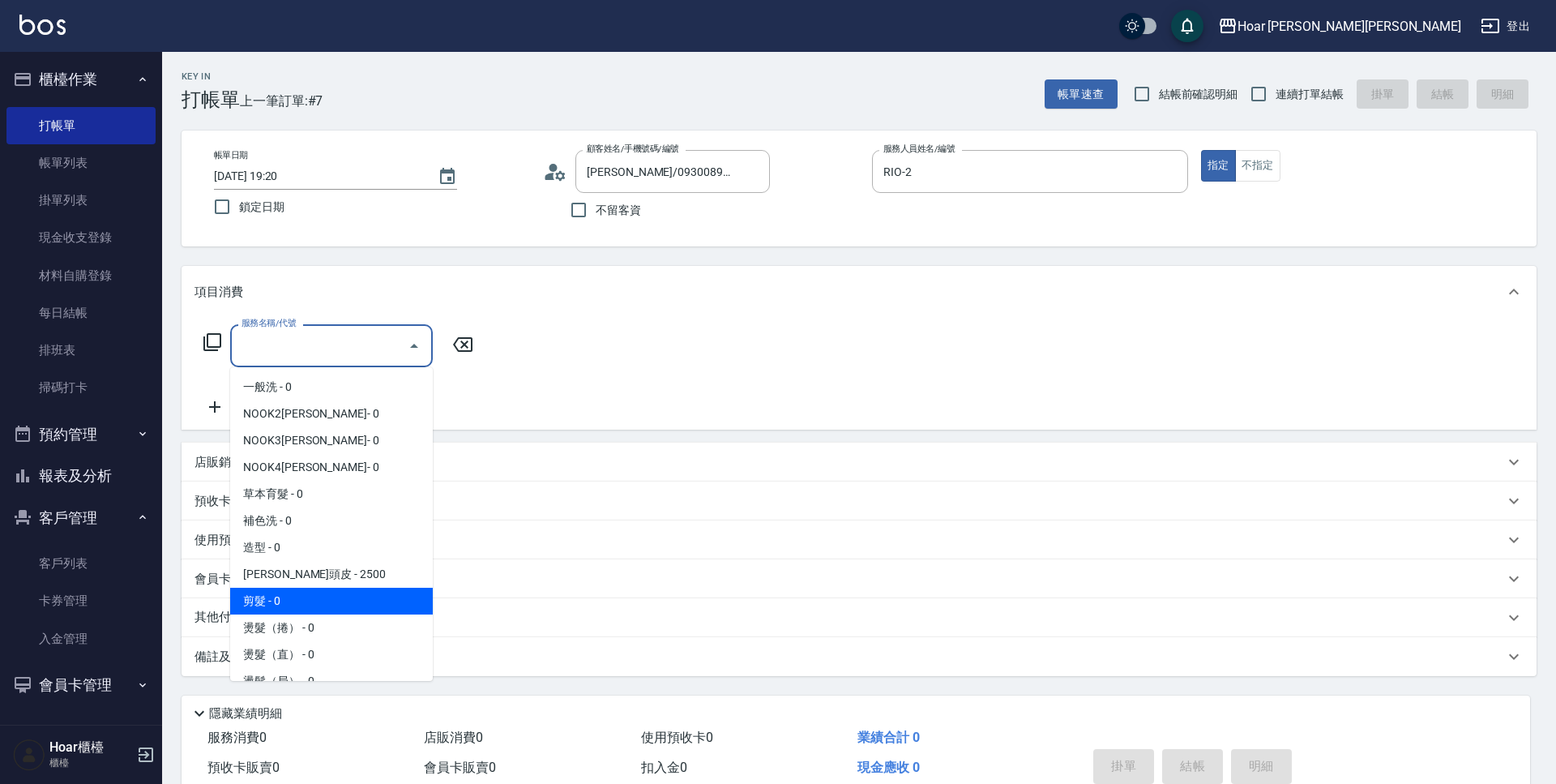
drag, startPoint x: 304, startPoint y: 597, endPoint x: 353, endPoint y: 514, distance: 96.4
click at [304, 595] on span "剪髮 - 0" at bounding box center [332, 601] width 203 height 27
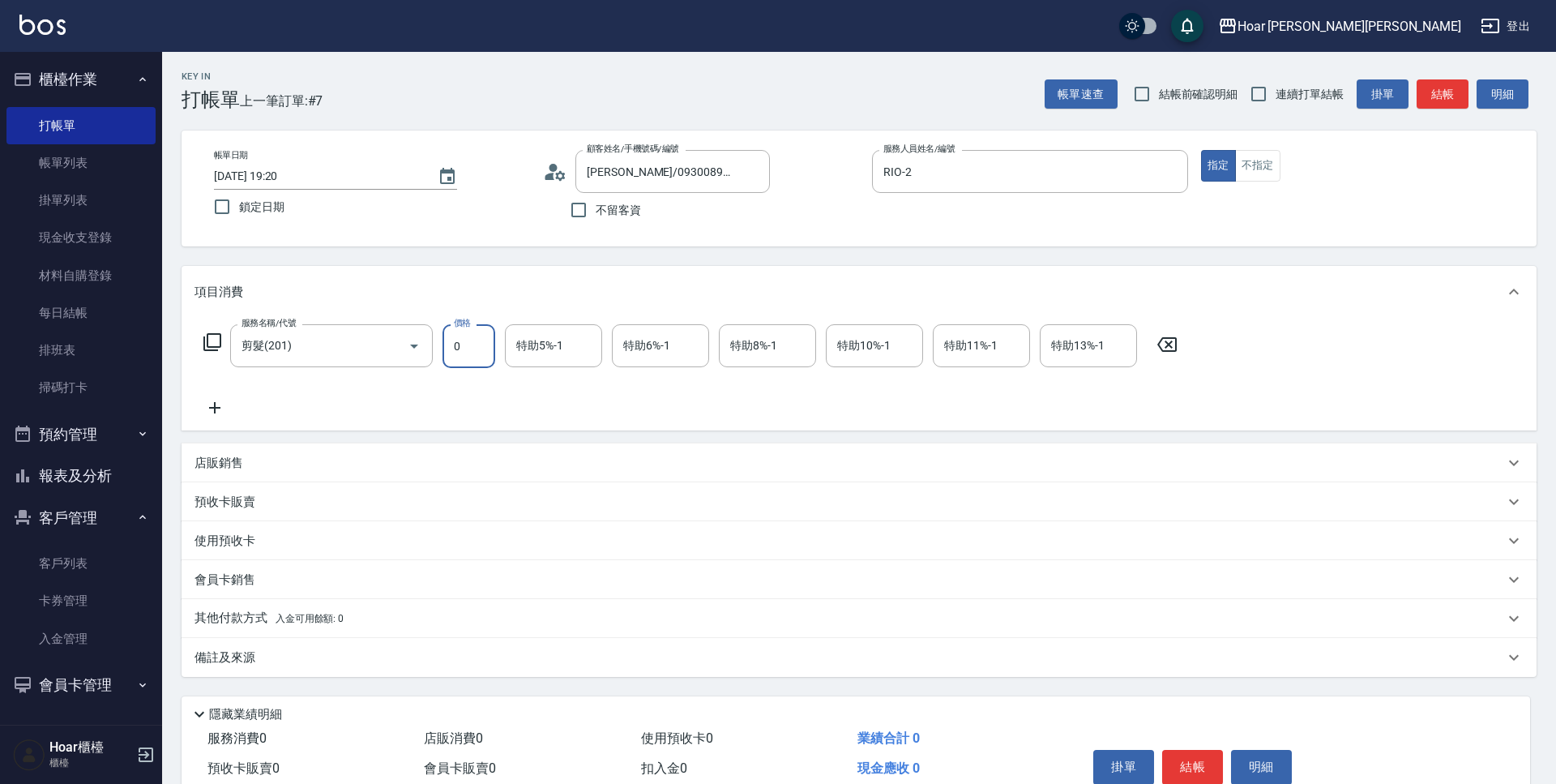
click at [454, 354] on input "0" at bounding box center [469, 346] width 53 height 44
click at [427, 345] on div "剪髮(201) 服務名稱/代號" at bounding box center [332, 343] width 203 height 43
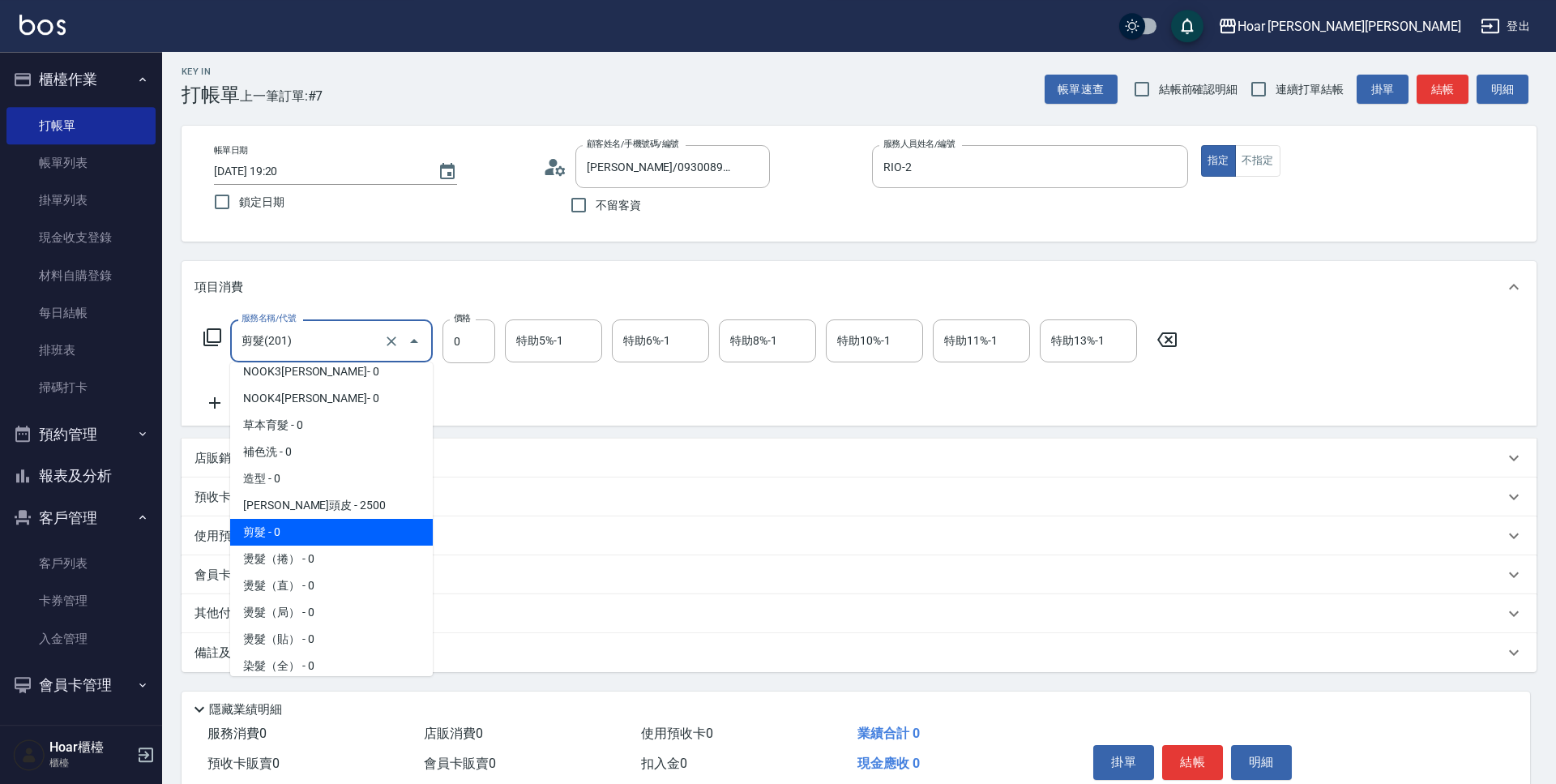
scroll to position [70, 0]
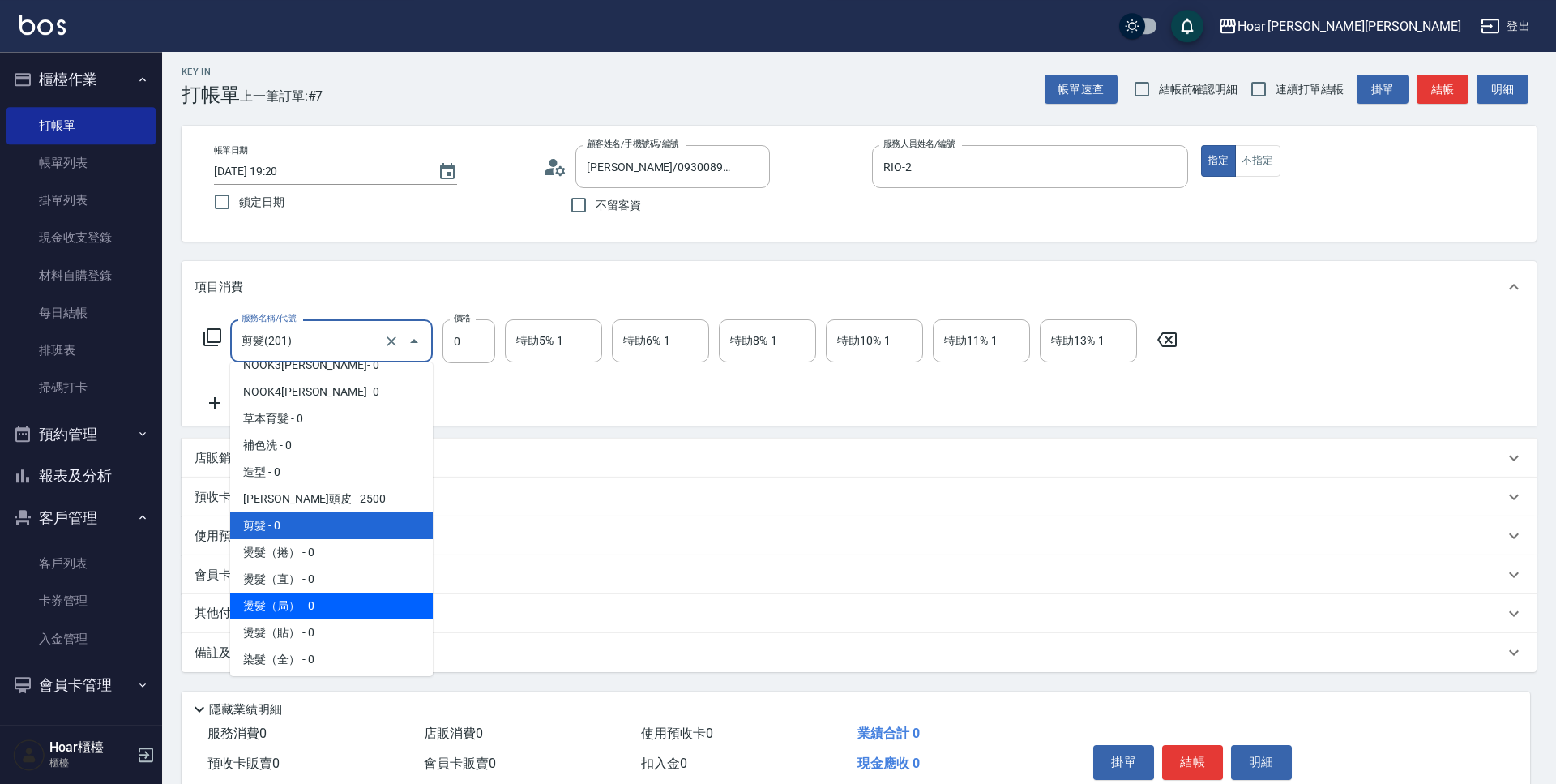
drag, startPoint x: 326, startPoint y: 603, endPoint x: 360, endPoint y: 533, distance: 77.8
click at [326, 603] on span "燙髮（局） - 0" at bounding box center [332, 606] width 203 height 27
type input "燙髮（局）(303)"
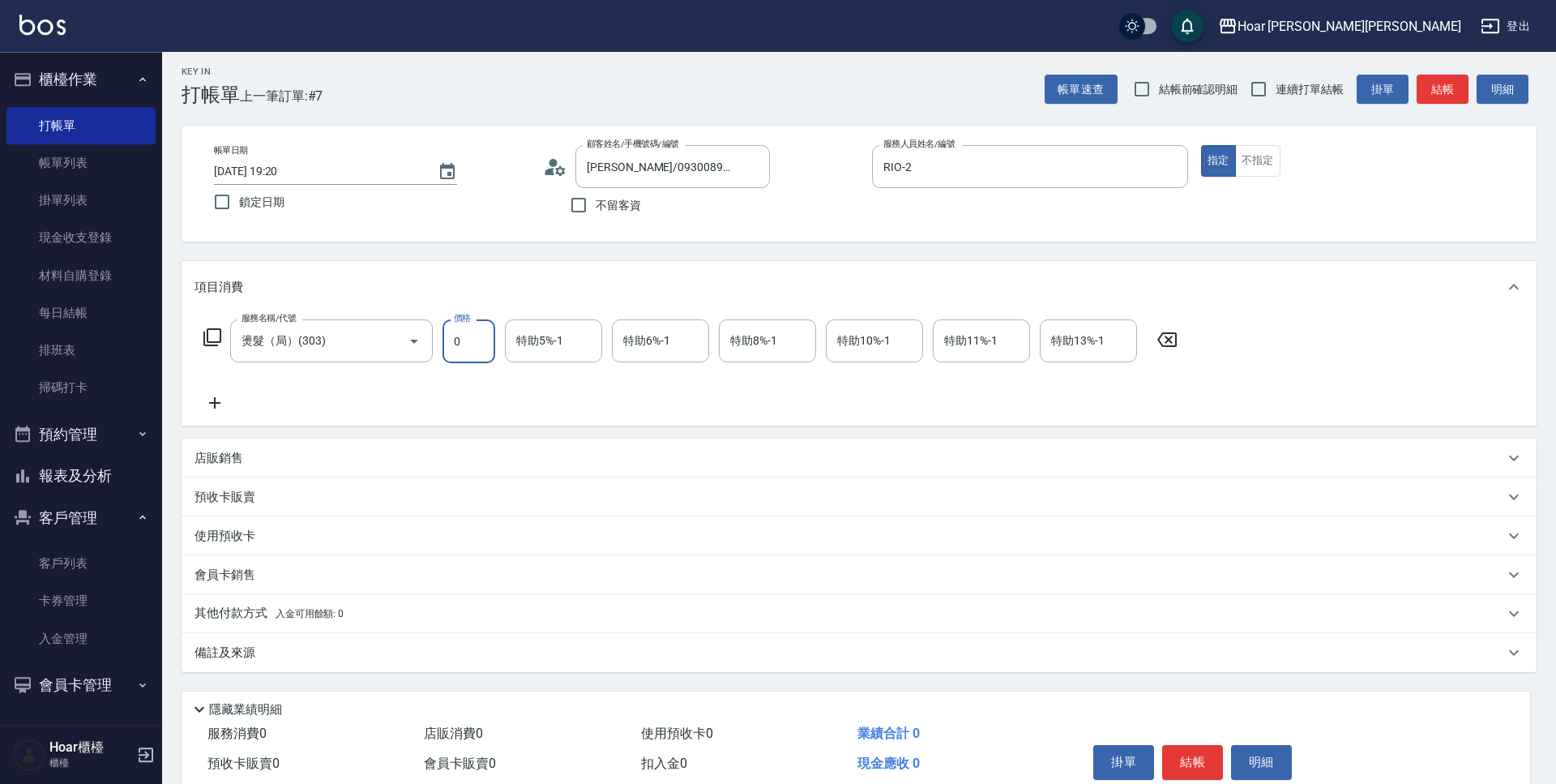
click at [471, 337] on input "0" at bounding box center [469, 341] width 53 height 44
type input "1620"
click at [494, 376] on div "服務名稱/代號 燙髮（局）(303) 服務名稱/代號 價格 1620 價格 特助5%-1 特助5%-1 特助6%-1 特助6%-1 特助8%-1 特助8%-1…" at bounding box center [690, 366] width 993 height 93
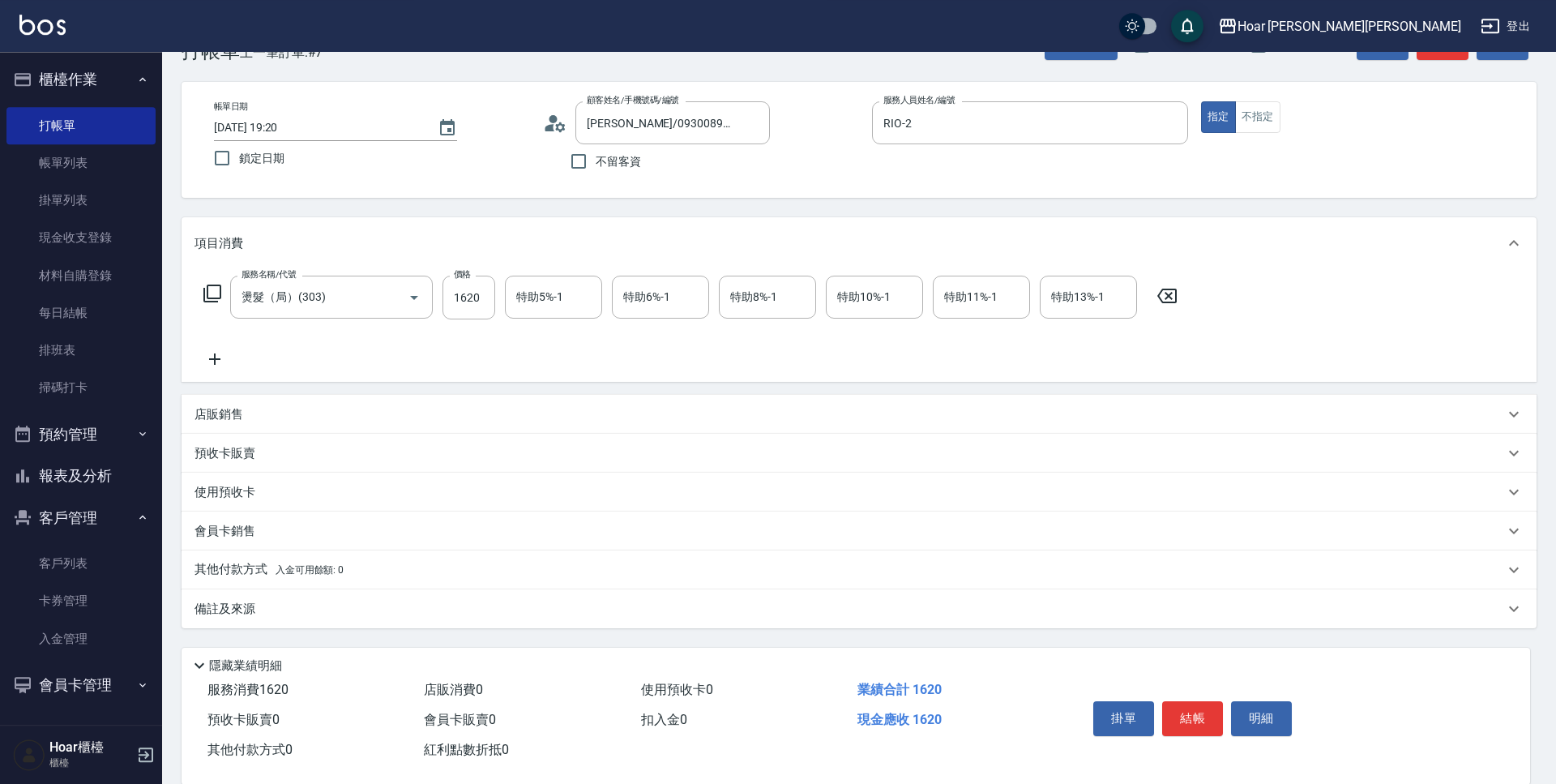
scroll to position [76, 0]
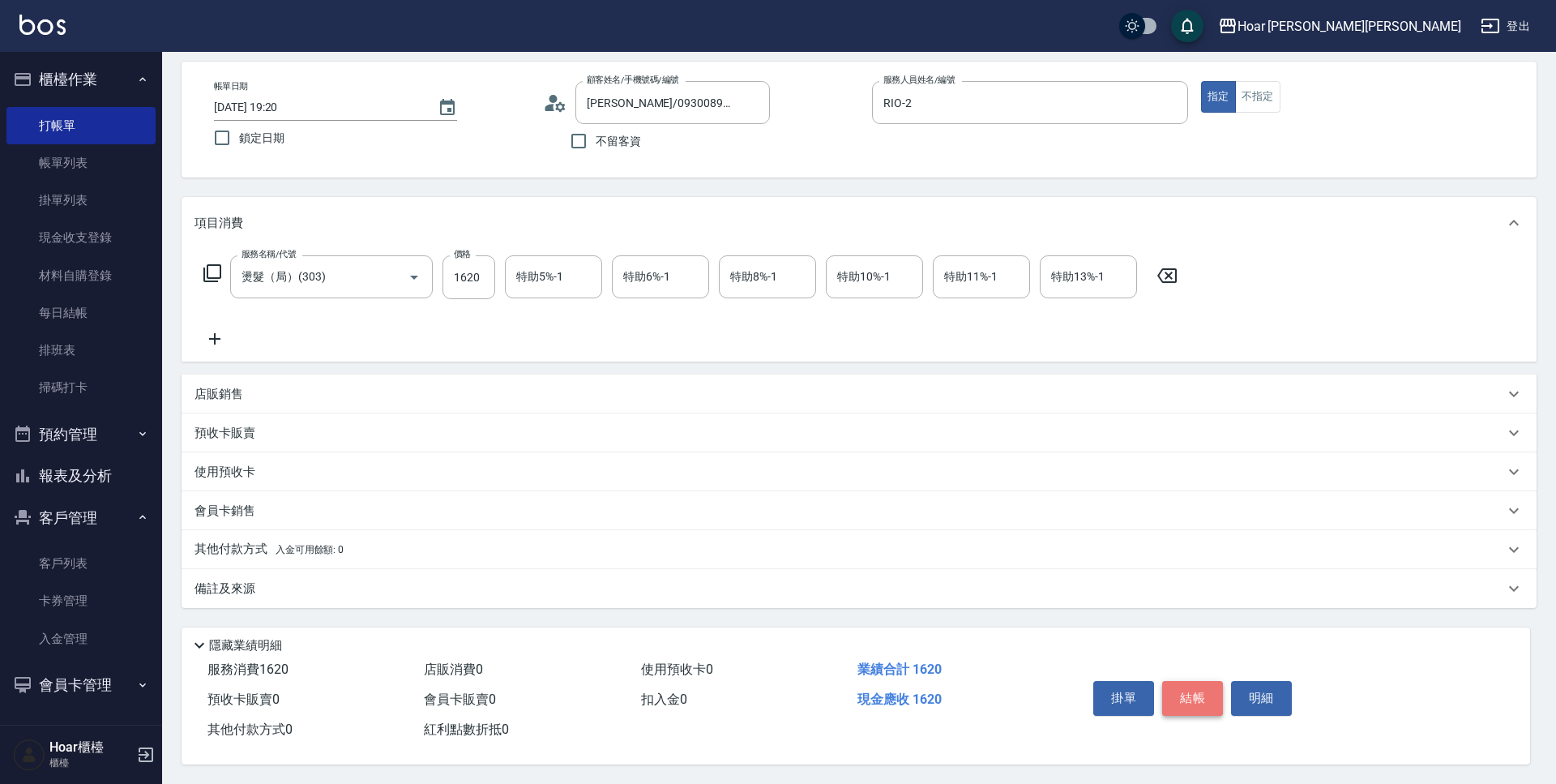
click at [1184, 683] on button "結帳" at bounding box center [1193, 698] width 61 height 34
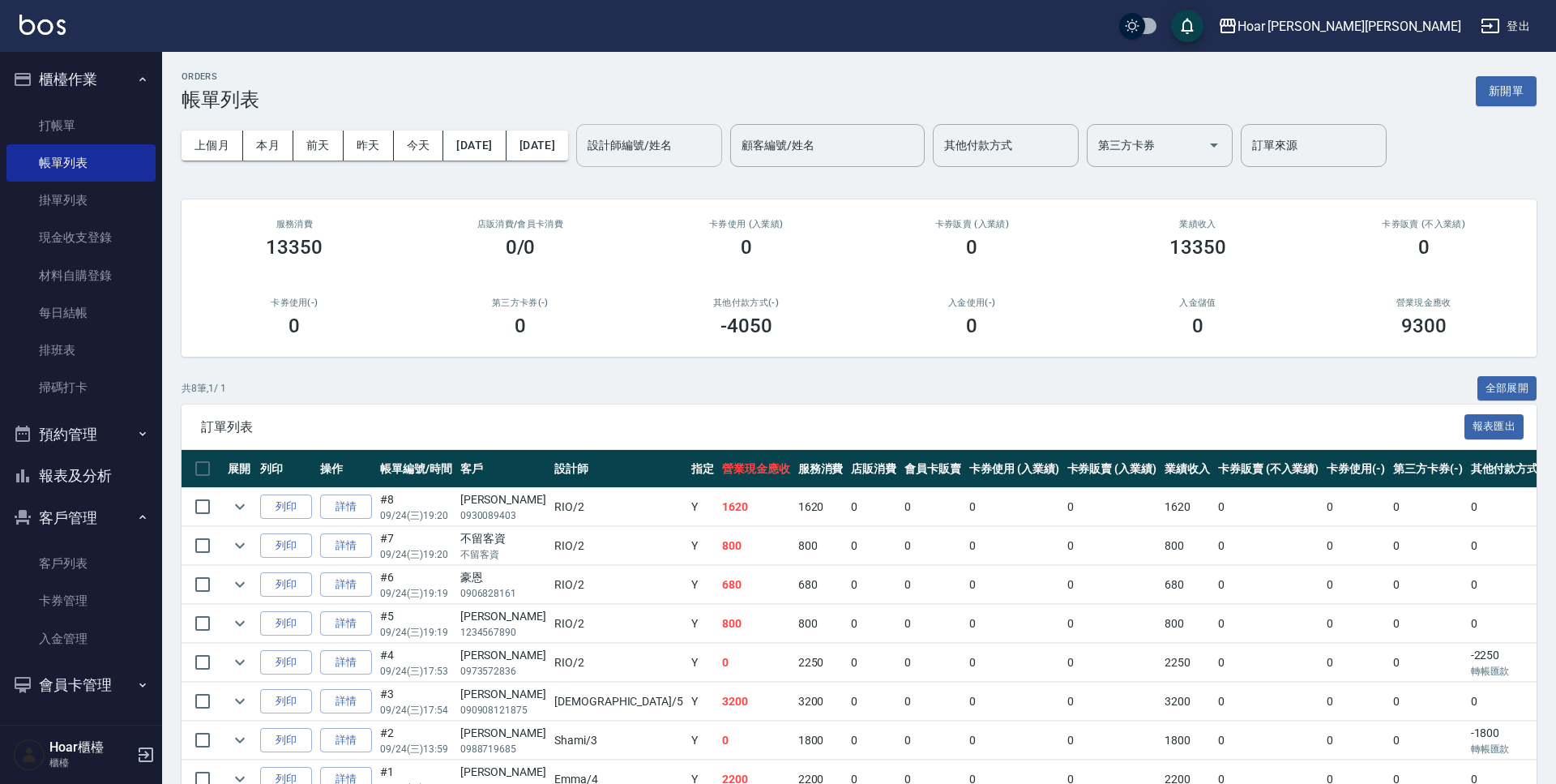
click at [711, 139] on input "設計師編號/姓名" at bounding box center [649, 145] width 131 height 28
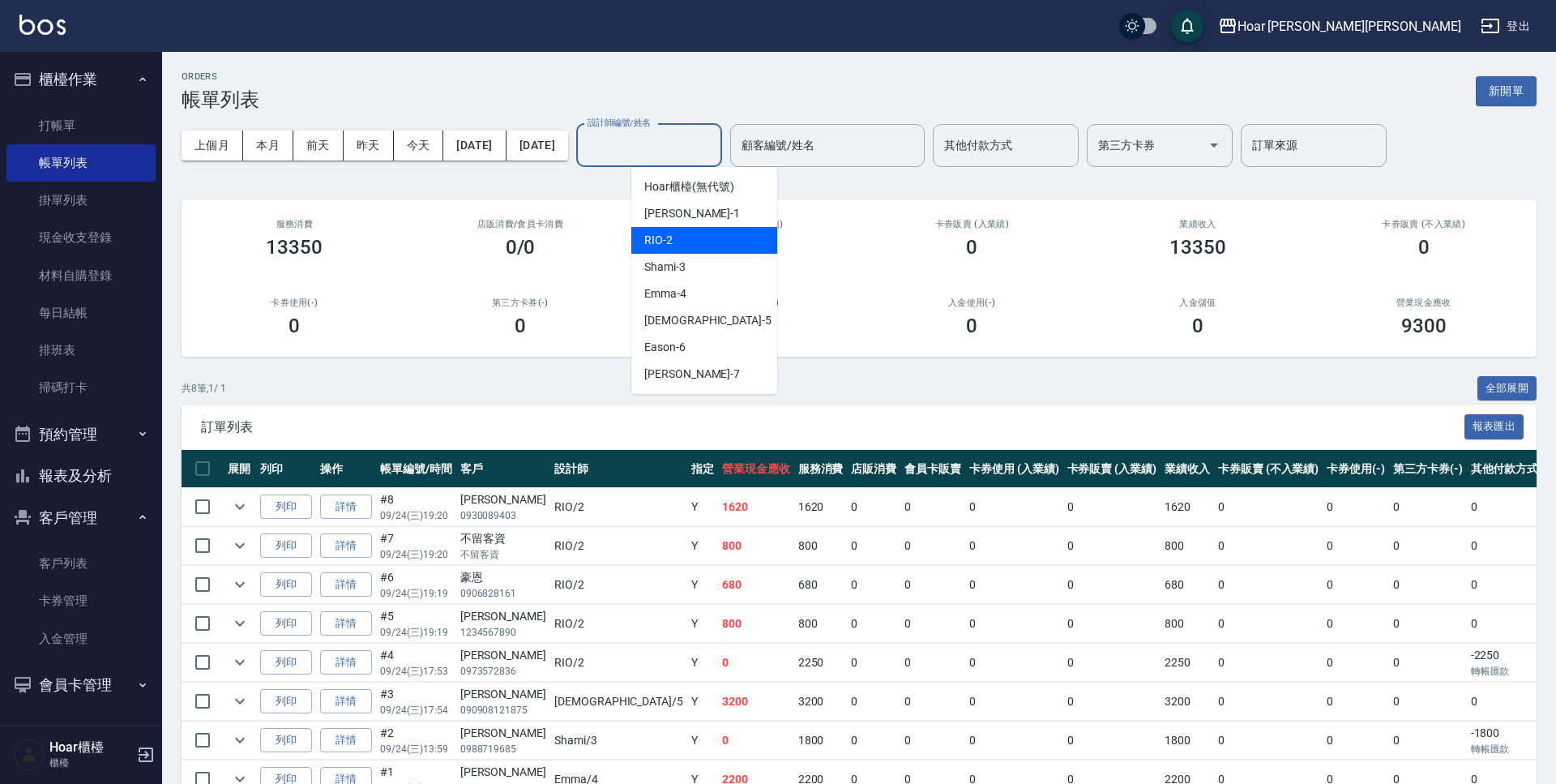
click at [702, 243] on div "RIO -2" at bounding box center [705, 240] width 146 height 27
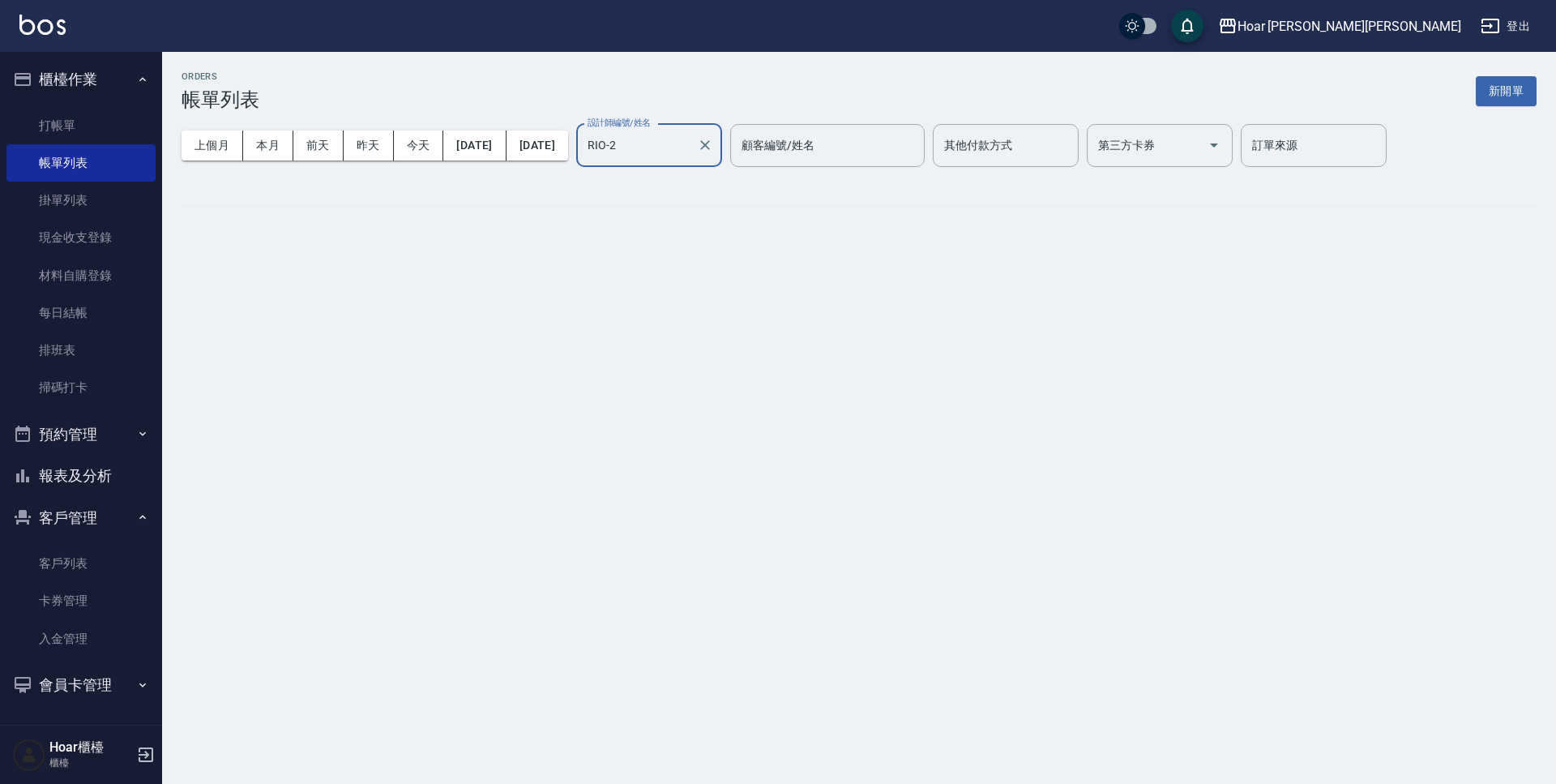
type input "RIO-2"
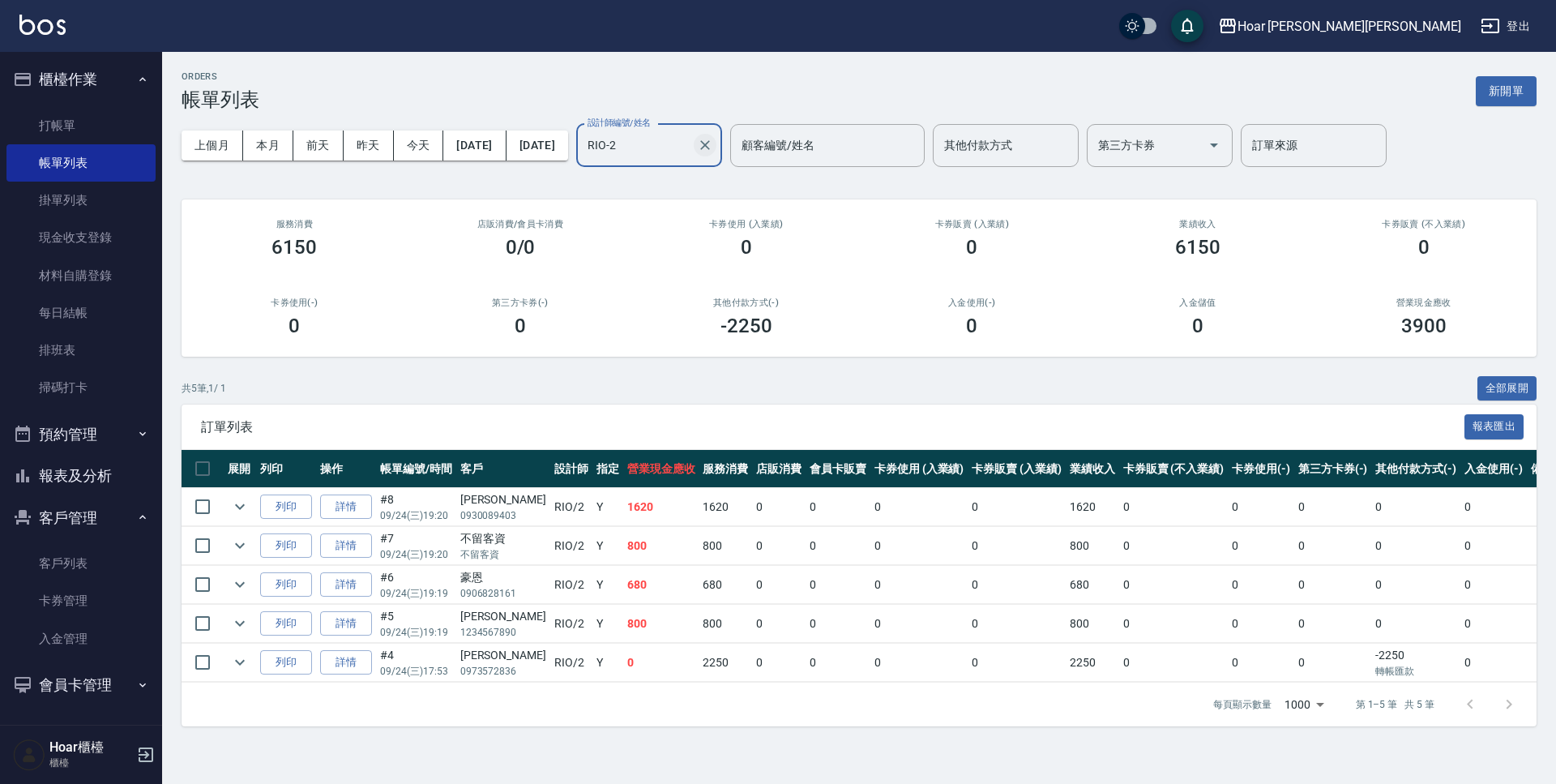
click at [713, 144] on icon "Clear" at bounding box center [705, 144] width 16 height 16
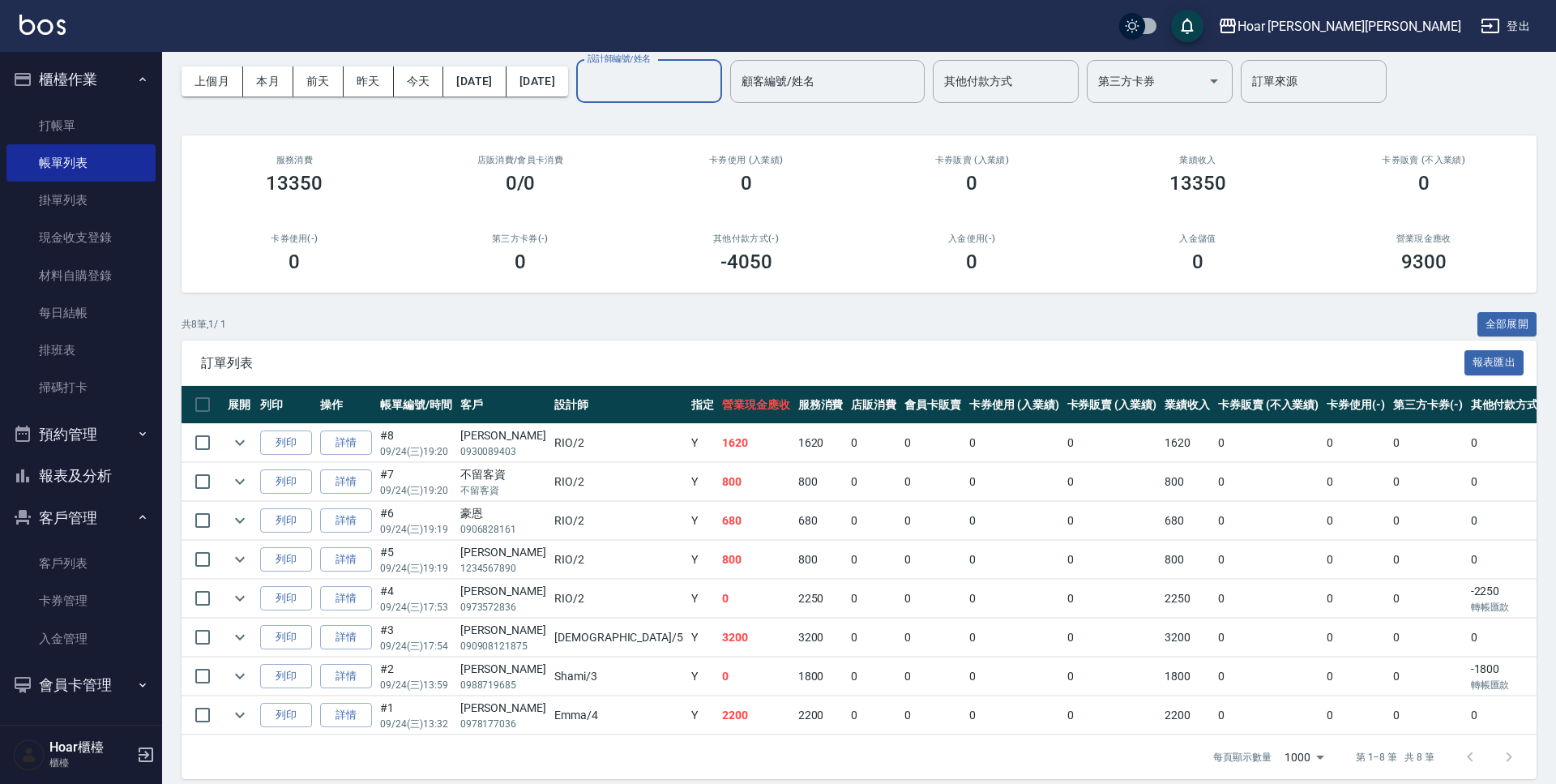
scroll to position [79, 0]
